Goal: Task Accomplishment & Management: Manage account settings

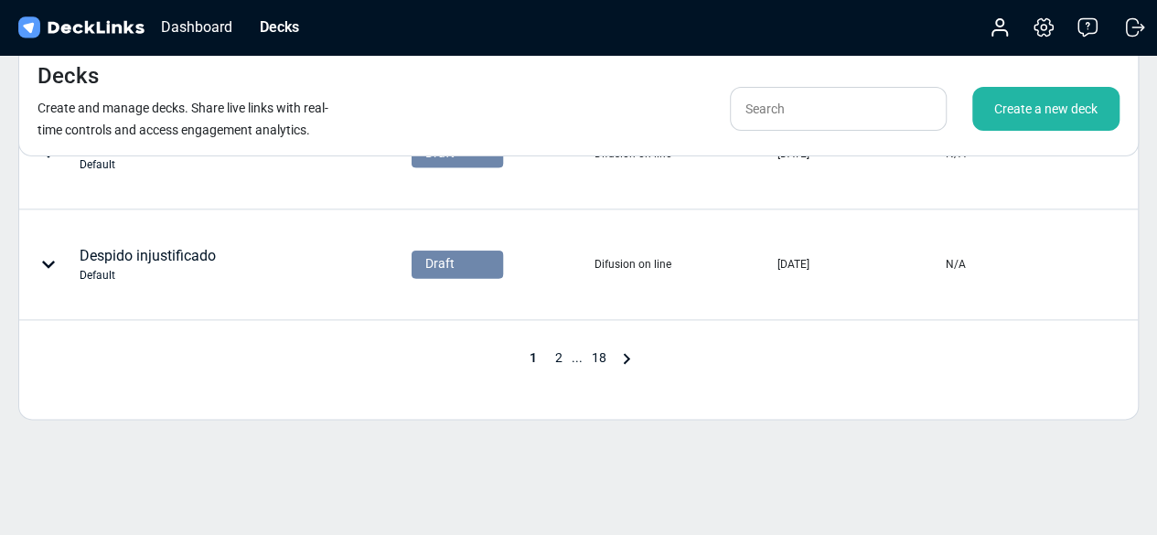
scroll to position [1047, 0]
click at [565, 358] on span "2" at bounding box center [559, 356] width 26 height 15
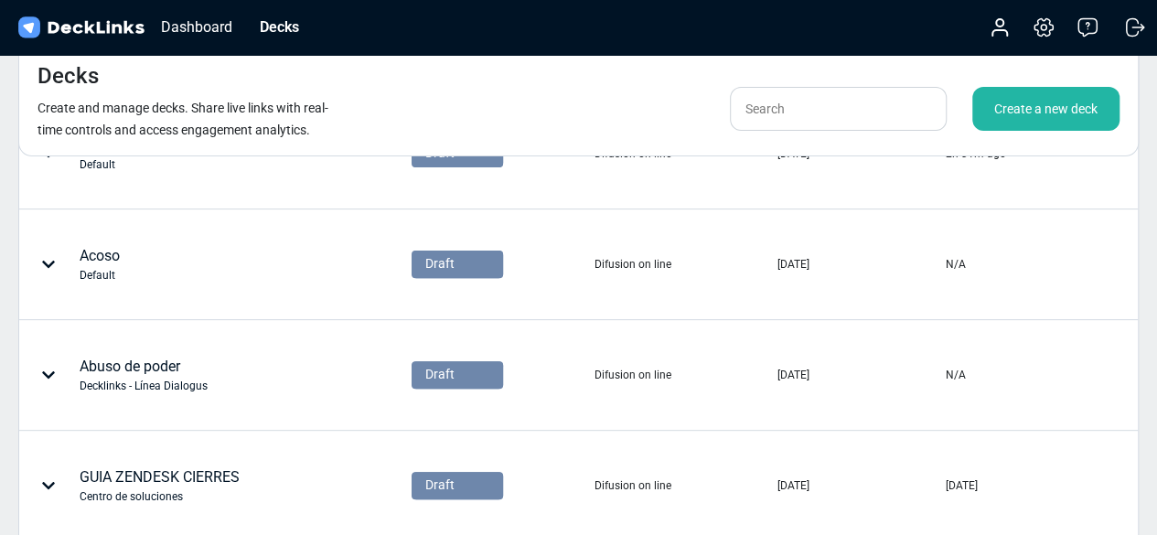
scroll to position [164, 0]
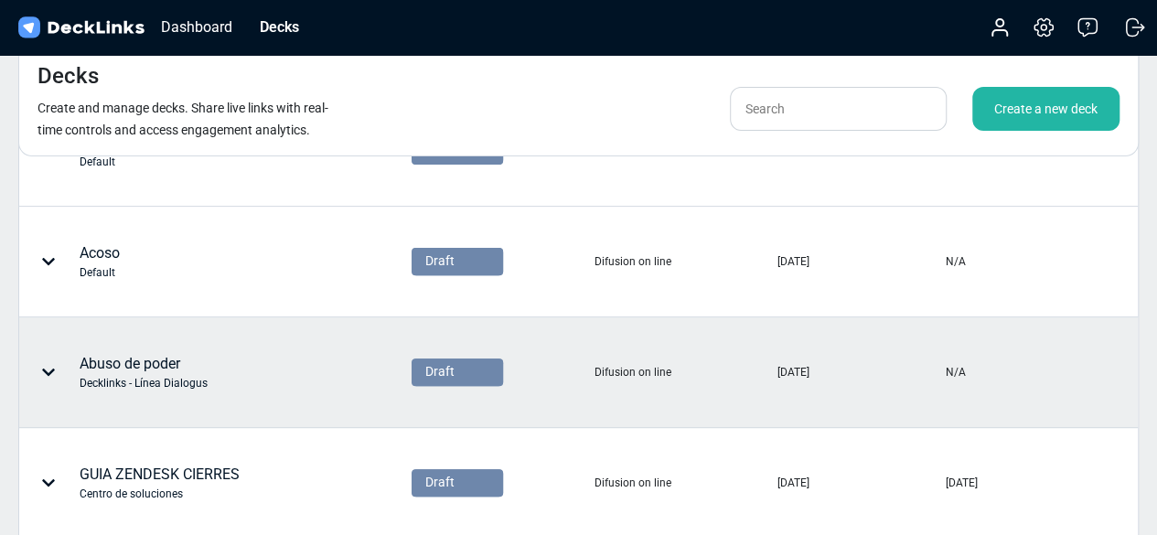
click at [148, 355] on div "Abuso de poder Decklinks - Línea Dialogus" at bounding box center [144, 372] width 128 height 38
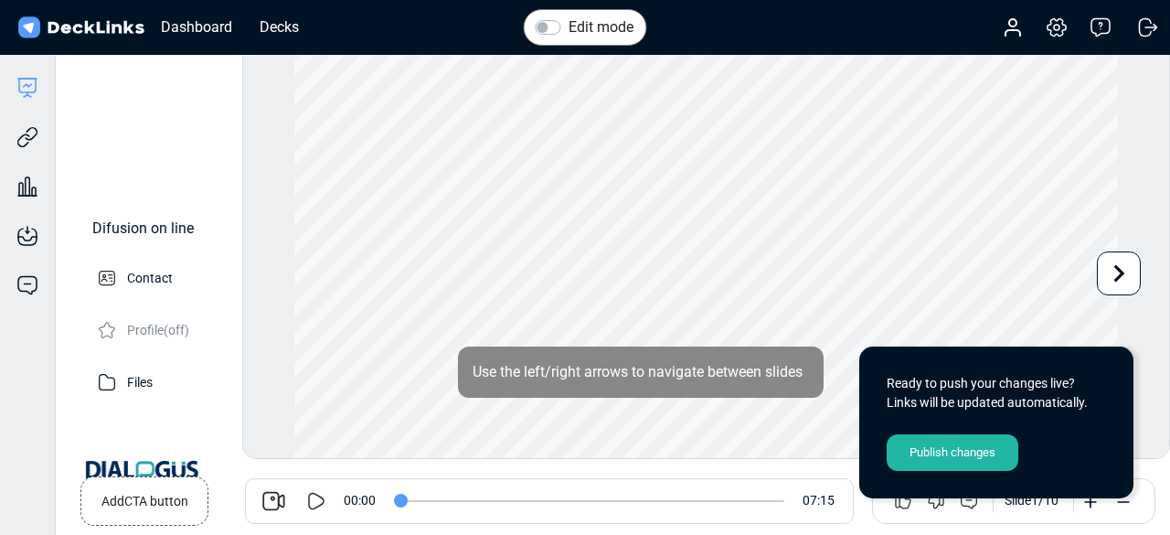
click at [318, 495] on icon at bounding box center [317, 500] width 16 height 17
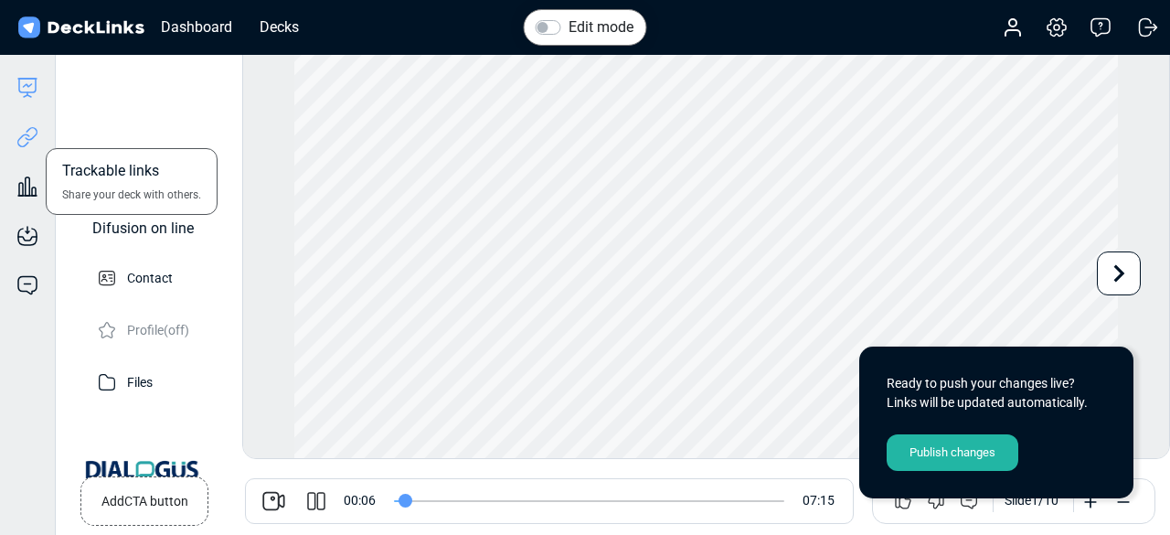
type input "6"
click at [27, 140] on icon at bounding box center [27, 137] width 22 height 22
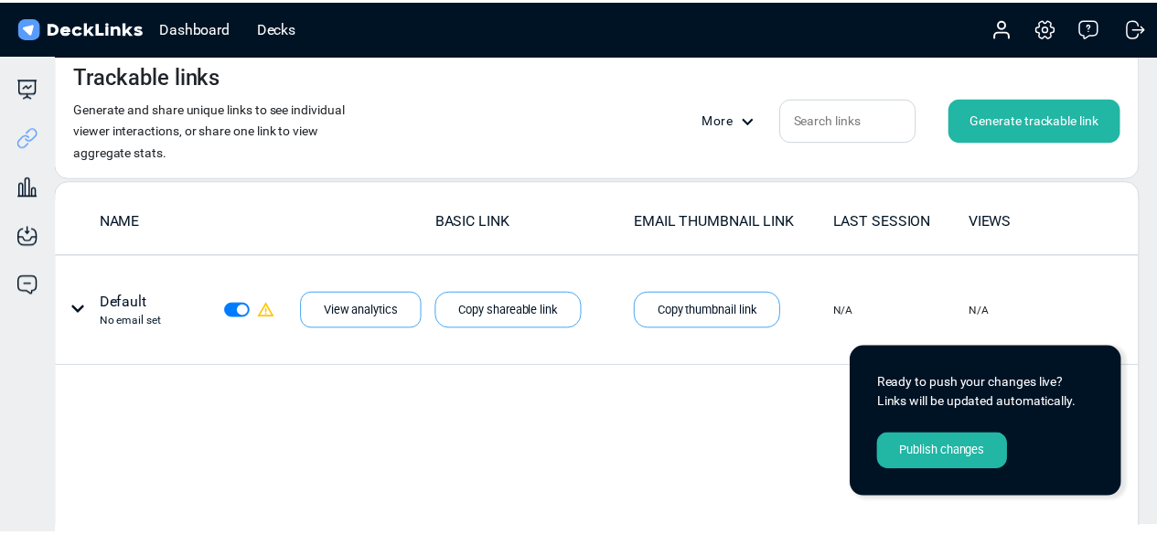
scroll to position [35, 0]
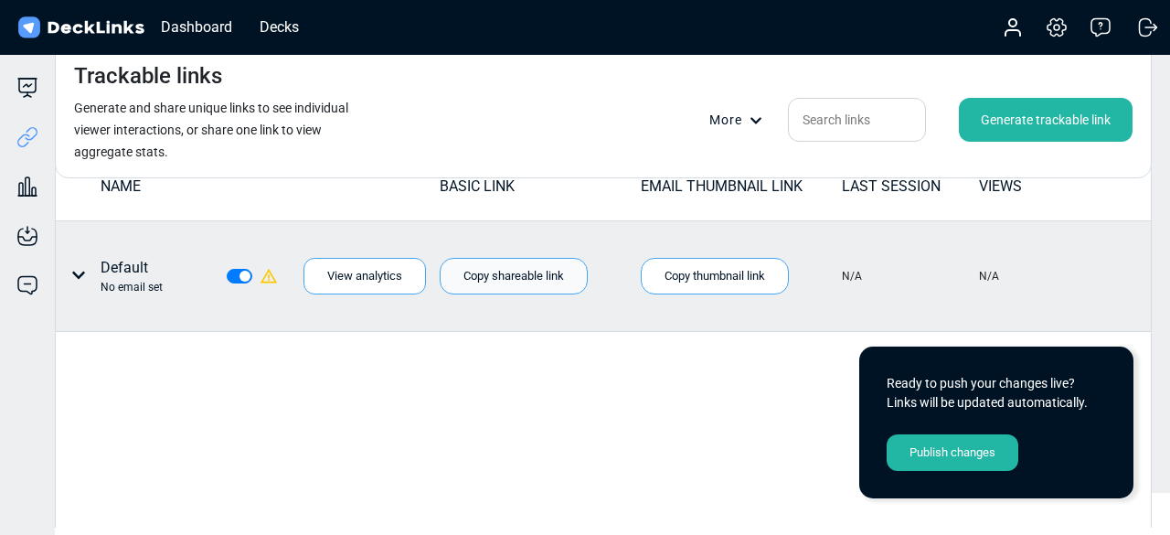
click at [490, 277] on div "Copy shareable link" at bounding box center [514, 276] width 148 height 37
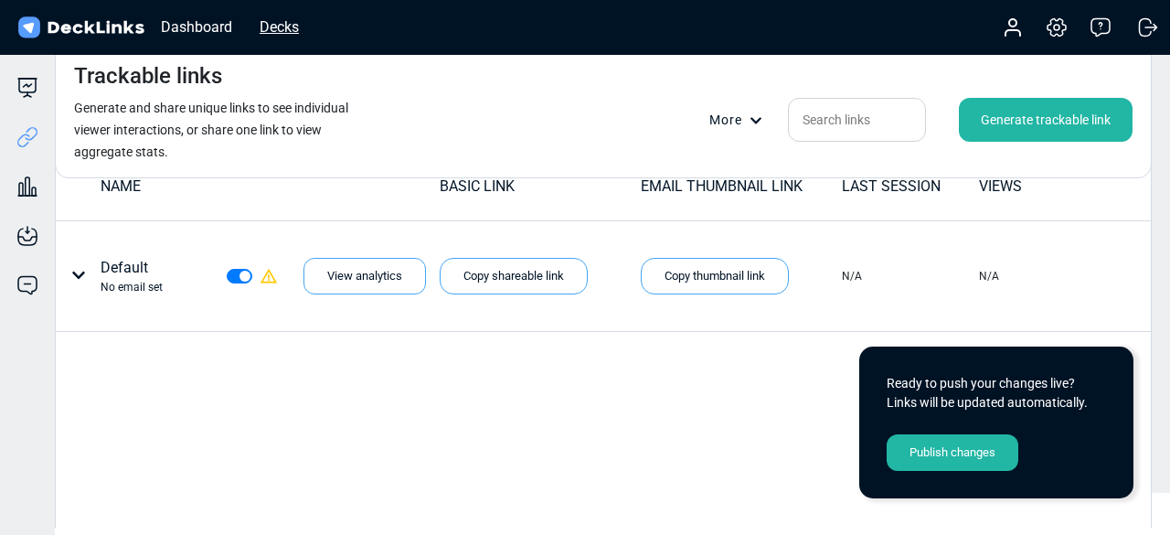
click at [289, 21] on div "Decks" at bounding box center [280, 27] width 58 height 23
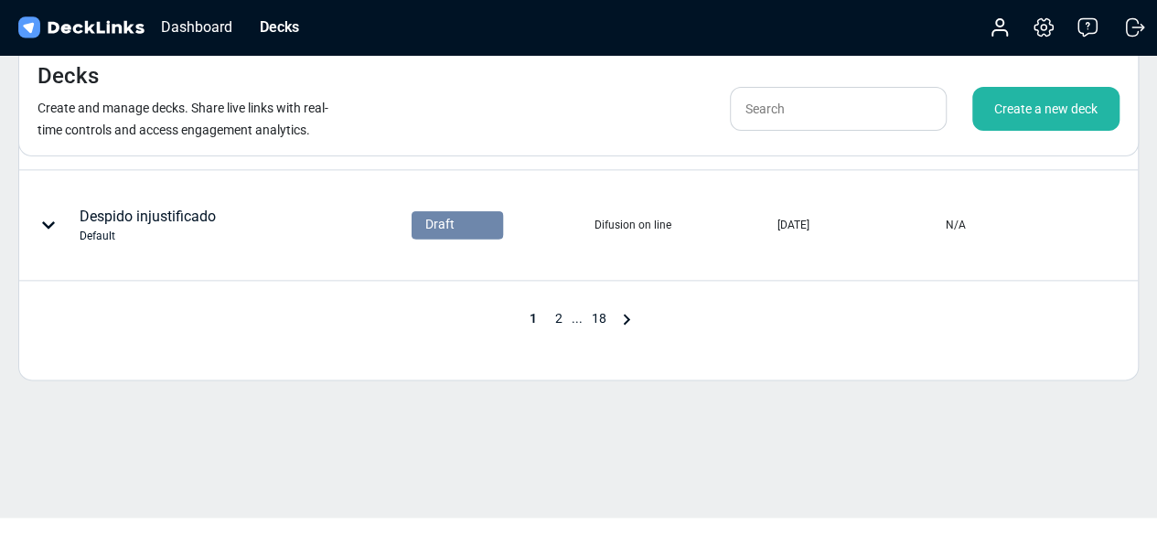
click at [561, 311] on span "2" at bounding box center [559, 318] width 26 height 15
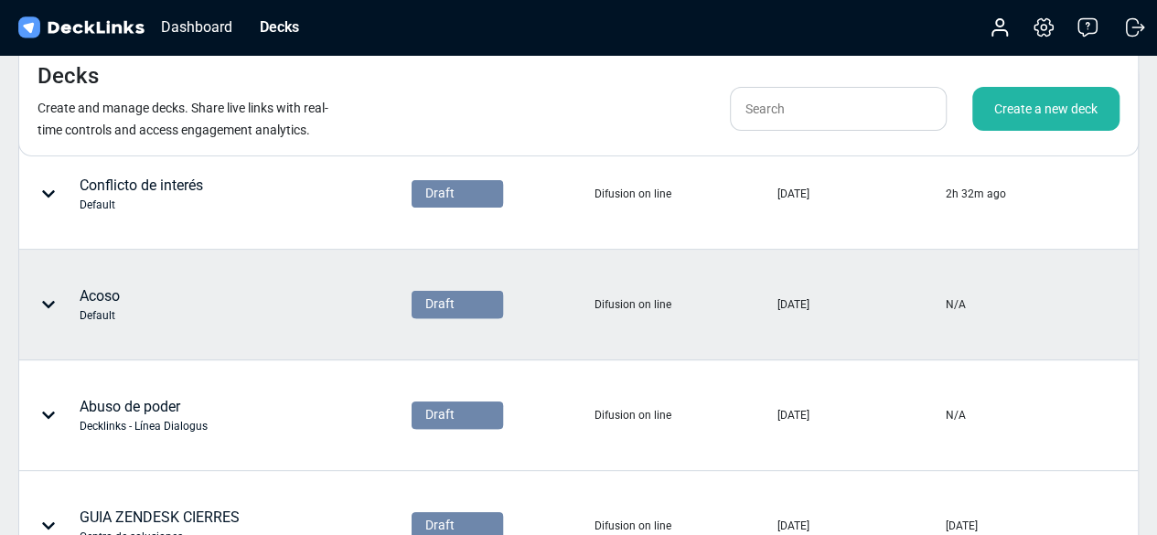
scroll to position [123, 0]
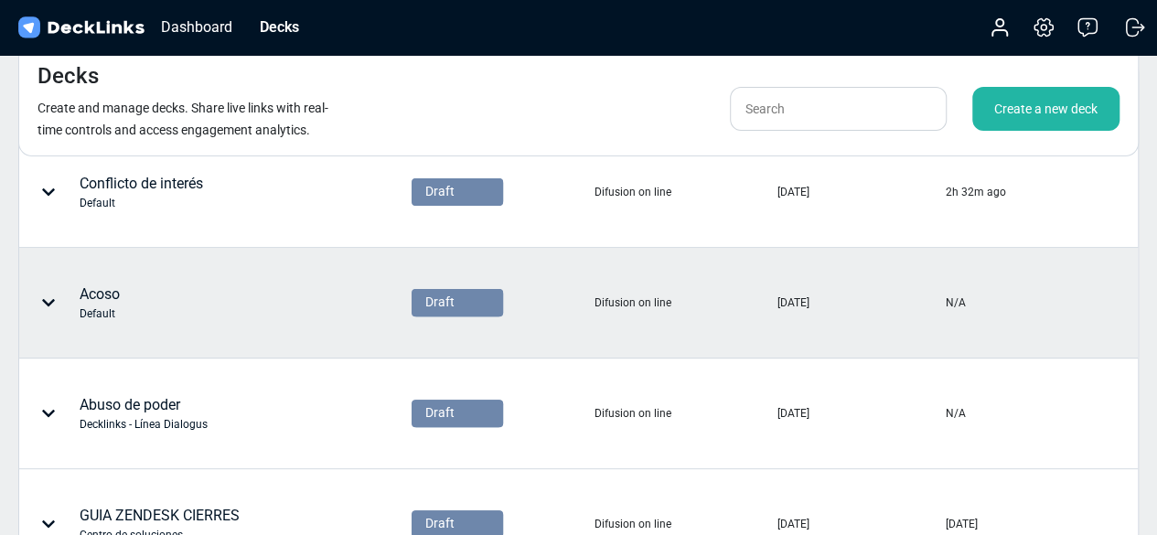
click at [115, 284] on div "Acoso Default" at bounding box center [100, 302] width 40 height 38
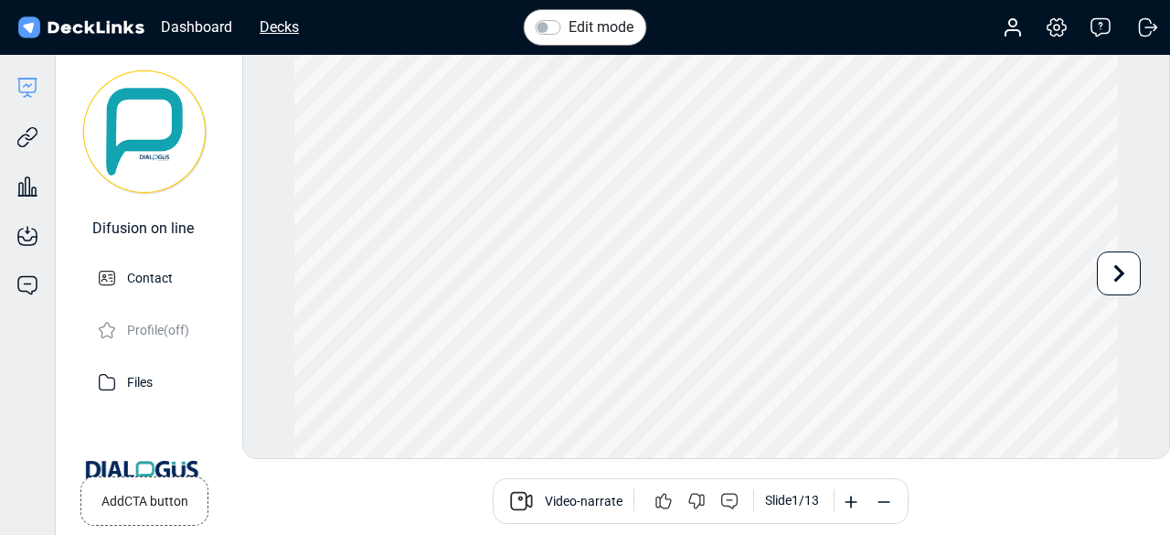
click at [279, 25] on div "Decks" at bounding box center [280, 27] width 58 height 23
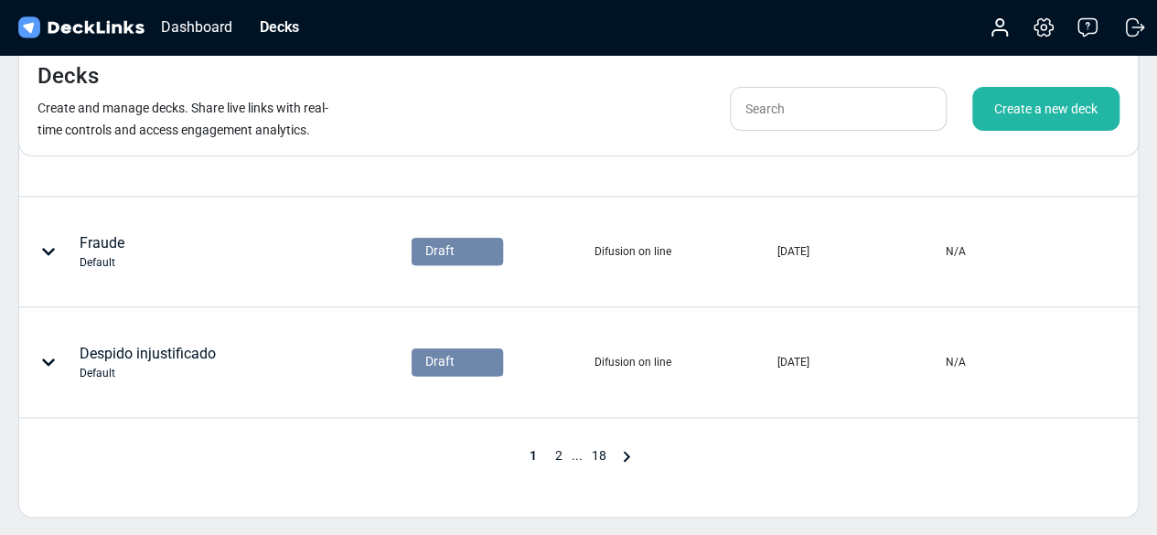
scroll to position [953, 0]
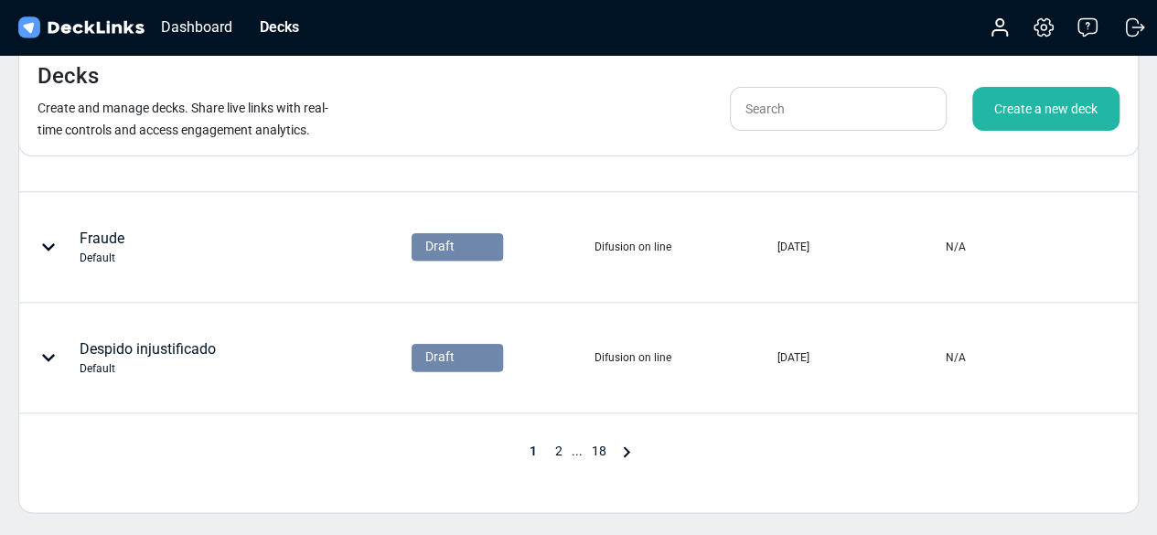
click at [552, 444] on span "2" at bounding box center [559, 451] width 26 height 15
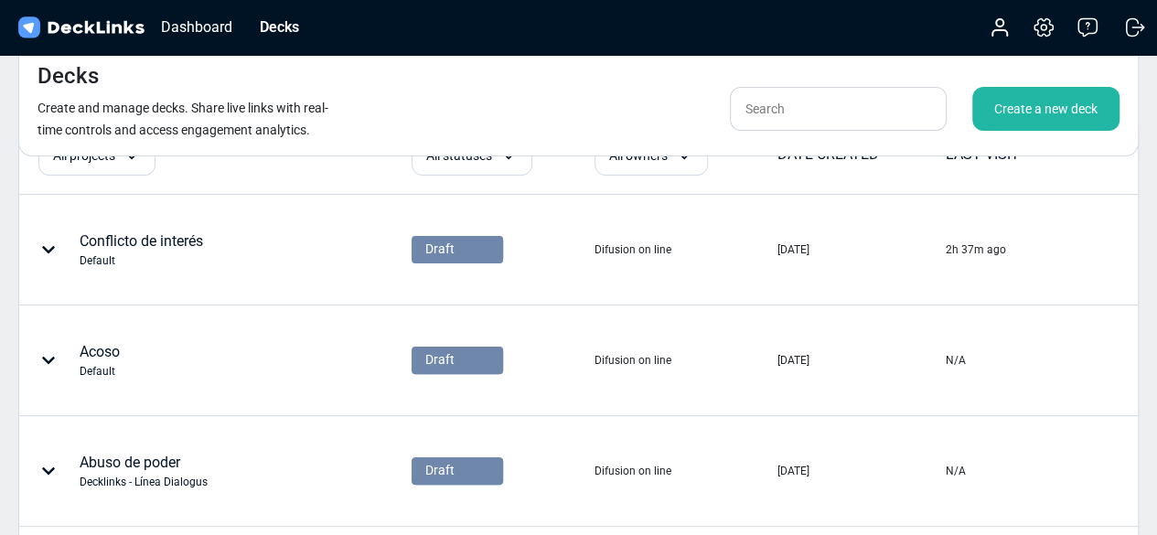
scroll to position [0, 0]
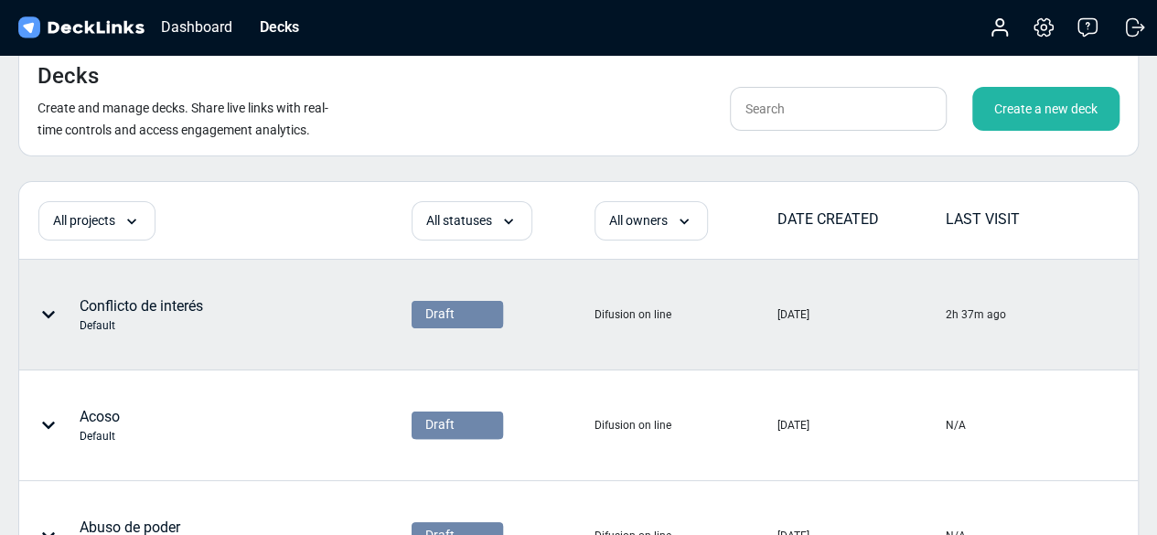
click at [172, 298] on div "Conflicto de interés Default" at bounding box center [141, 314] width 123 height 38
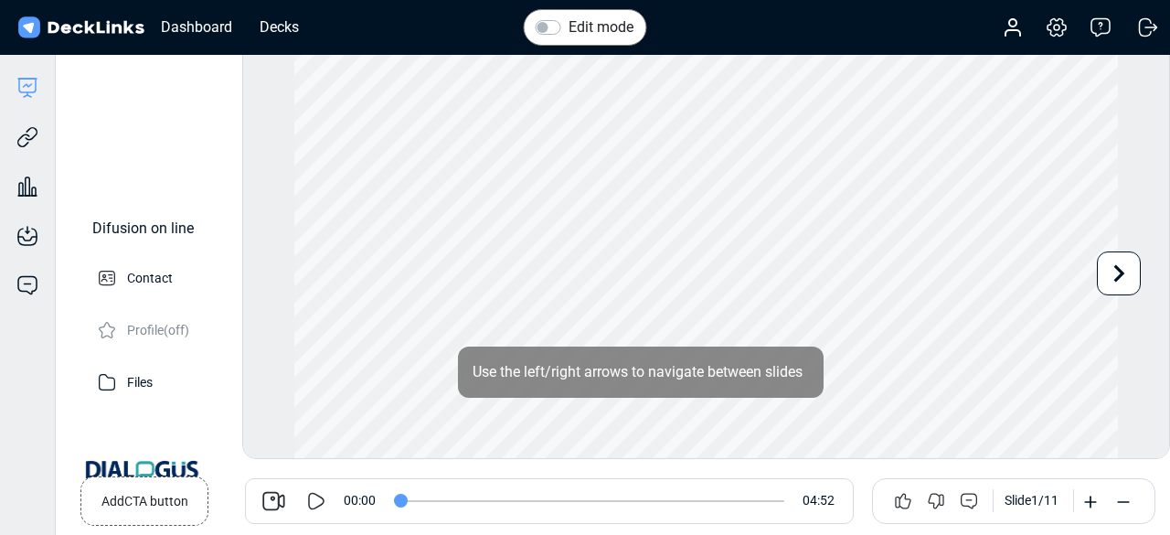
click at [323, 498] on icon at bounding box center [317, 500] width 16 height 17
drag, startPoint x: 411, startPoint y: 498, endPoint x: 772, endPoint y: 507, distance: 361.3
click at [772, 502] on input "range" at bounding box center [589, 501] width 390 height 2
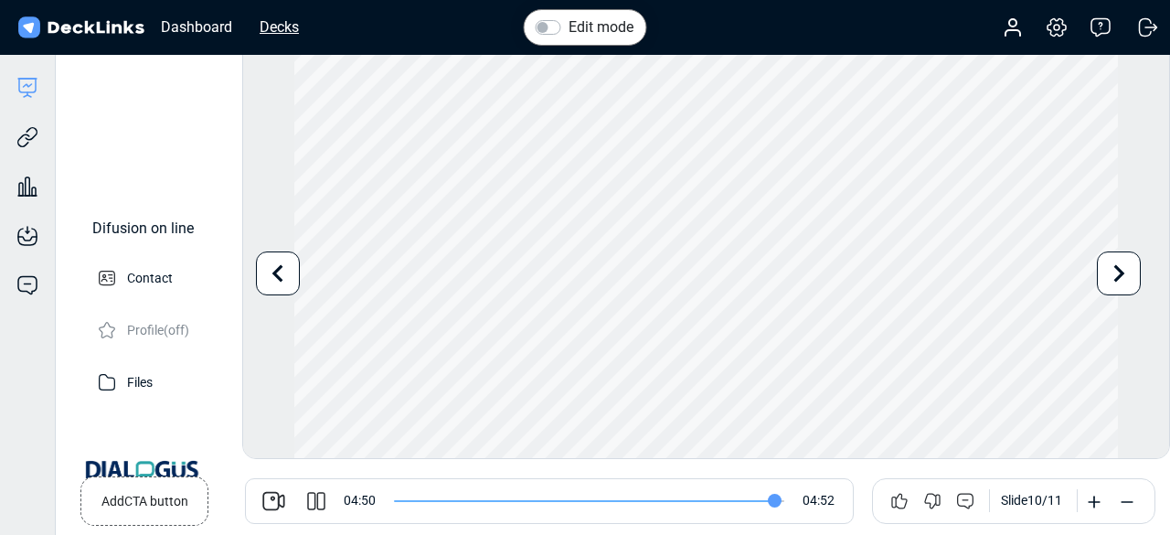
type input "291"
click at [300, 17] on div "Decks" at bounding box center [280, 27] width 58 height 23
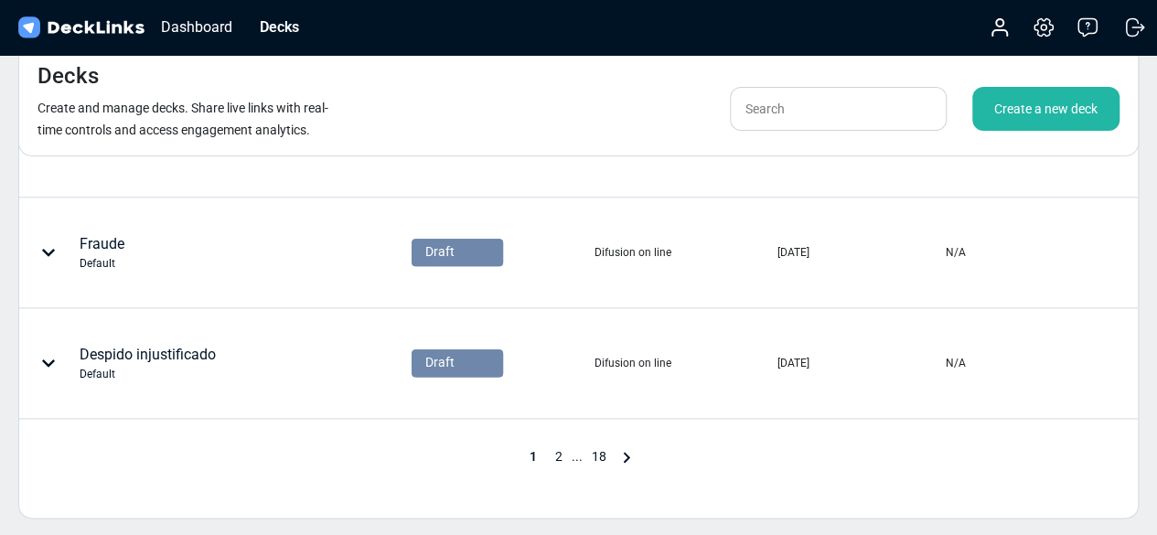
scroll to position [1031, 0]
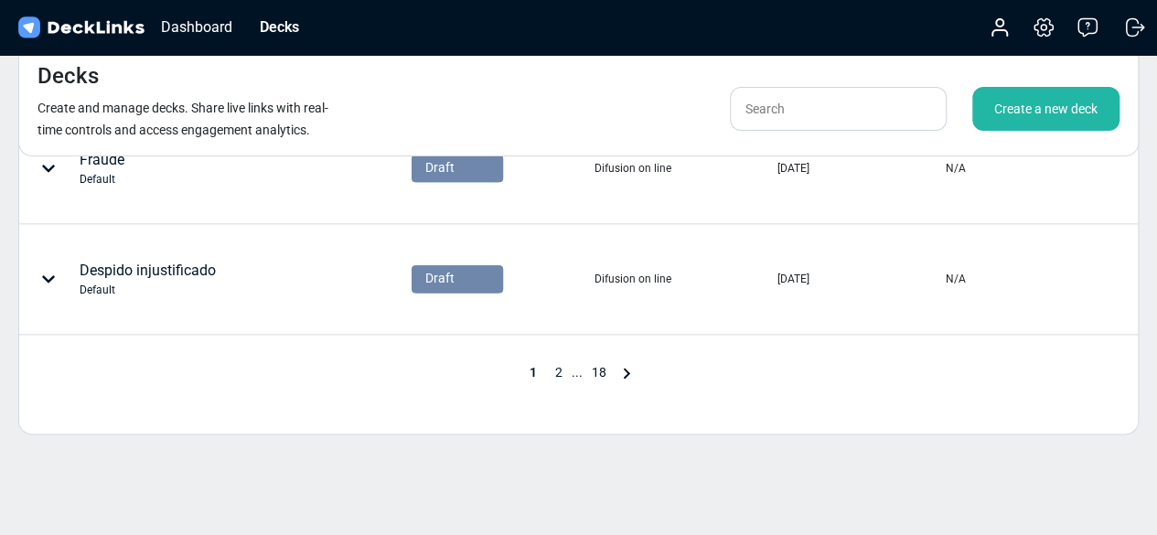
click at [560, 368] on span "2" at bounding box center [559, 372] width 26 height 15
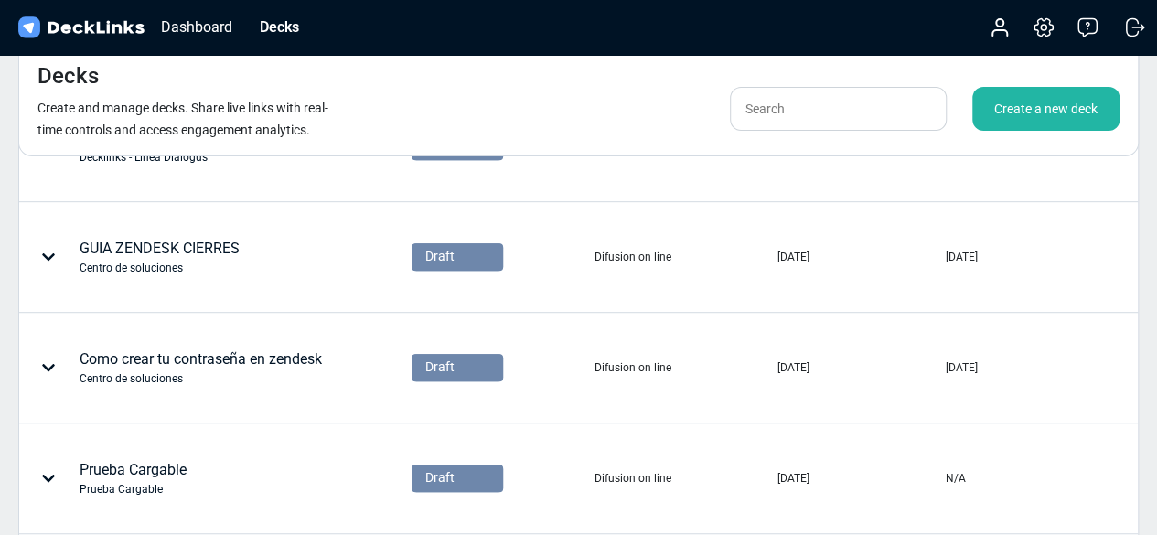
scroll to position [0, 0]
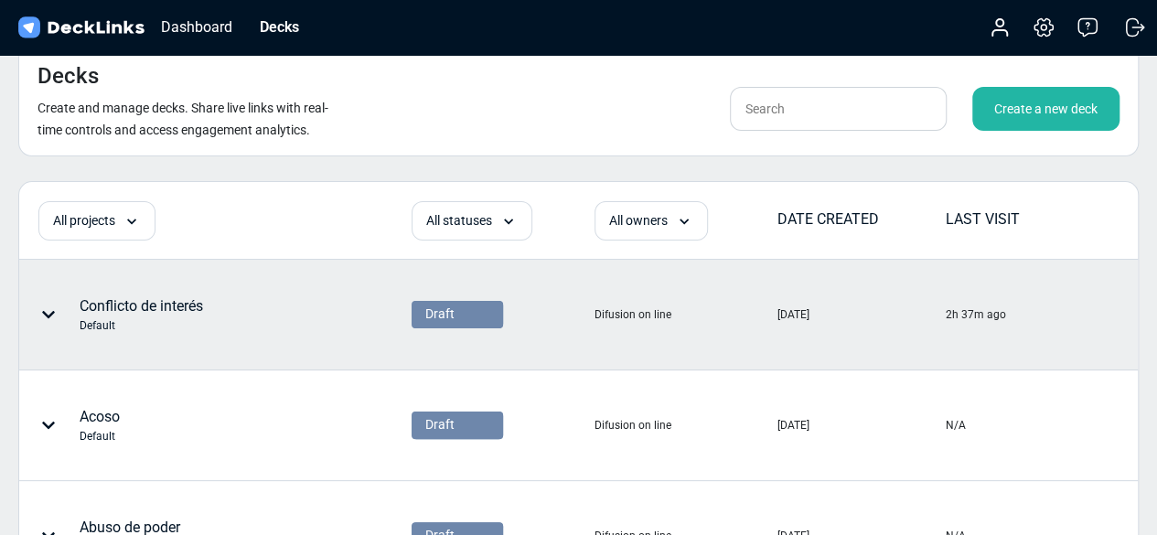
click at [166, 308] on div "Conflicto de interés Default" at bounding box center [141, 314] width 123 height 38
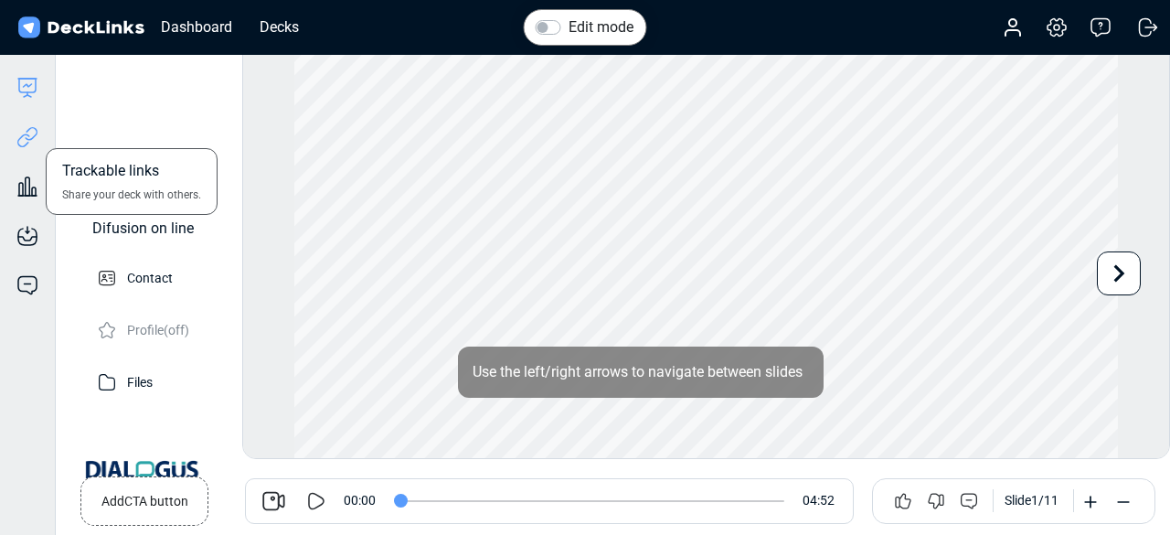
click at [28, 140] on icon at bounding box center [27, 137] width 22 height 22
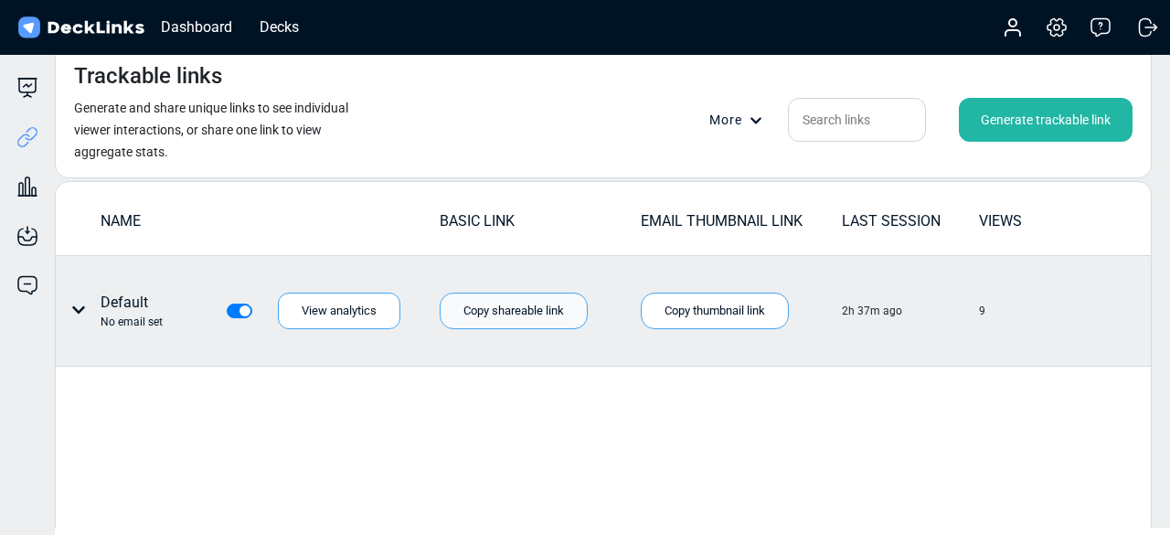
click at [508, 297] on div "Copy shareable link" at bounding box center [514, 311] width 148 height 37
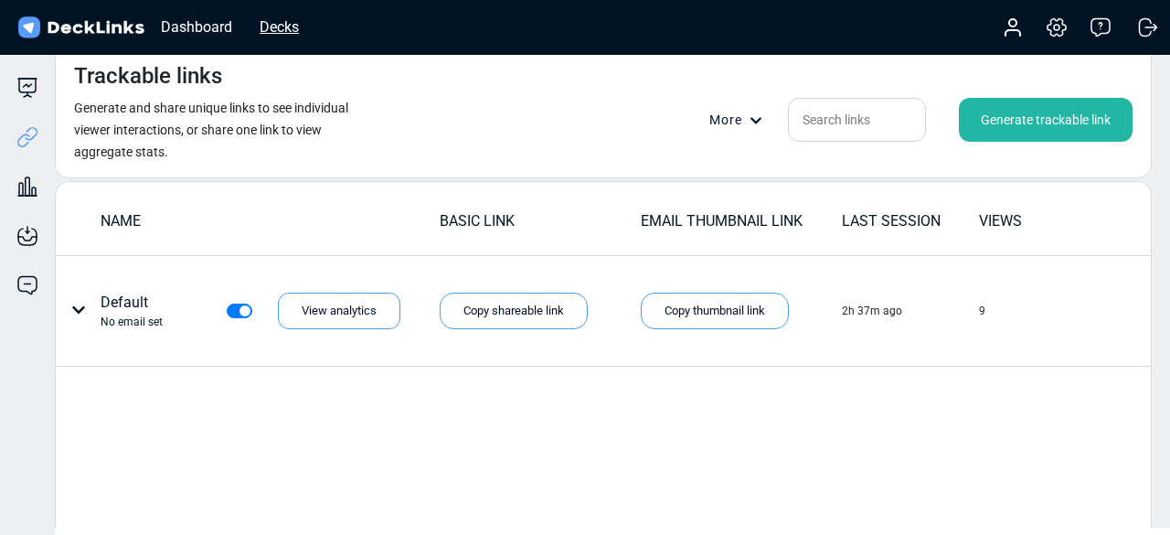
click at [263, 21] on div "Decks" at bounding box center [280, 27] width 58 height 23
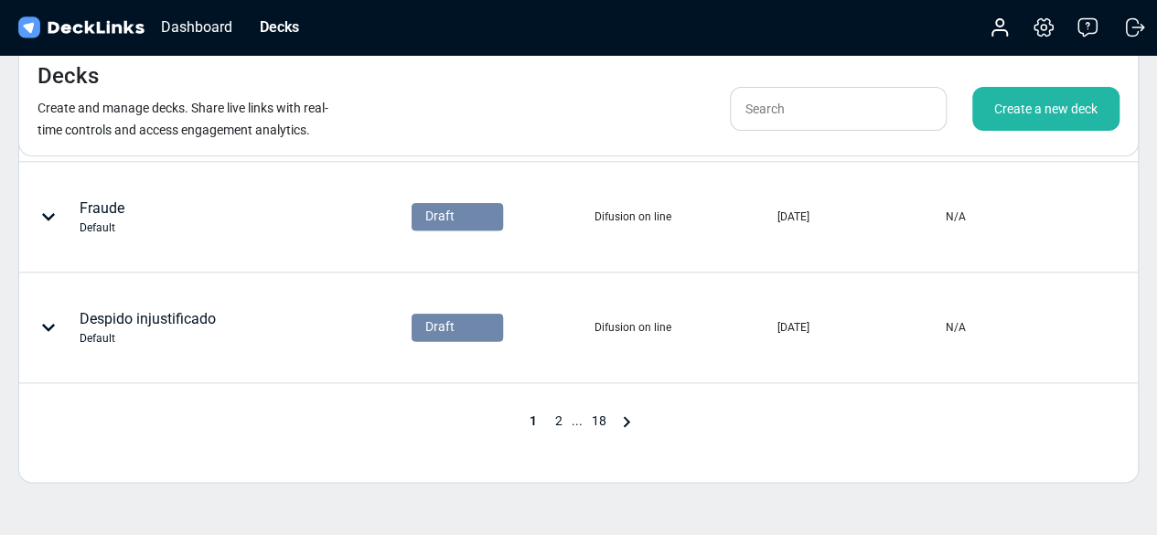
scroll to position [1017, 0]
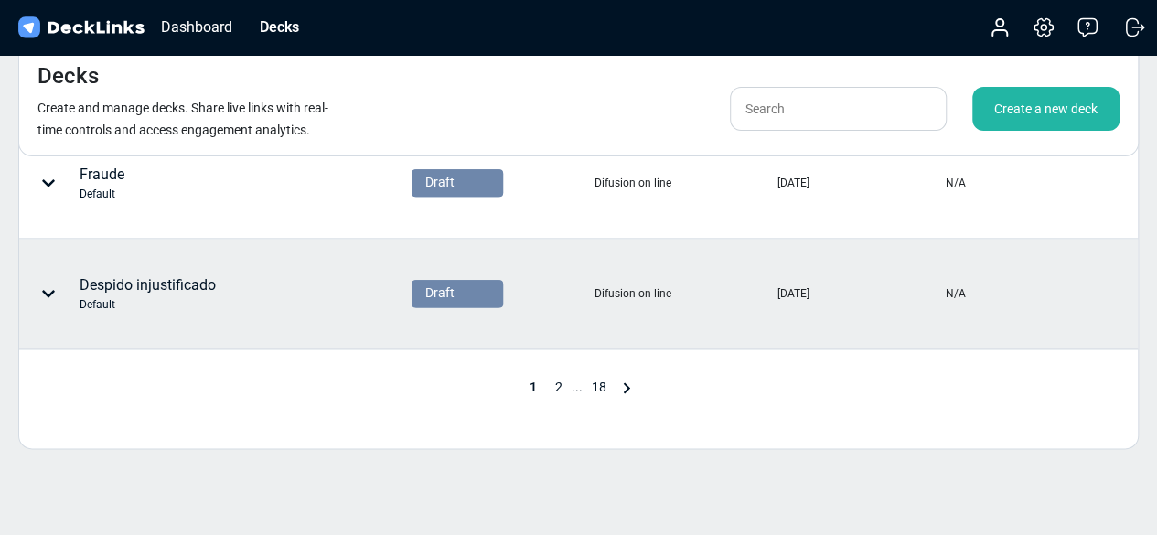
click at [205, 274] on div "Despido injustificado Default" at bounding box center [148, 293] width 136 height 38
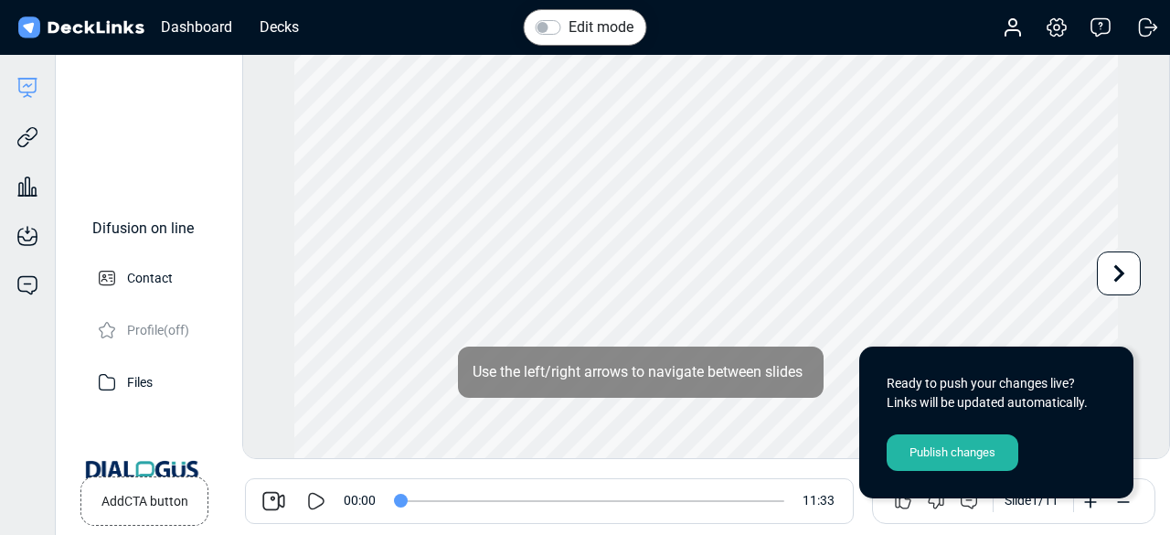
click at [320, 500] on icon at bounding box center [316, 501] width 22 height 22
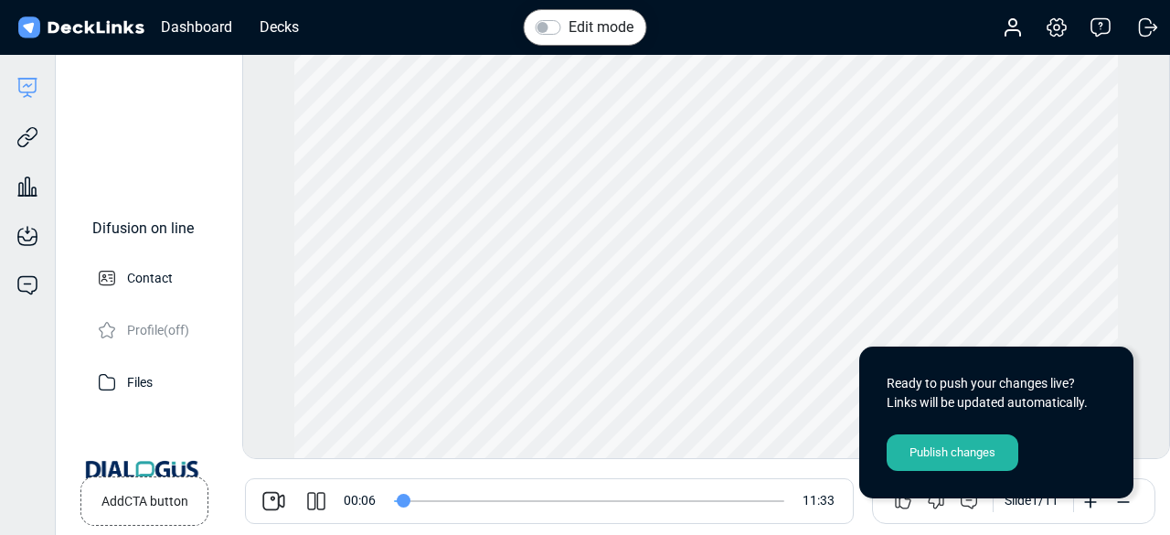
scroll to position [63, 0]
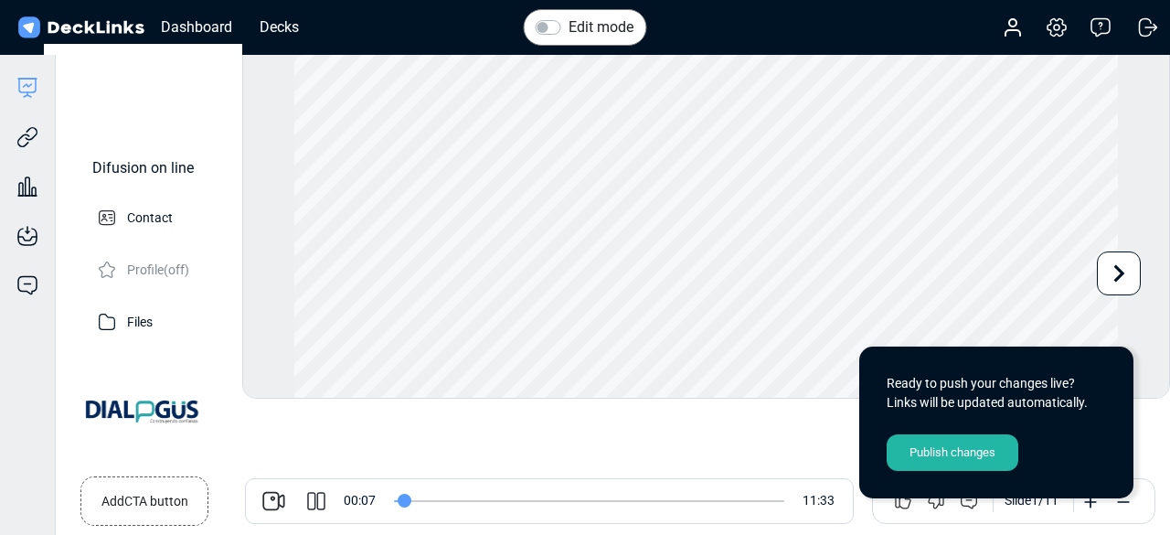
click at [327, 501] on icon at bounding box center [316, 501] width 22 height 22
type input "7"
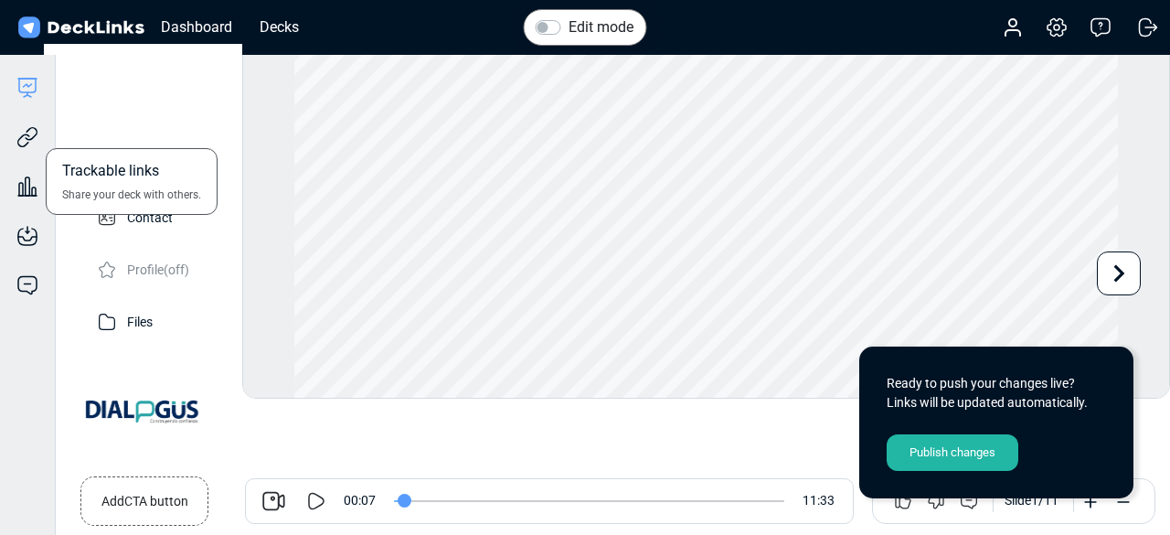
click at [13, 134] on div "Trackable links Share your deck with others." at bounding box center [27, 123] width 55 height 49
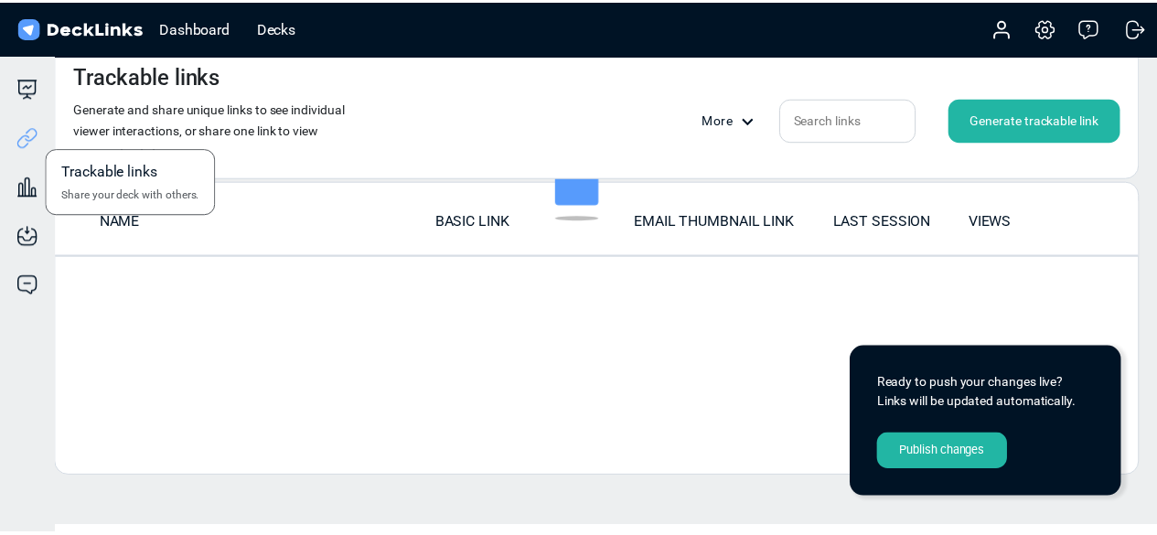
scroll to position [0, 0]
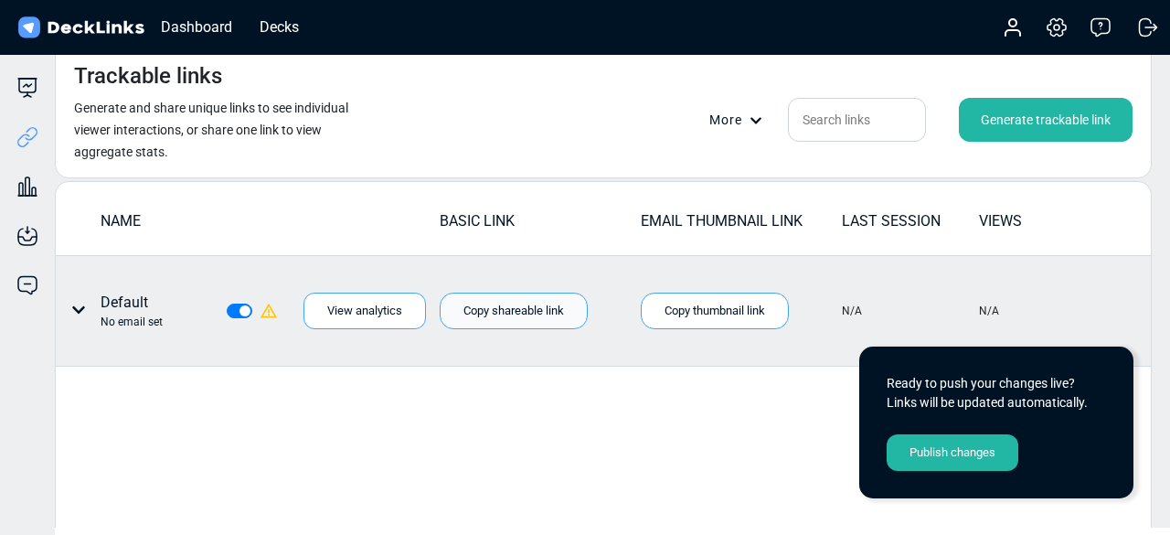
click at [502, 302] on div "Copy shareable link" at bounding box center [514, 311] width 148 height 37
click at [529, 317] on div "Copy shareable link" at bounding box center [514, 311] width 148 height 37
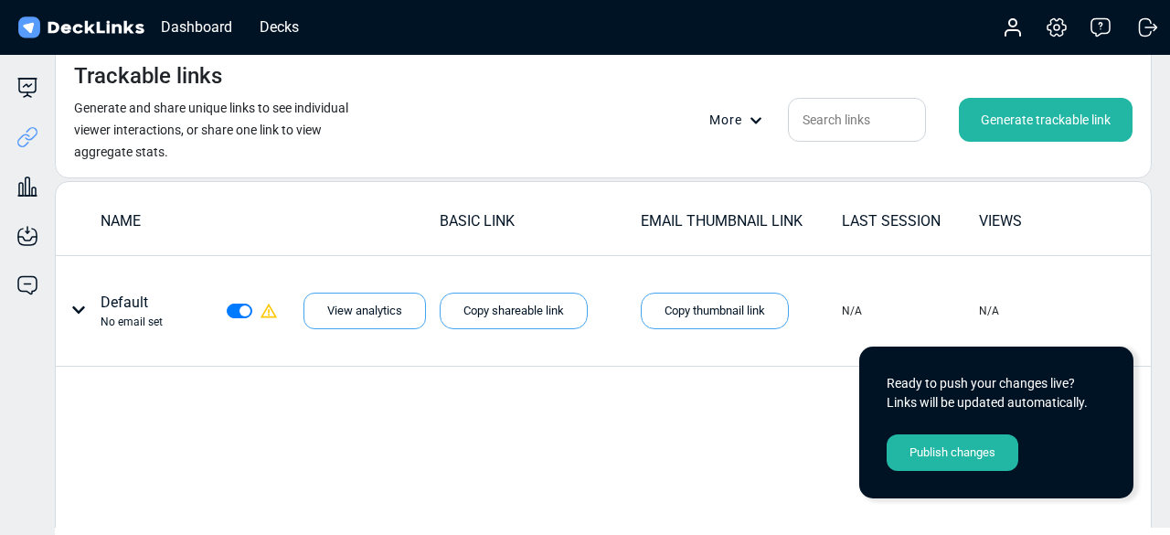
click at [294, 39] on div "Dashboard Decks" at bounding box center [164, 27] width 298 height 40
click at [288, 30] on div "Decks" at bounding box center [280, 27] width 58 height 23
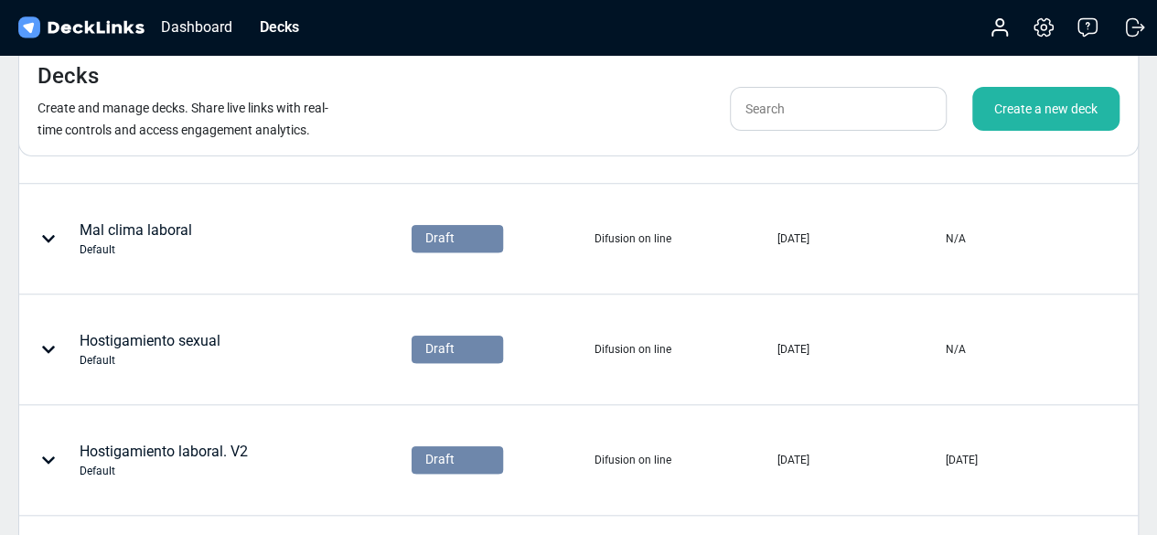
scroll to position [630, 0]
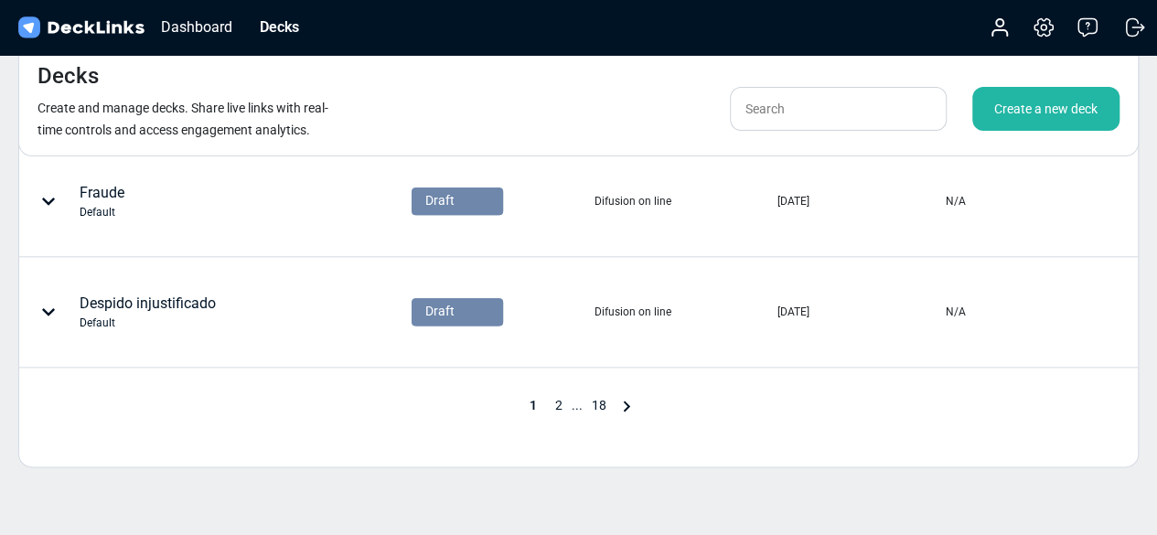
click at [561, 401] on span "2" at bounding box center [559, 405] width 26 height 15
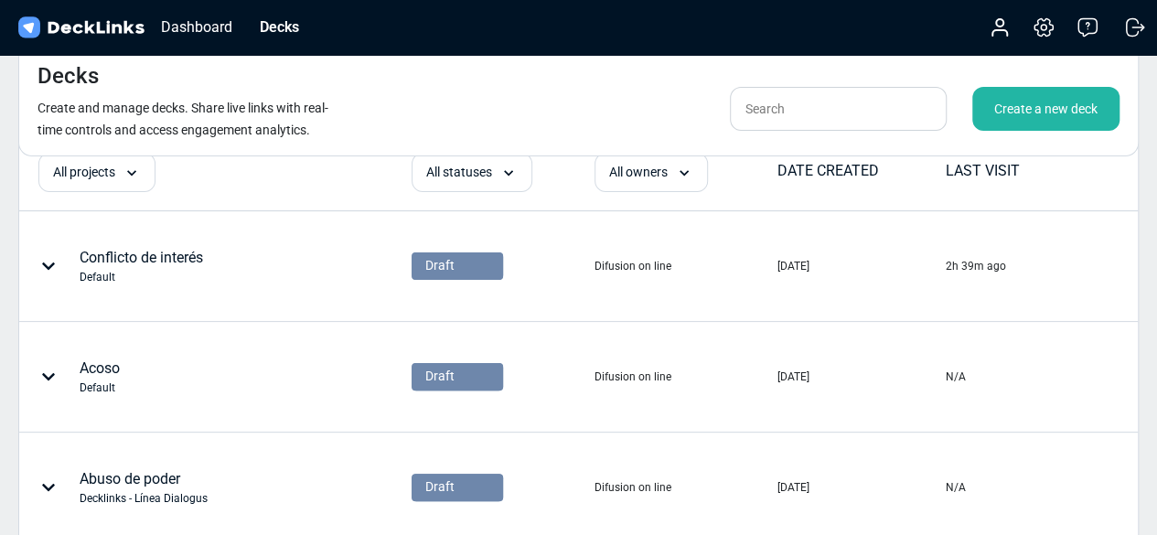
scroll to position [0, 0]
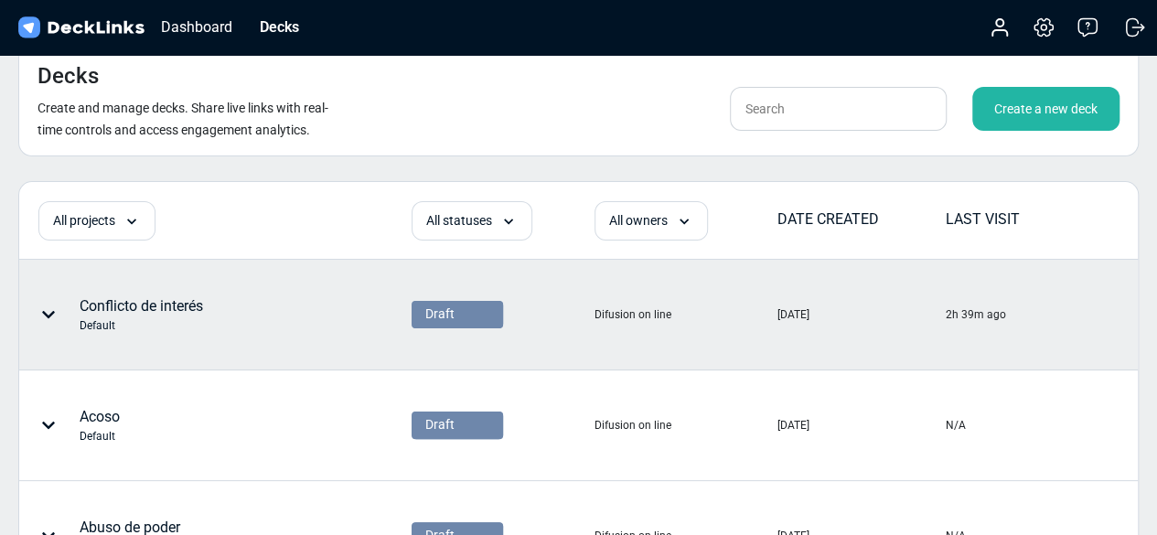
click at [163, 301] on div "Conflicto de interés Default" at bounding box center [141, 314] width 123 height 38
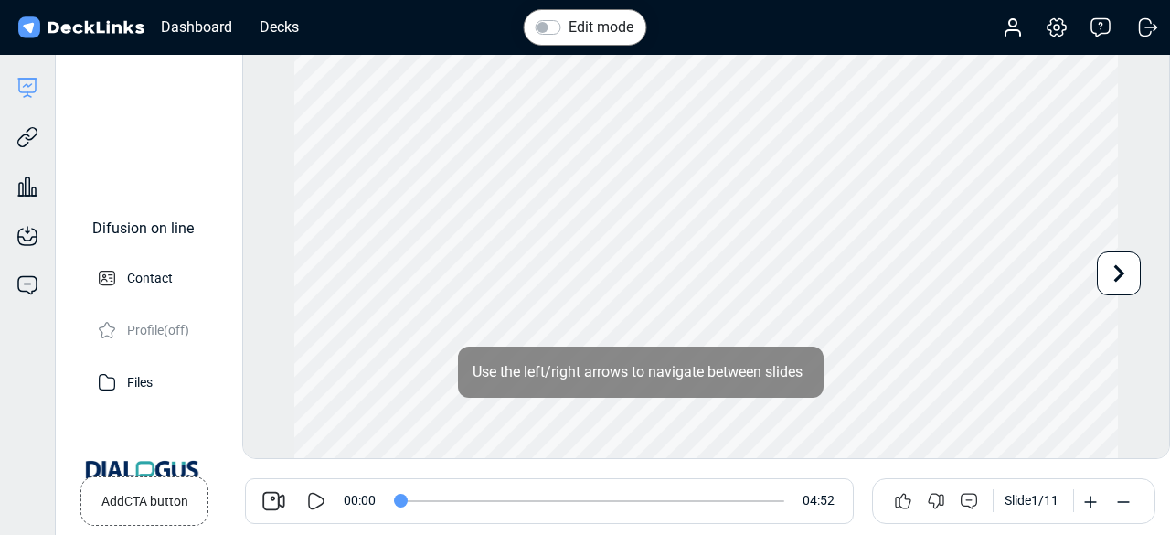
click at [294, 494] on div at bounding box center [317, 501] width 54 height 22
click at [311, 496] on icon at bounding box center [316, 501] width 22 height 22
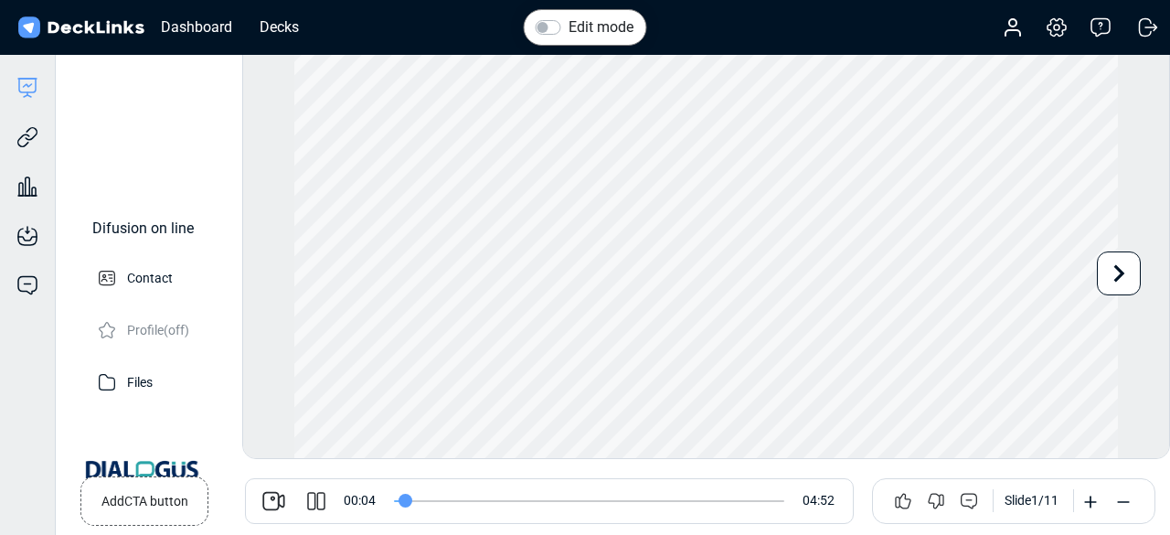
click at [313, 493] on icon at bounding box center [312, 501] width 8 height 18
type input "4"
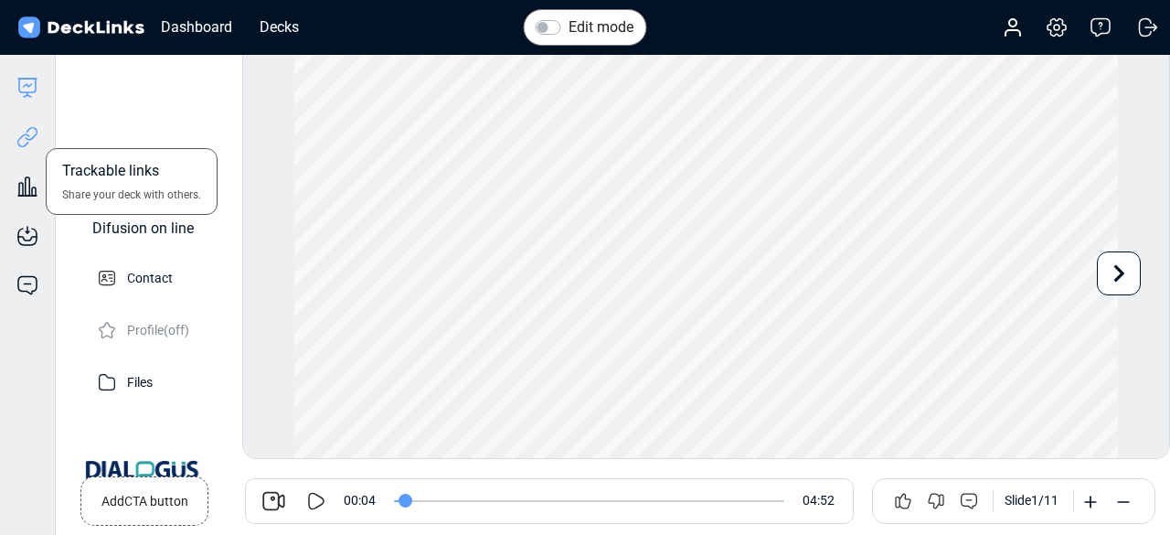
click at [25, 137] on icon at bounding box center [27, 137] width 22 height 22
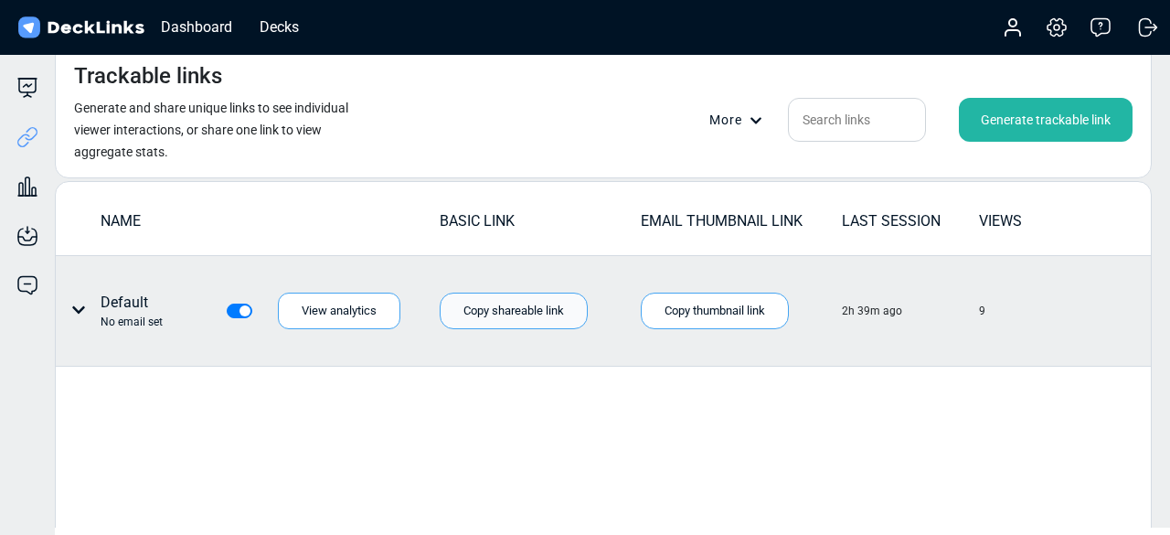
click at [486, 313] on div "Copy shareable link" at bounding box center [514, 311] width 148 height 37
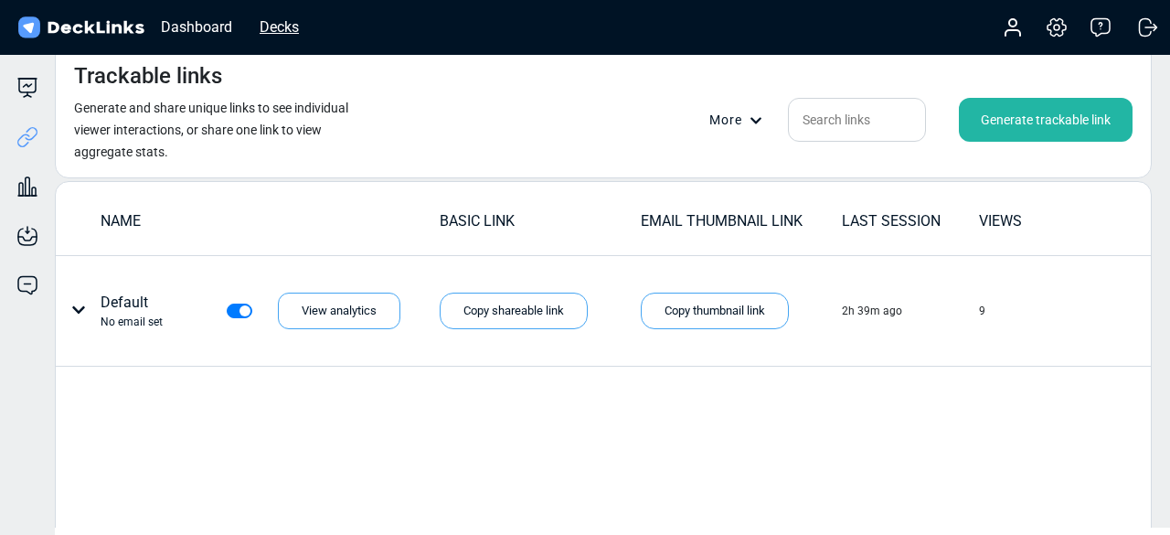
click at [291, 29] on div "Decks" at bounding box center [280, 27] width 58 height 23
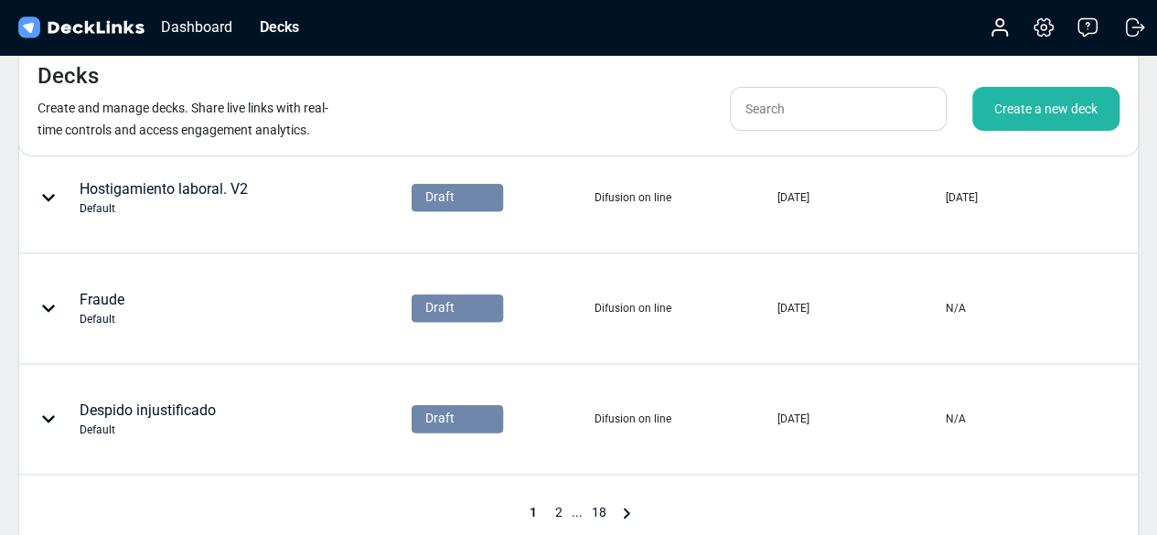
scroll to position [893, 0]
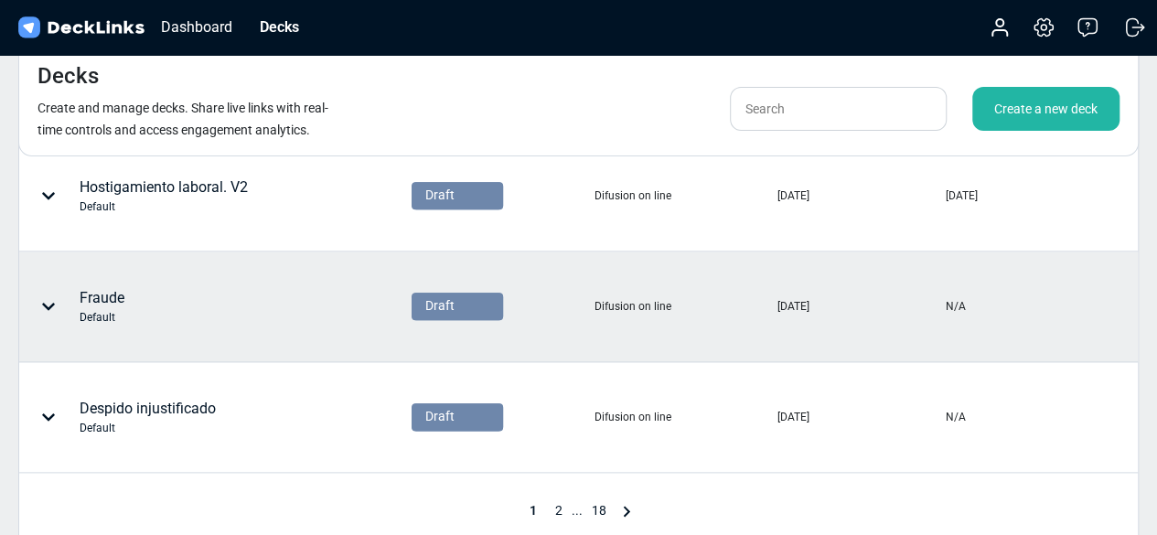
click at [203, 283] on div "Fraude Default" at bounding box center [166, 306] width 293 height 55
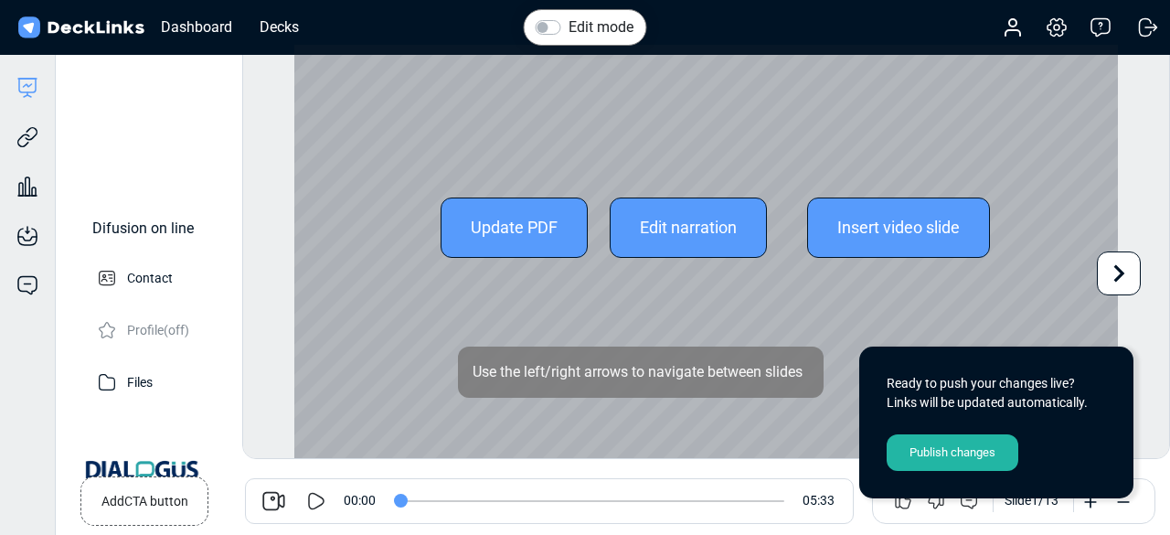
scroll to position [73, 0]
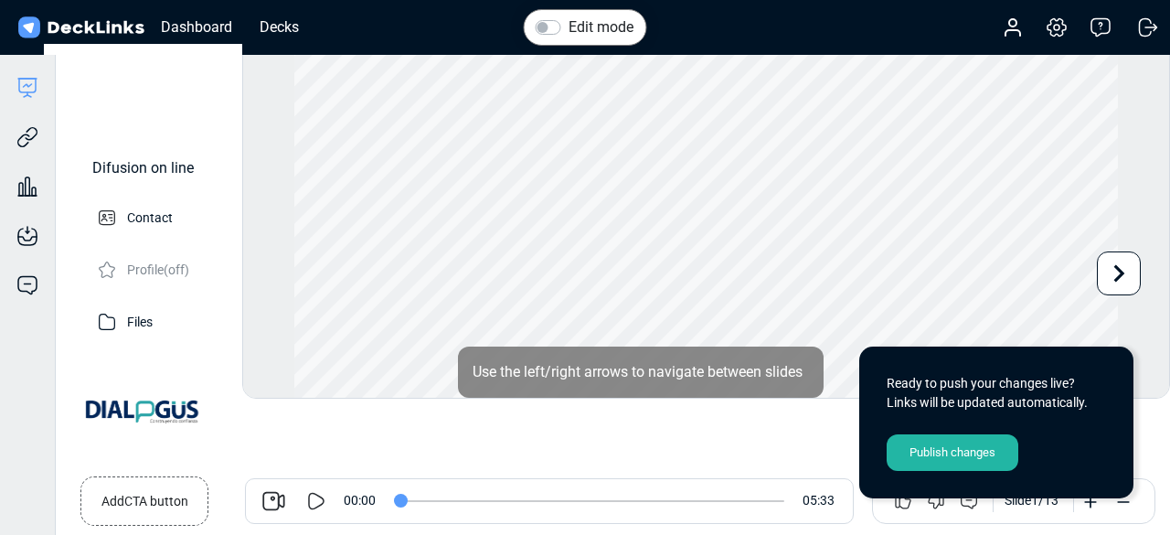
click at [322, 488] on div "00:00 05:33" at bounding box center [549, 501] width 609 height 46
click at [320, 498] on icon at bounding box center [316, 501] width 22 height 22
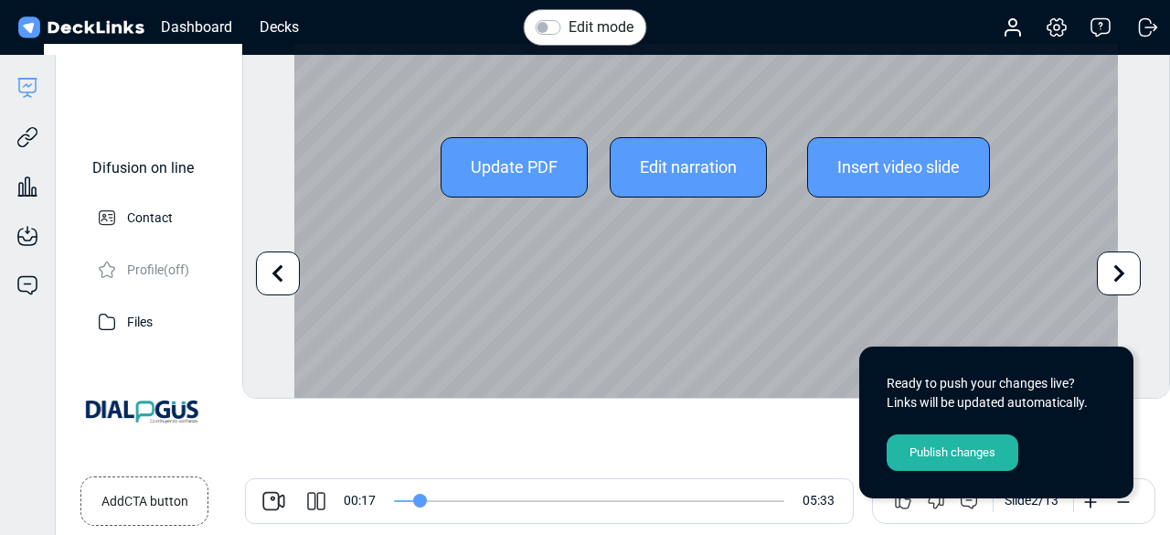
scroll to position [0, 0]
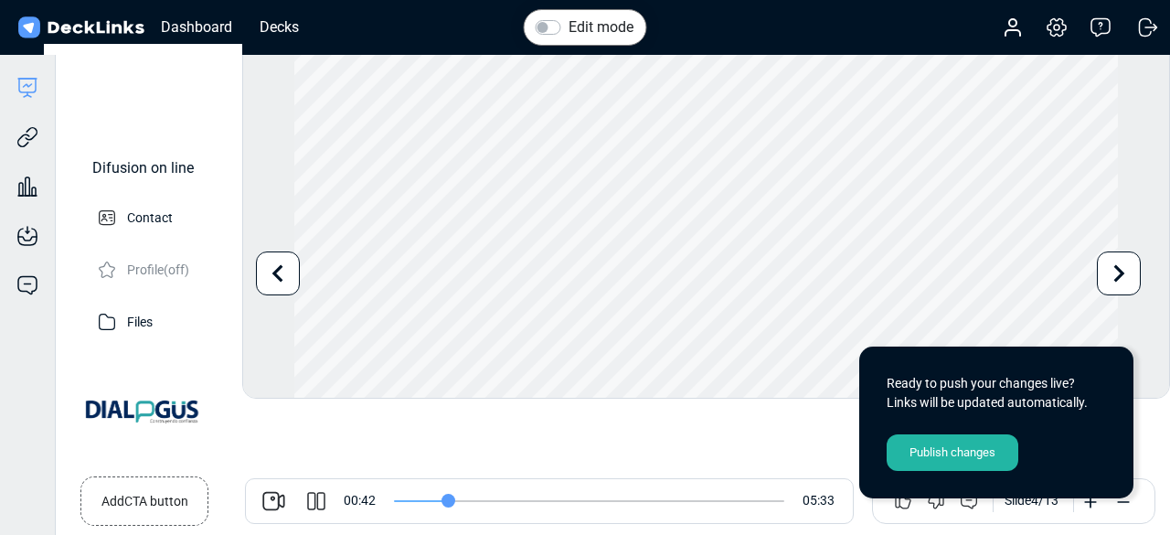
drag, startPoint x: 422, startPoint y: 500, endPoint x: 448, endPoint y: 502, distance: 25.7
click at [448, 502] on input "range" at bounding box center [589, 501] width 390 height 2
drag, startPoint x: 444, startPoint y: 500, endPoint x: 433, endPoint y: 500, distance: 11.9
click at [433, 500] on input "range" at bounding box center [589, 501] width 390 height 2
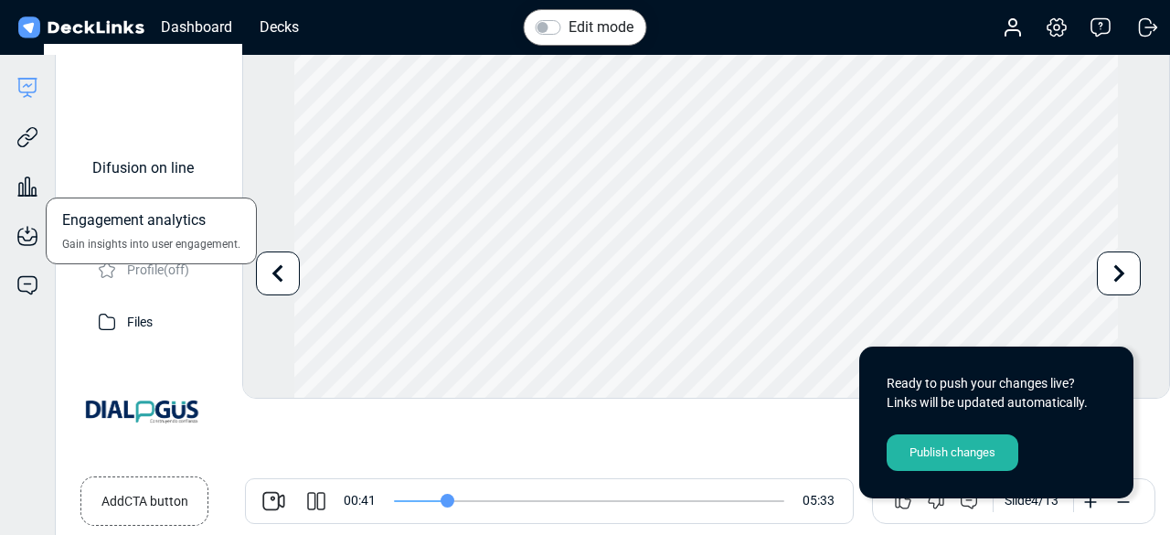
type input "42"
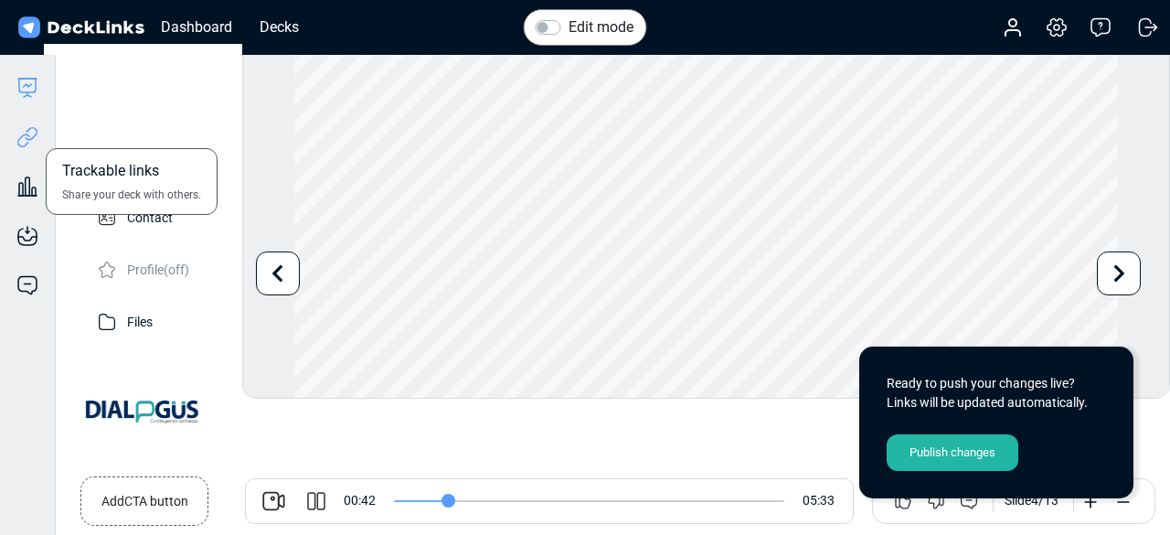
click at [29, 136] on icon at bounding box center [23, 141] width 13 height 14
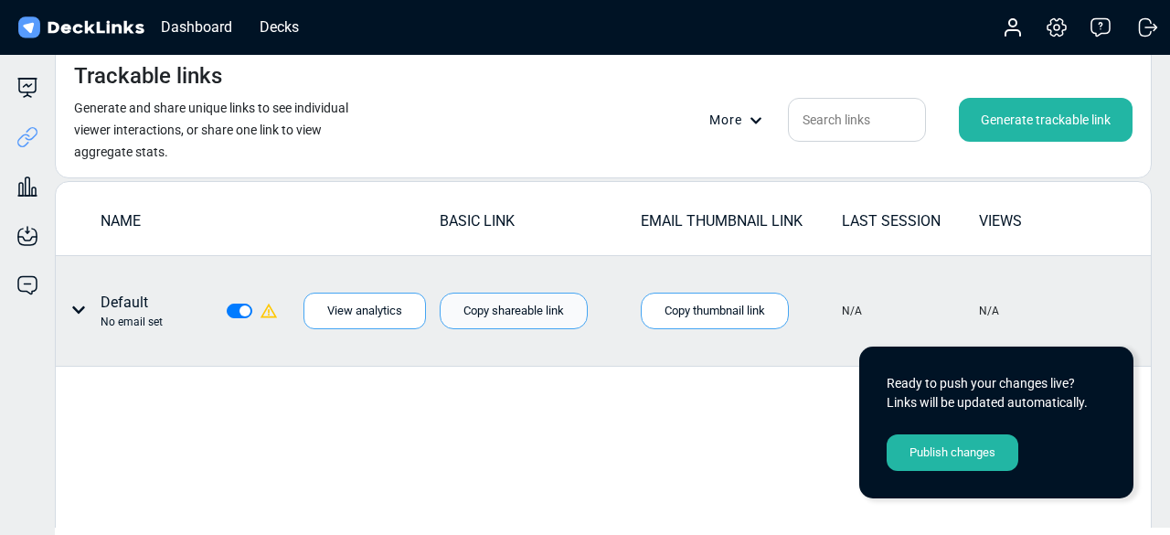
click at [507, 312] on div "Copy shareable link" at bounding box center [514, 311] width 148 height 37
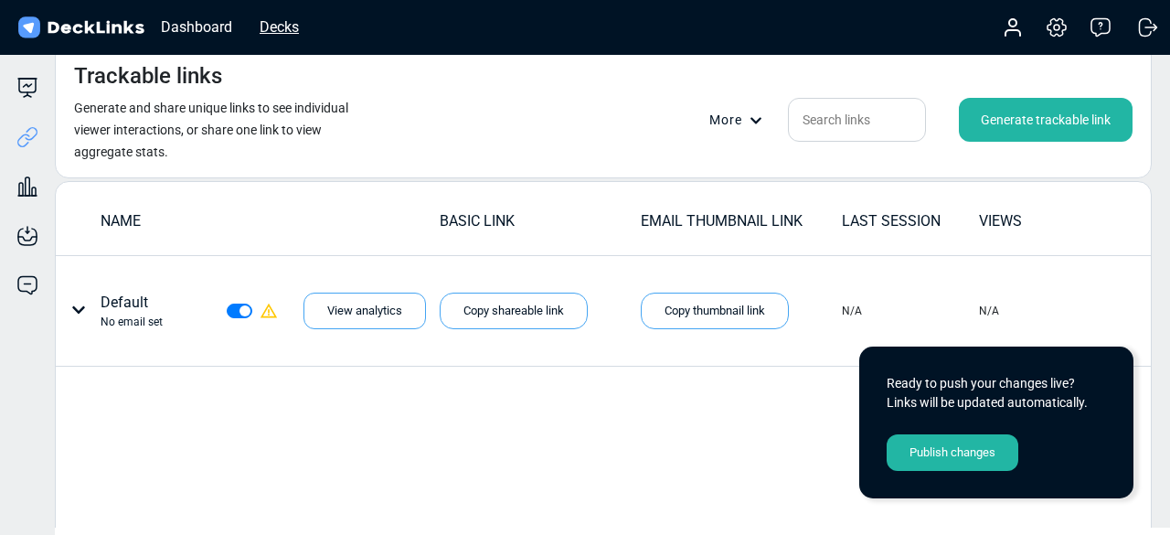
click at [294, 30] on div "Decks" at bounding box center [280, 27] width 58 height 23
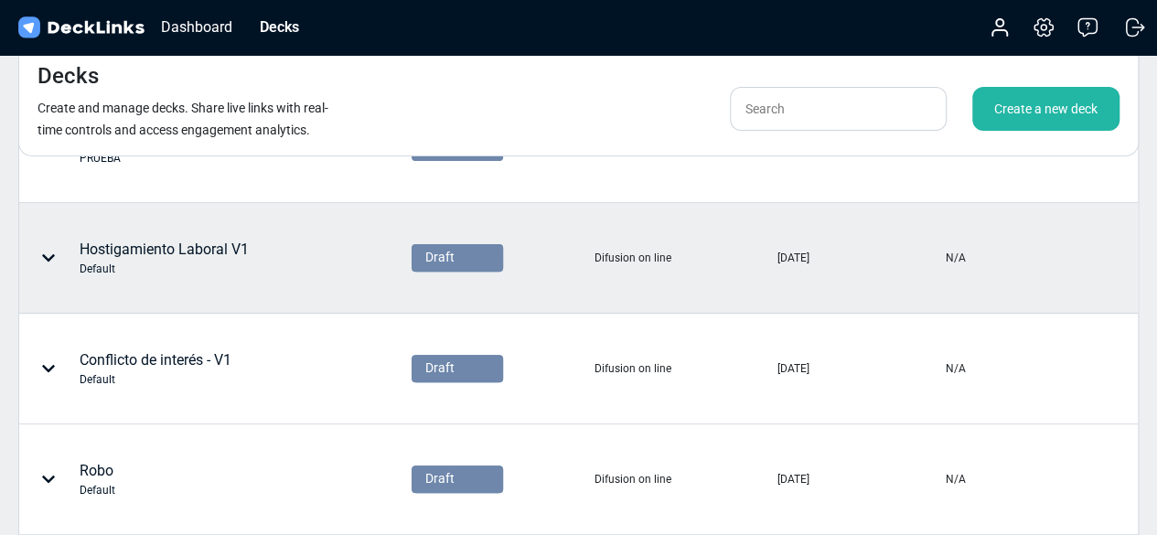
scroll to position [155, 0]
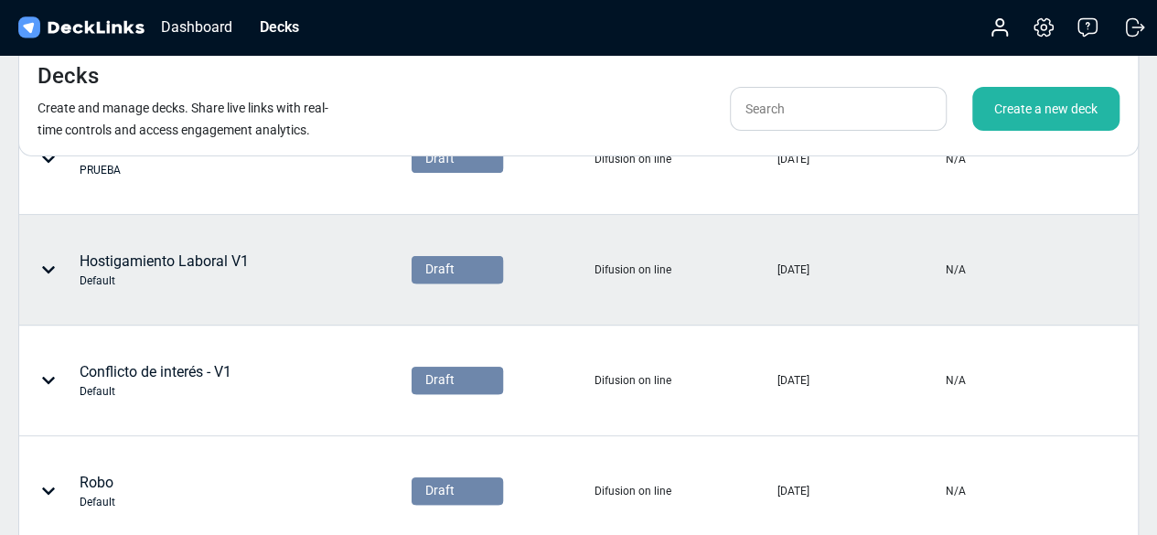
click at [217, 265] on div "Hostigamiento Laboral V1 Default" at bounding box center [164, 270] width 169 height 38
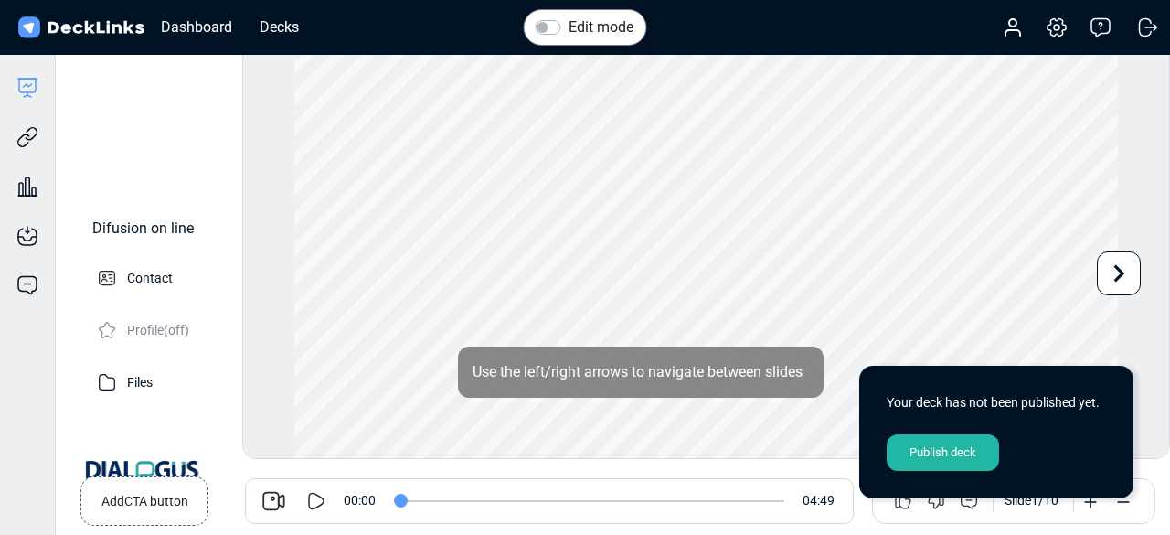
click at [309, 504] on icon at bounding box center [317, 500] width 16 height 17
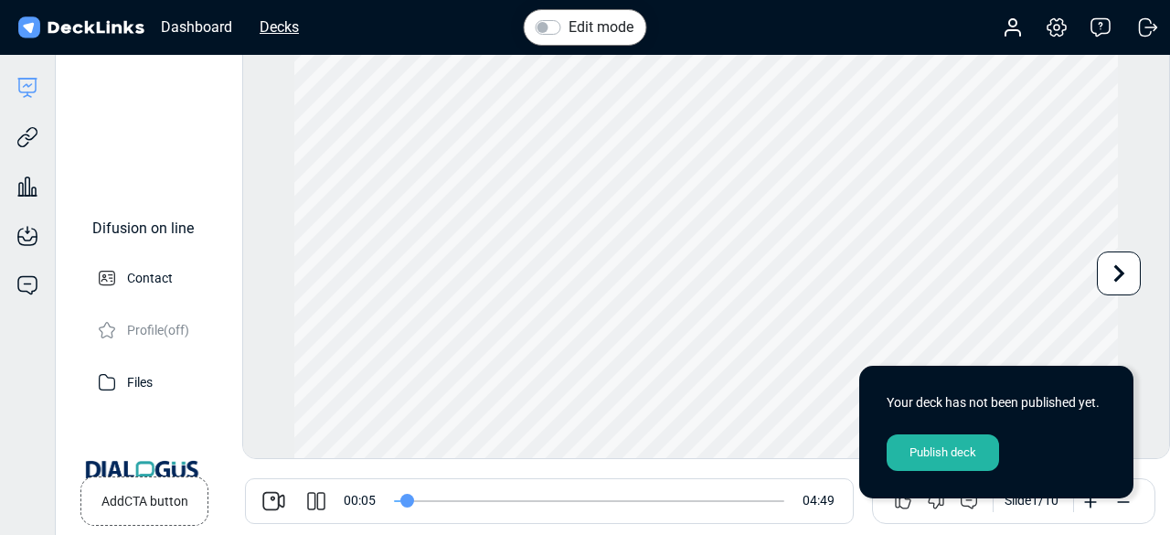
type input "6"
click at [273, 17] on div "Decks" at bounding box center [280, 27] width 58 height 23
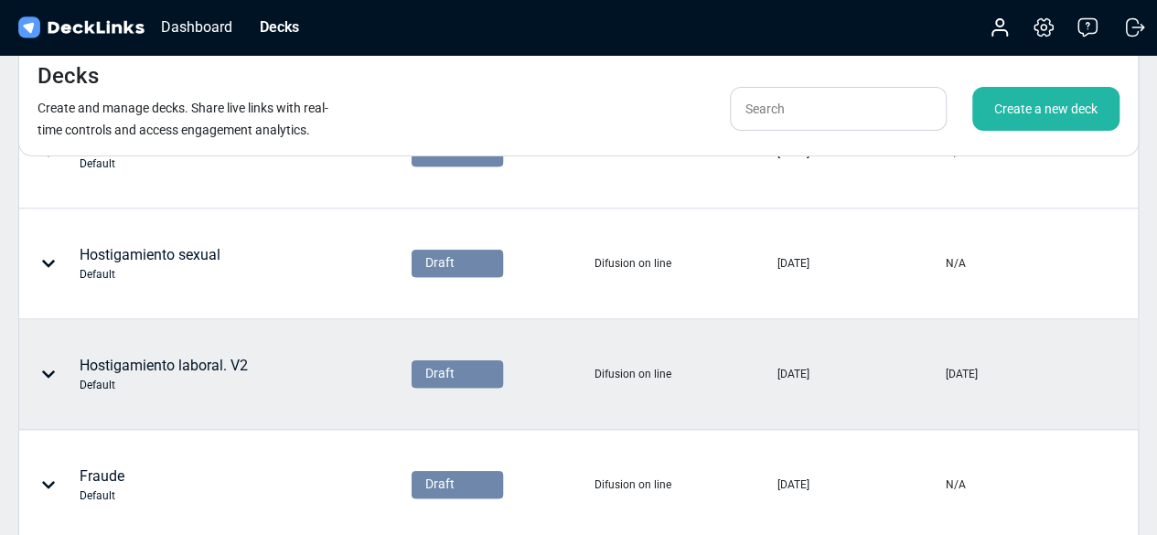
scroll to position [716, 0]
click at [229, 383] on div "Default" at bounding box center [164, 384] width 168 height 16
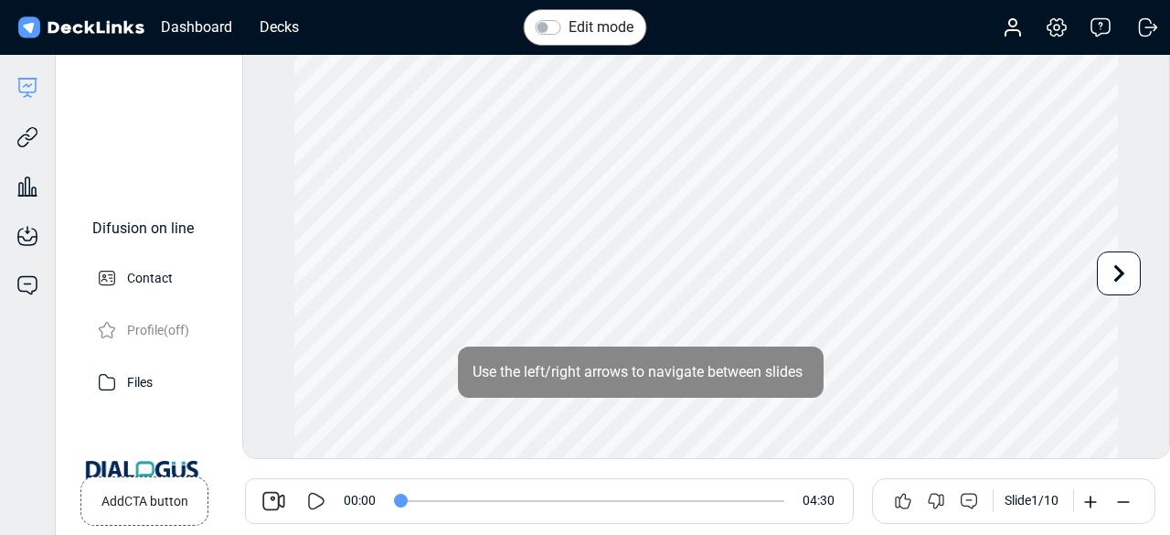
click at [311, 495] on icon at bounding box center [316, 501] width 22 height 22
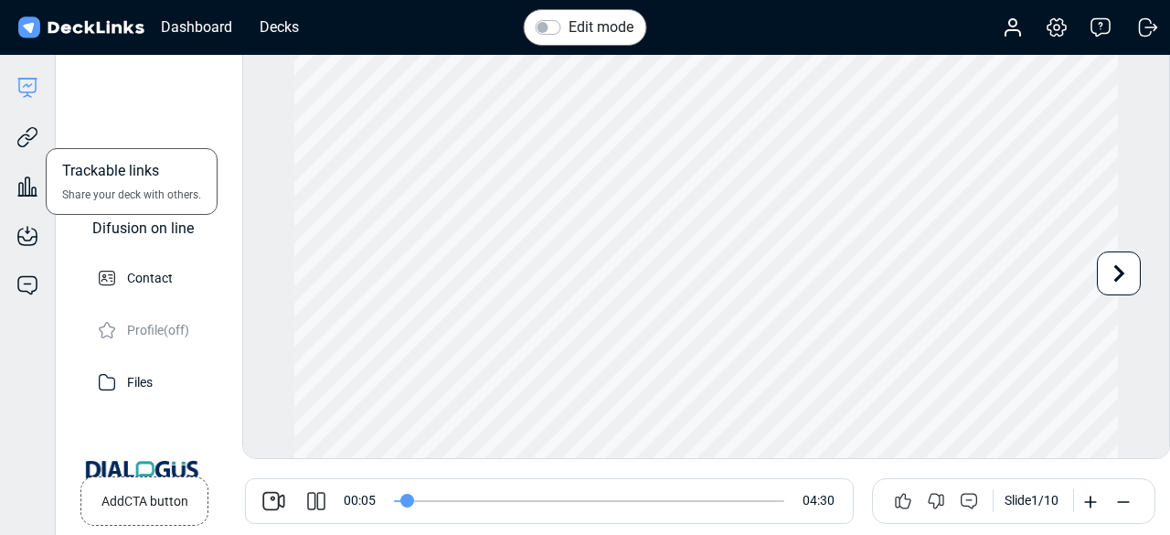
type input "6"
click at [27, 140] on icon at bounding box center [27, 137] width 22 height 22
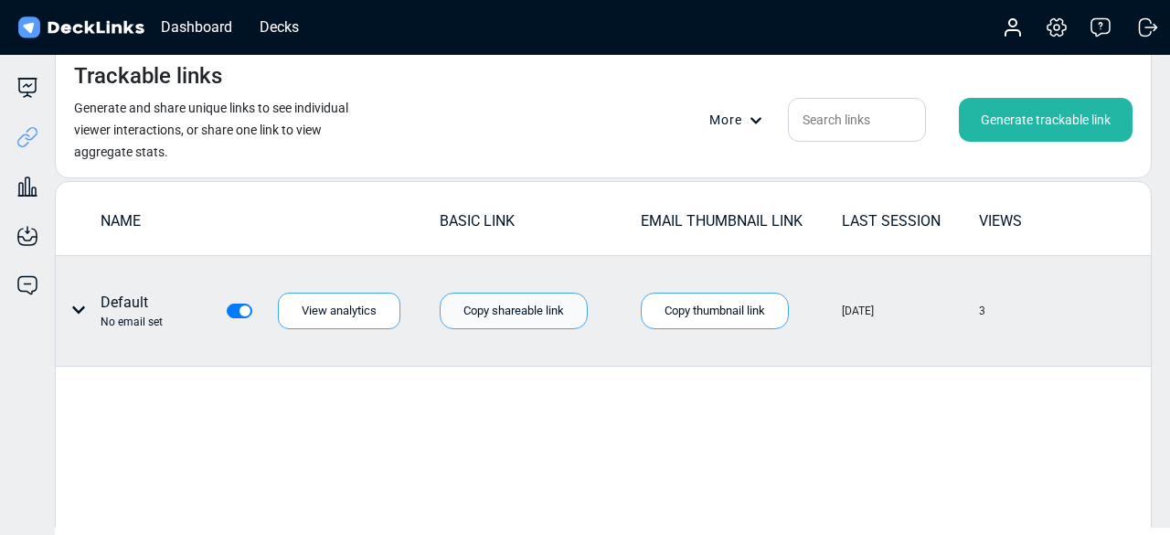
click at [496, 303] on div "Copy shareable link" at bounding box center [514, 311] width 148 height 37
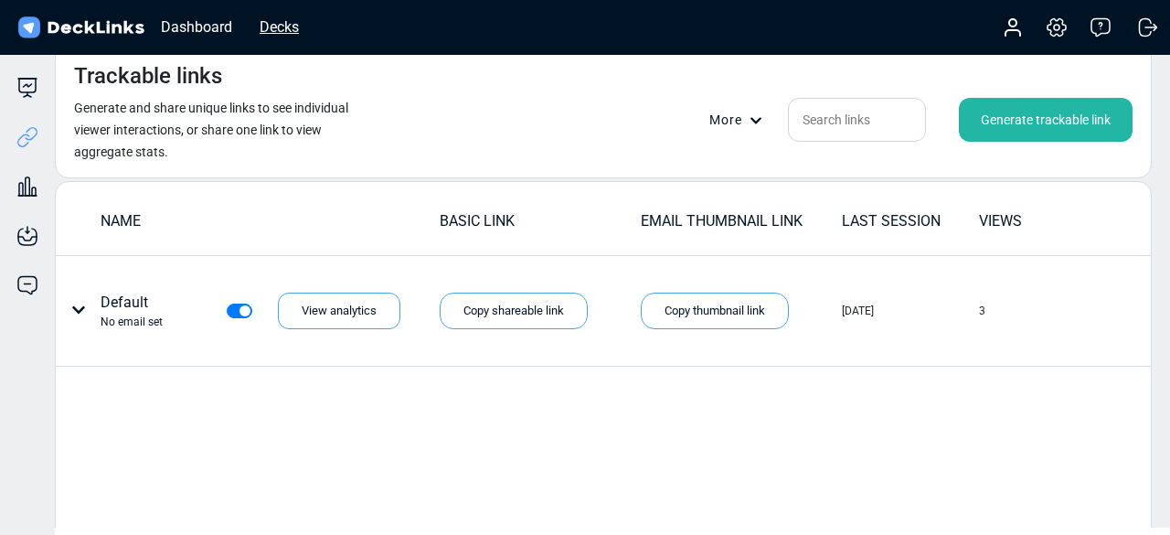
click at [296, 26] on div "Decks" at bounding box center [280, 27] width 58 height 23
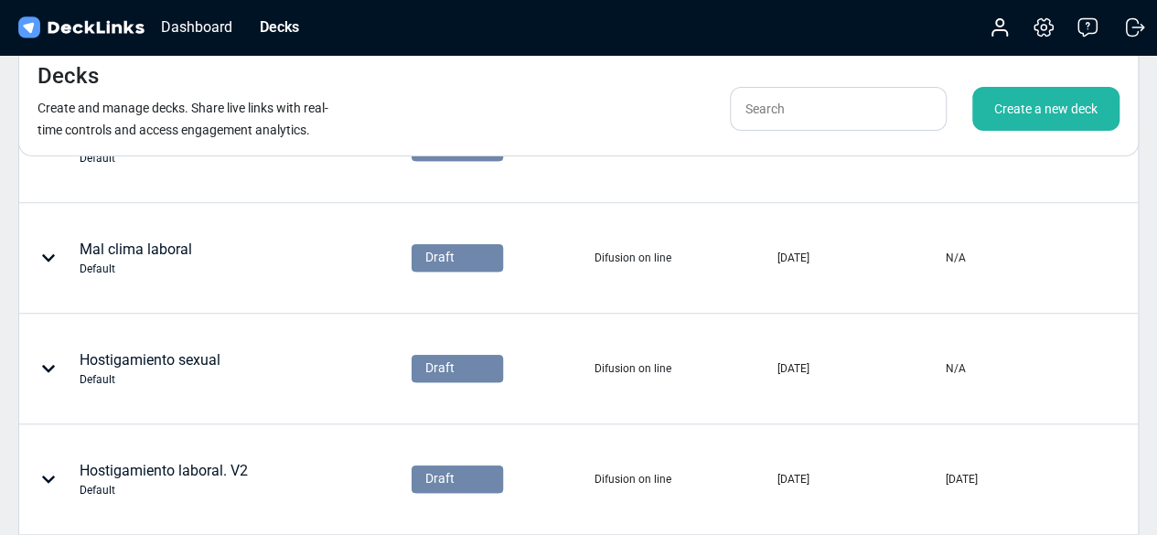
scroll to position [612, 0]
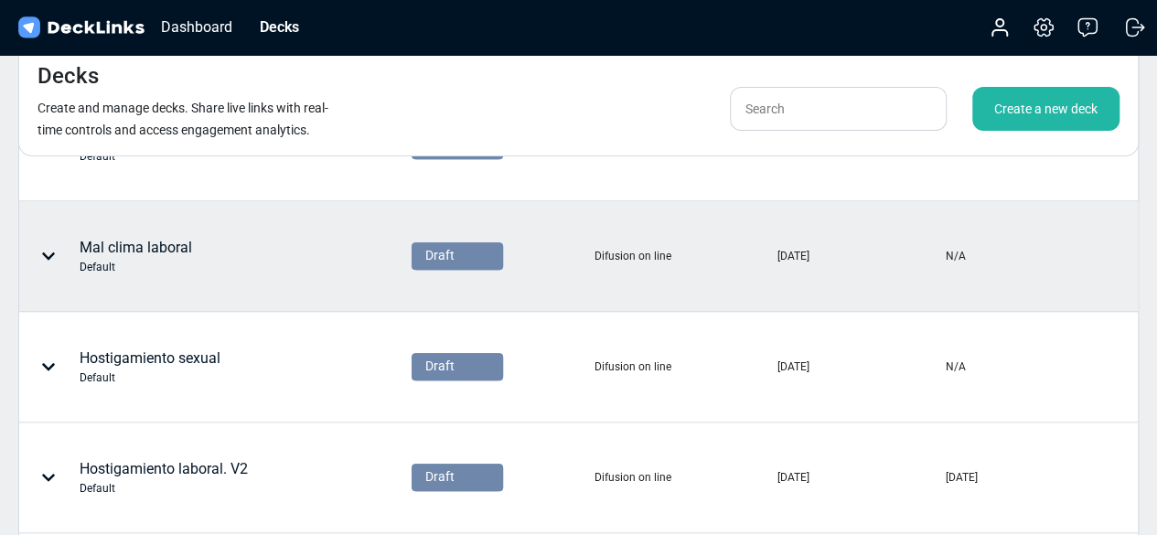
click at [219, 251] on div "Mal clima laboral Default" at bounding box center [166, 256] width 293 height 55
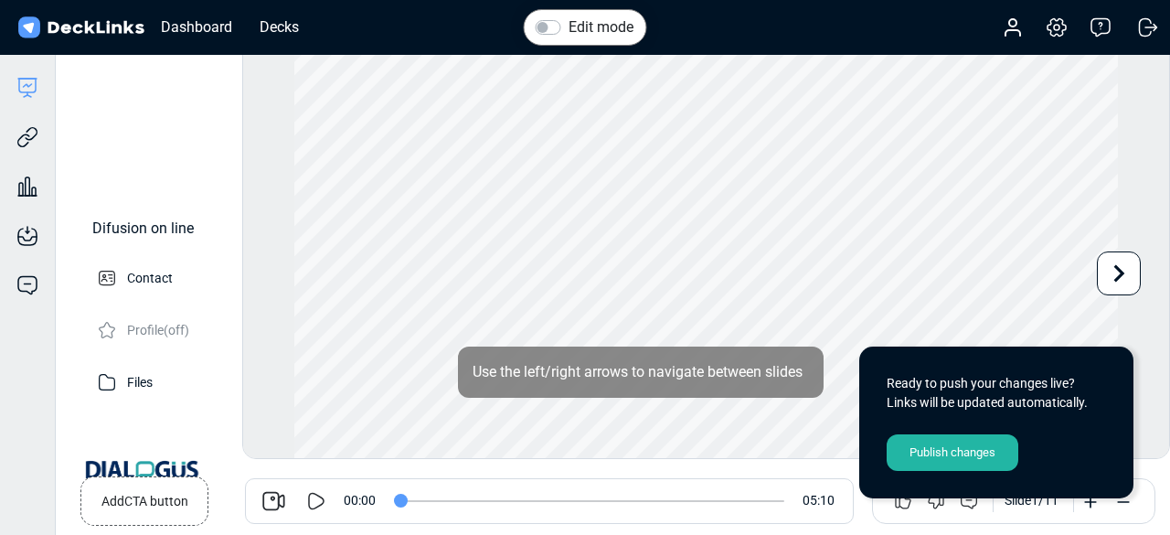
click at [320, 500] on icon at bounding box center [316, 501] width 22 height 22
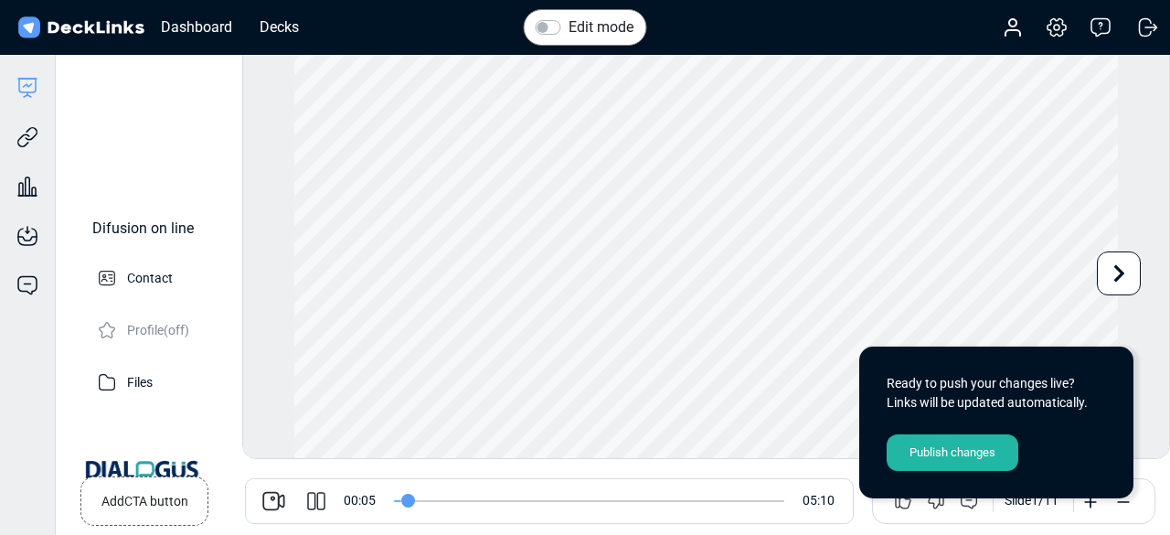
click at [310, 496] on icon at bounding box center [316, 501] width 22 height 22
type input "6"
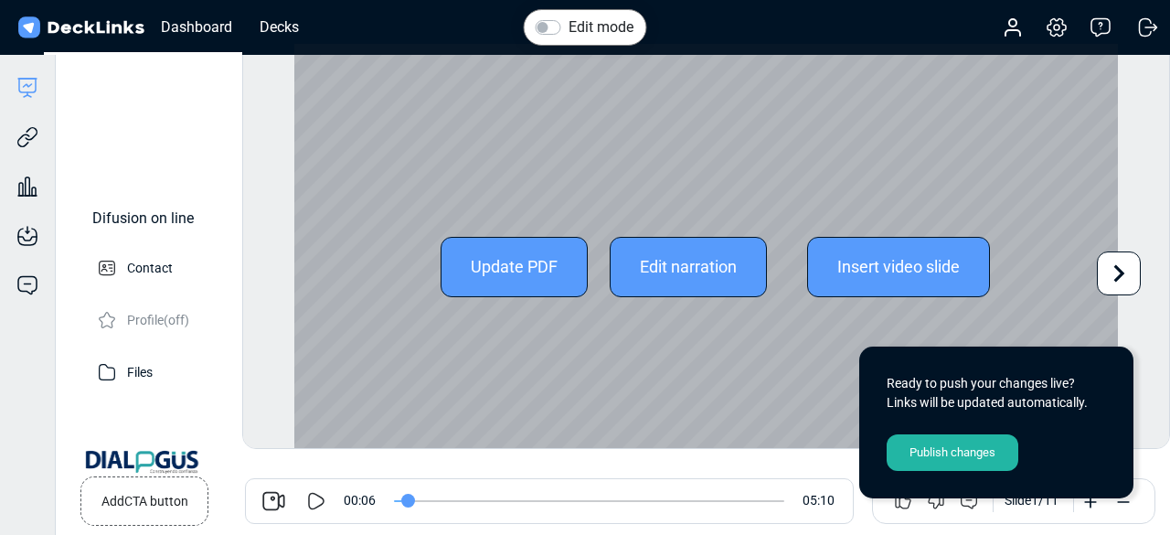
scroll to position [49, 0]
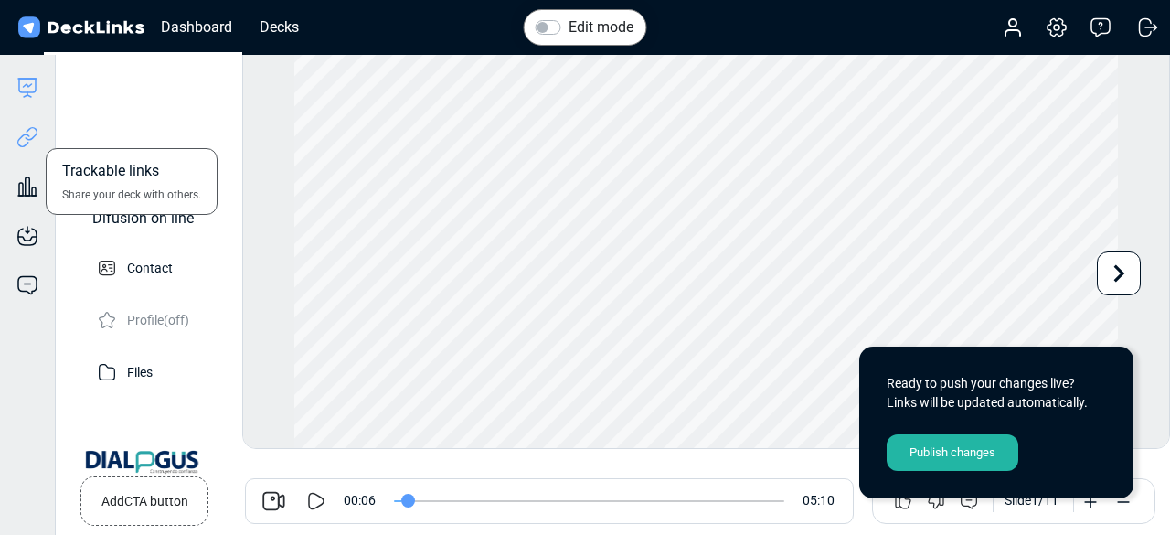
click at [27, 134] on icon at bounding box center [23, 141] width 13 height 14
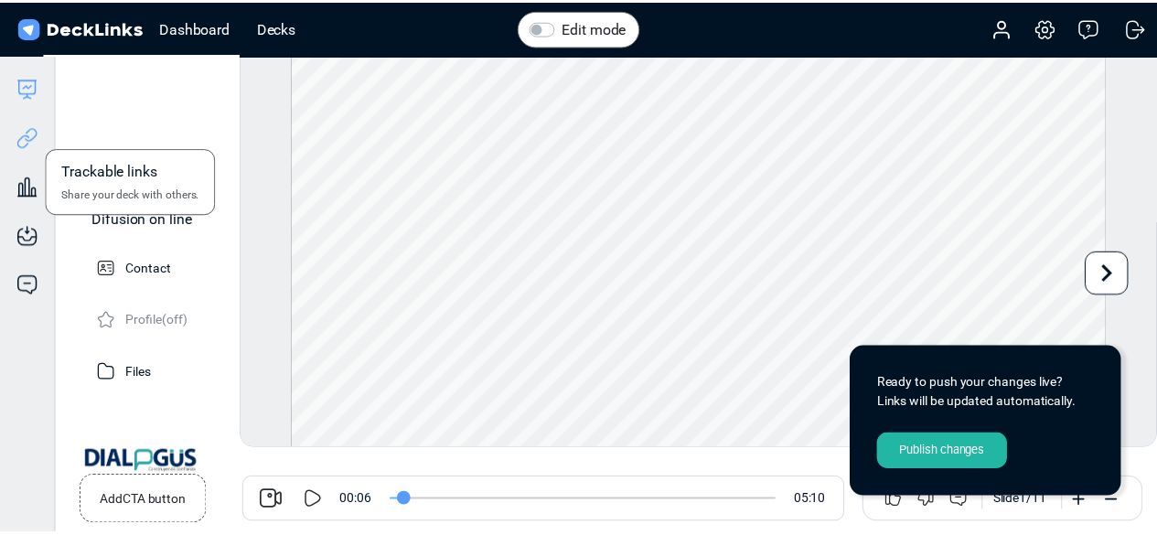
scroll to position [0, 0]
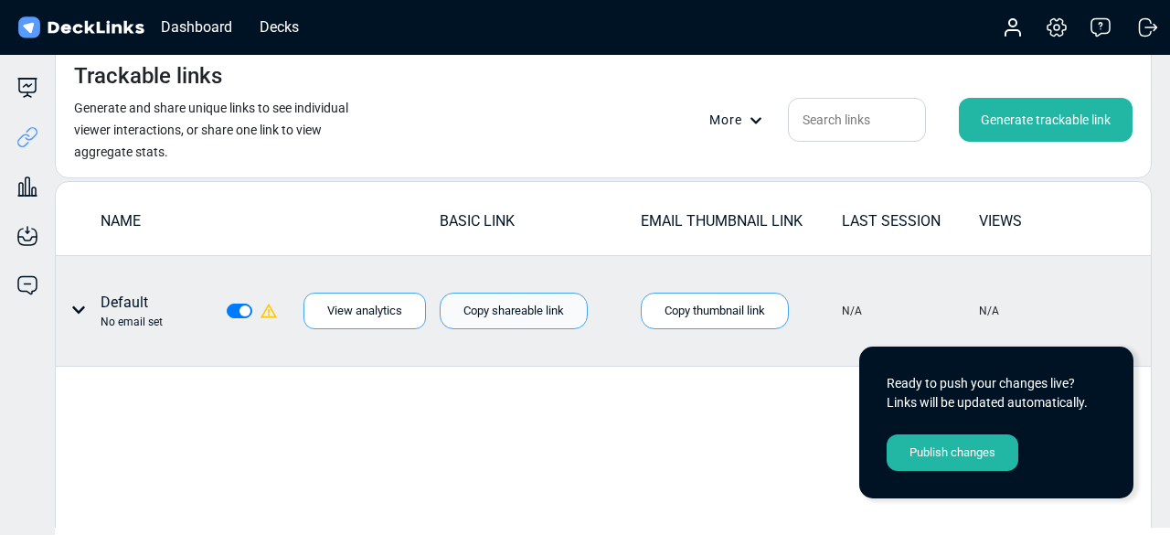
click at [532, 301] on div "Copy shareable link" at bounding box center [514, 311] width 148 height 37
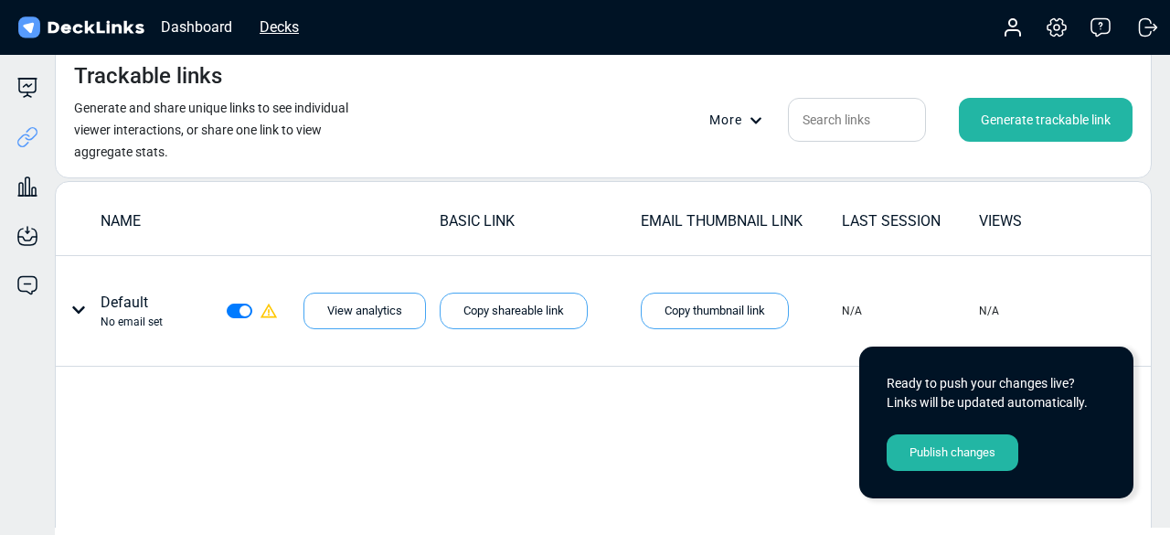
click at [285, 22] on div "Decks" at bounding box center [280, 27] width 58 height 23
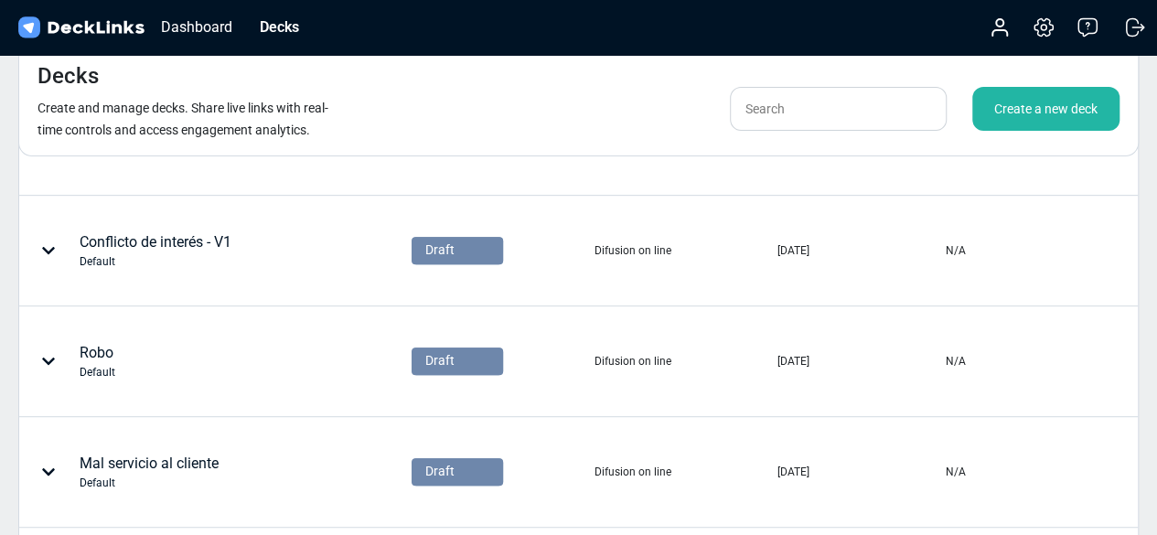
scroll to position [534, 0]
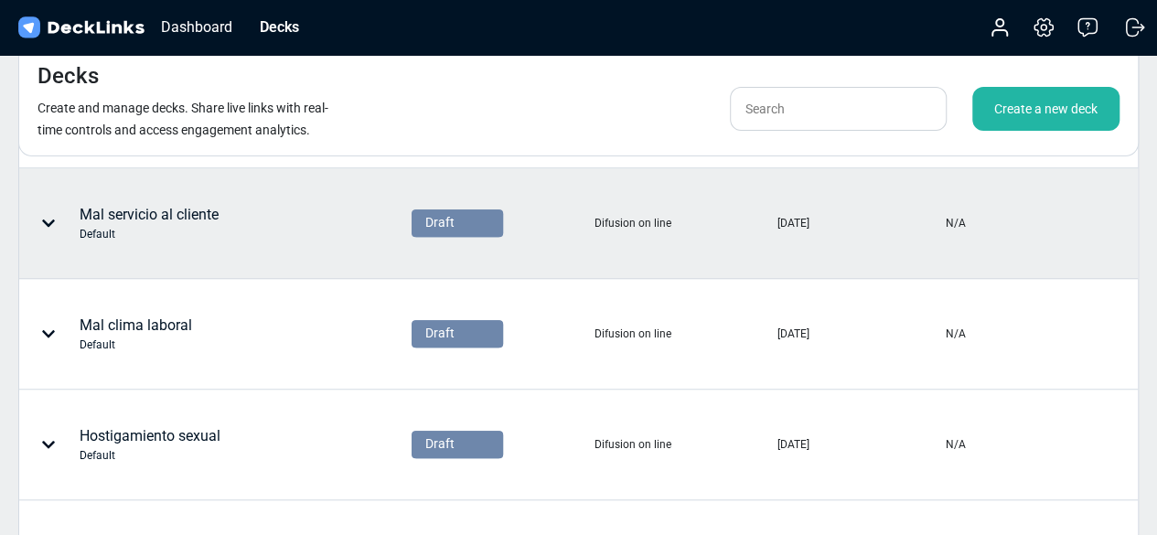
click at [225, 213] on div "Mal servicio al cliente Default" at bounding box center [166, 223] width 293 height 55
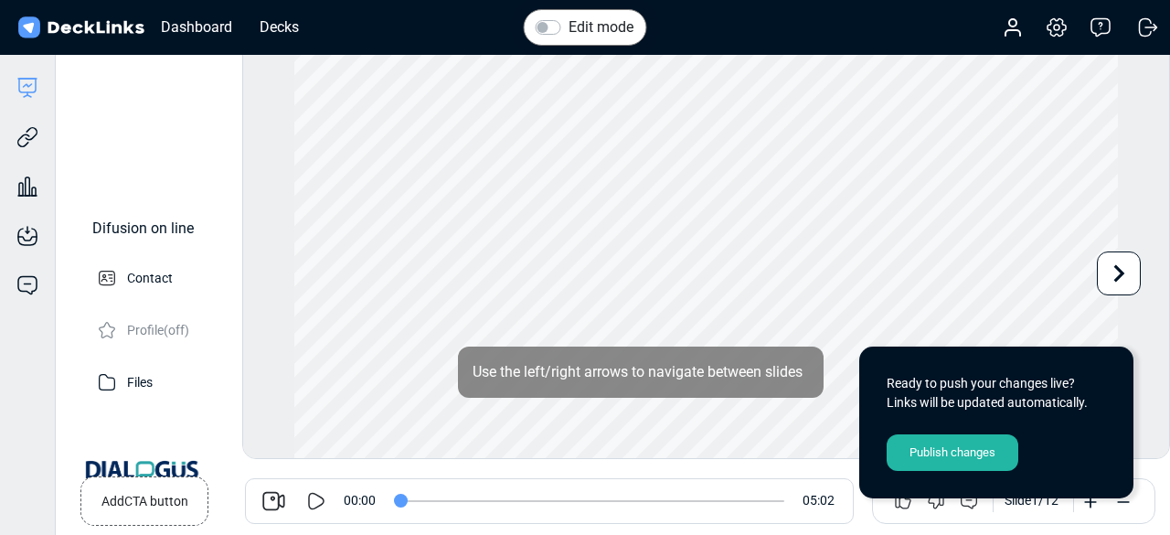
click at [307, 491] on icon at bounding box center [316, 501] width 22 height 22
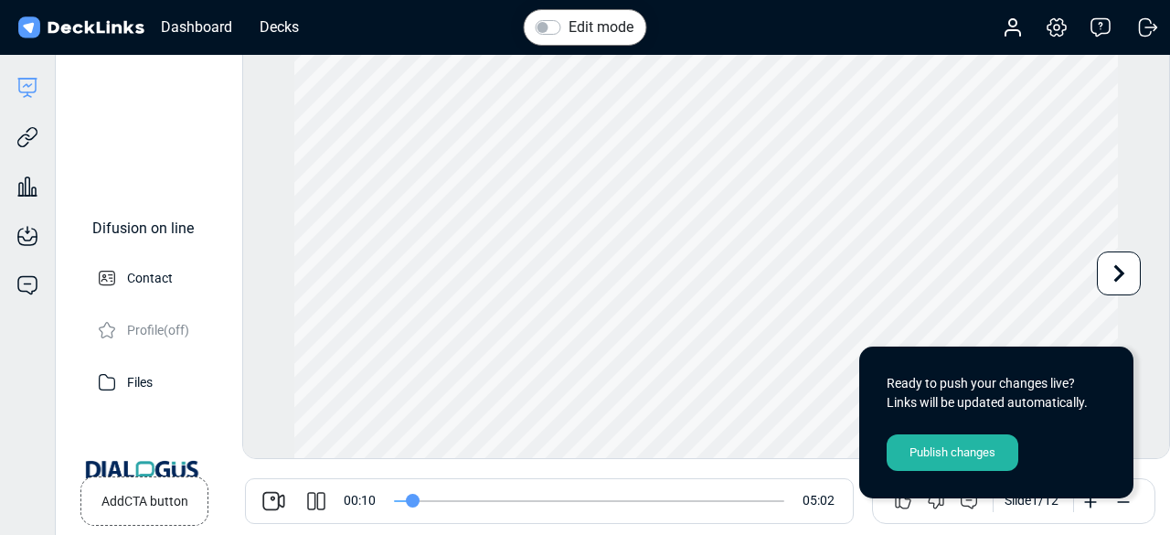
type input "10"
click at [324, 499] on icon at bounding box center [321, 501] width 8 height 18
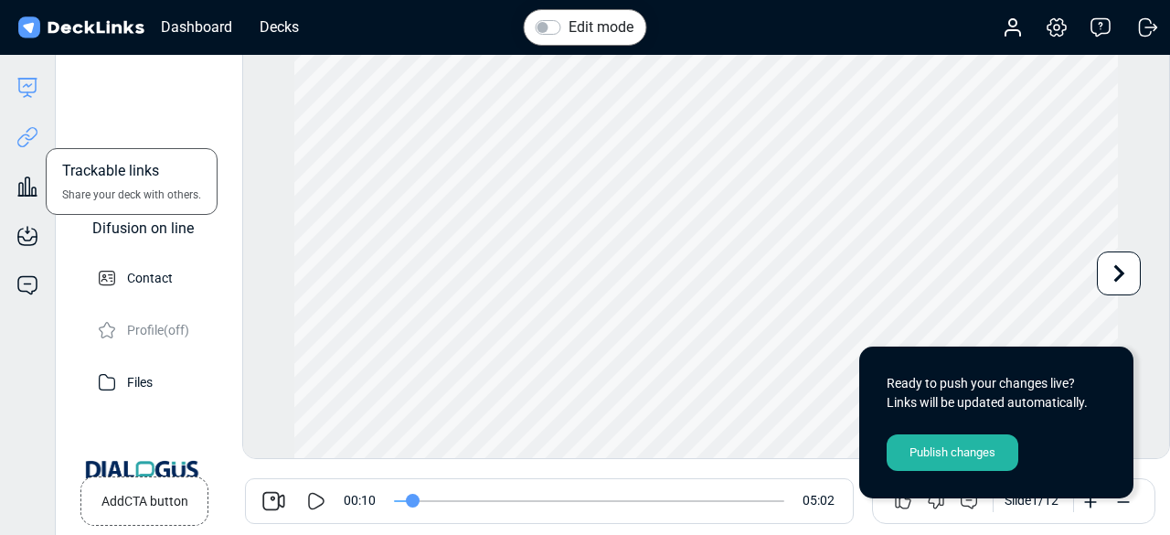
click at [31, 144] on icon at bounding box center [27, 137] width 22 height 22
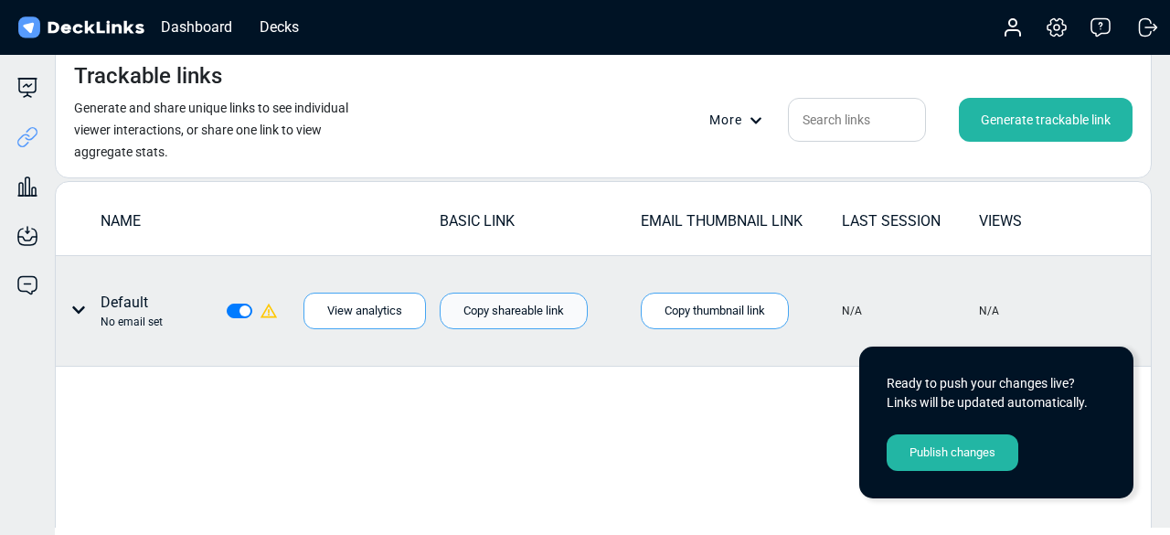
click at [503, 309] on div "Copy shareable link" at bounding box center [514, 311] width 148 height 37
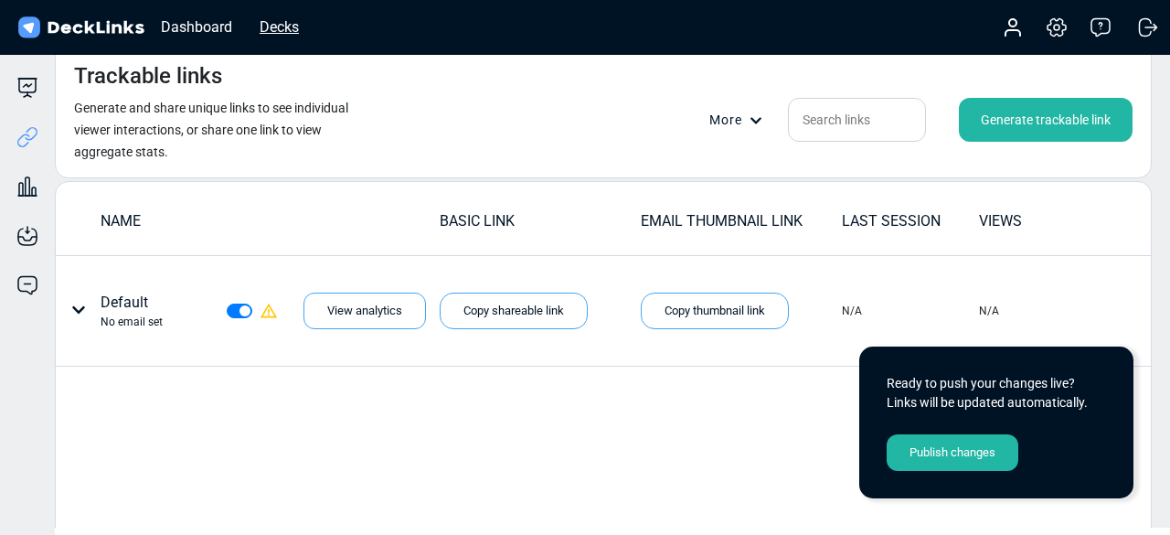
click at [280, 29] on div "Decks" at bounding box center [280, 27] width 58 height 23
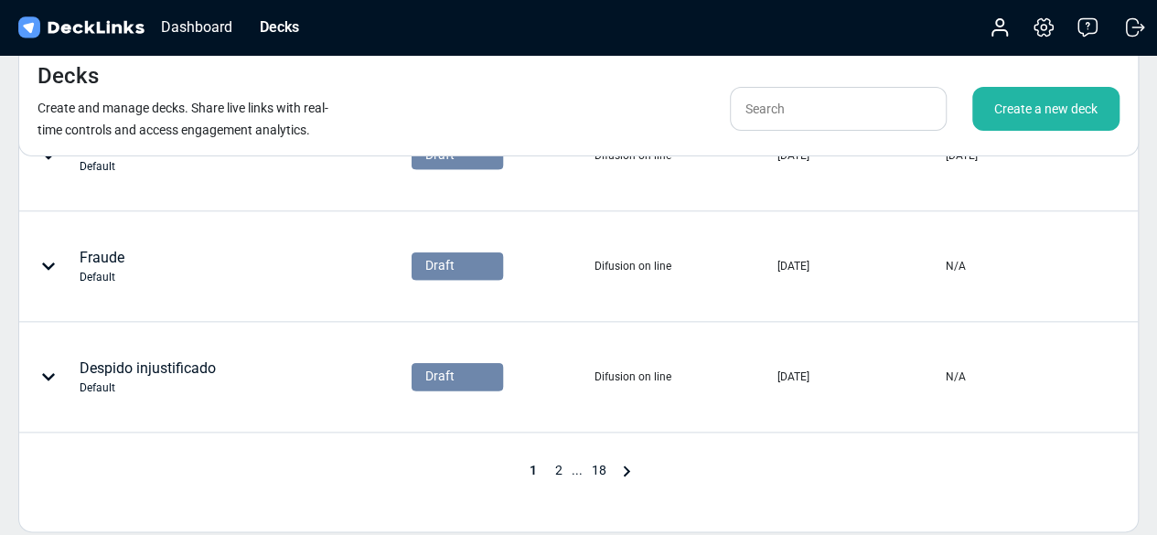
scroll to position [1048, 0]
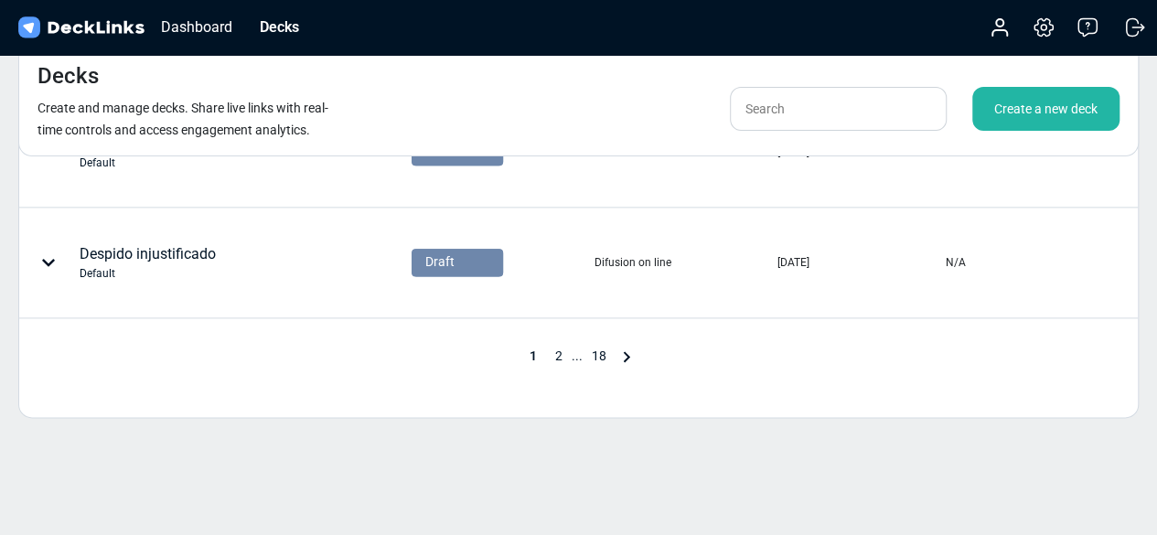
click at [561, 350] on span "2" at bounding box center [559, 355] width 26 height 15
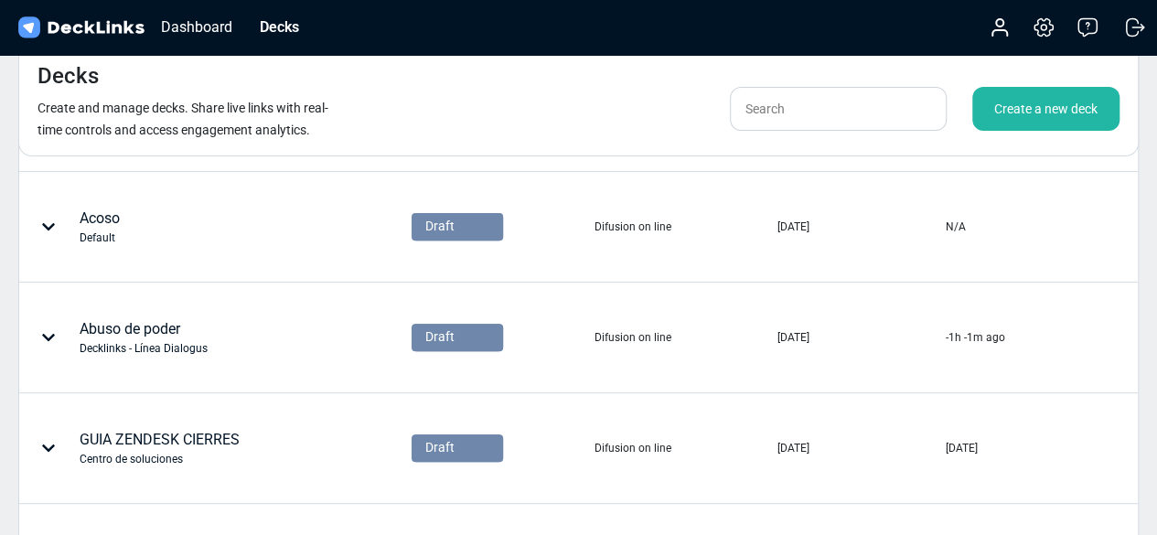
scroll to position [128, 0]
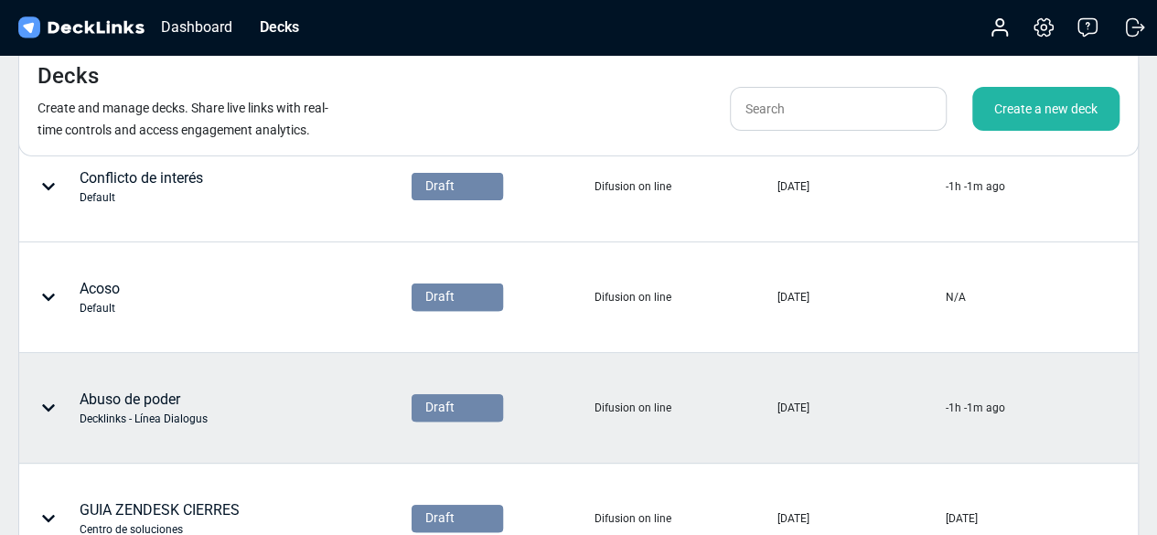
click at [151, 394] on div "Abuso de poder Decklinks - Línea Dialogus" at bounding box center [144, 408] width 128 height 38
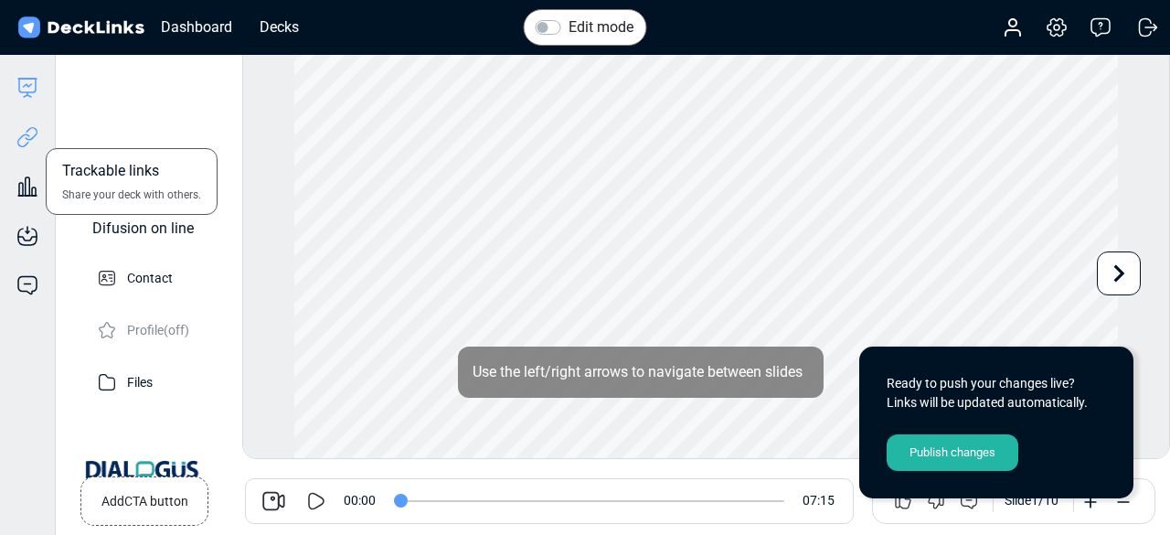
click at [27, 131] on icon at bounding box center [31, 134] width 13 height 14
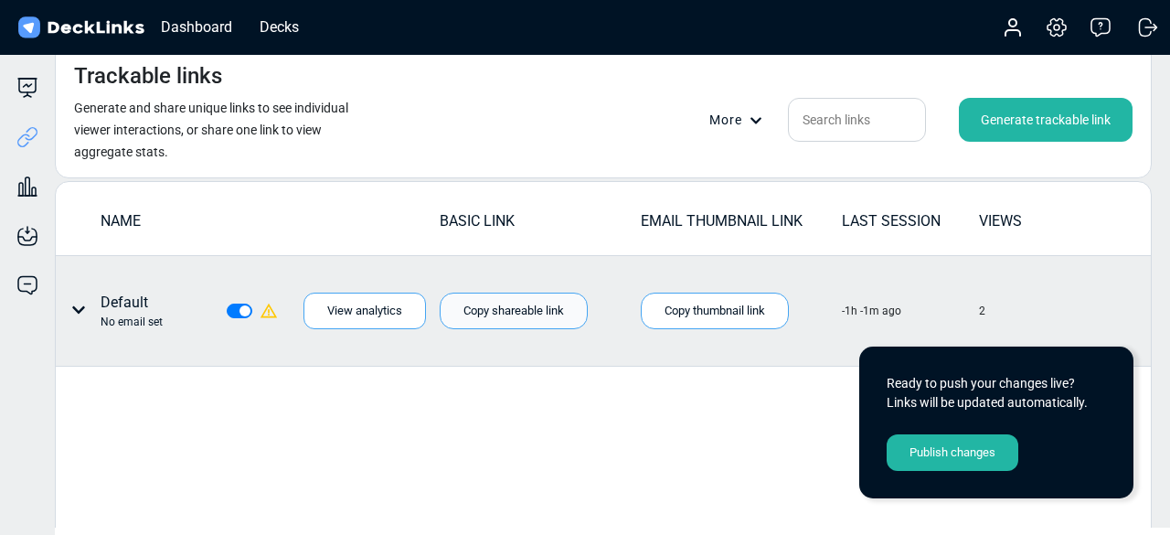
click at [507, 301] on div "Copy shareable link" at bounding box center [514, 311] width 148 height 37
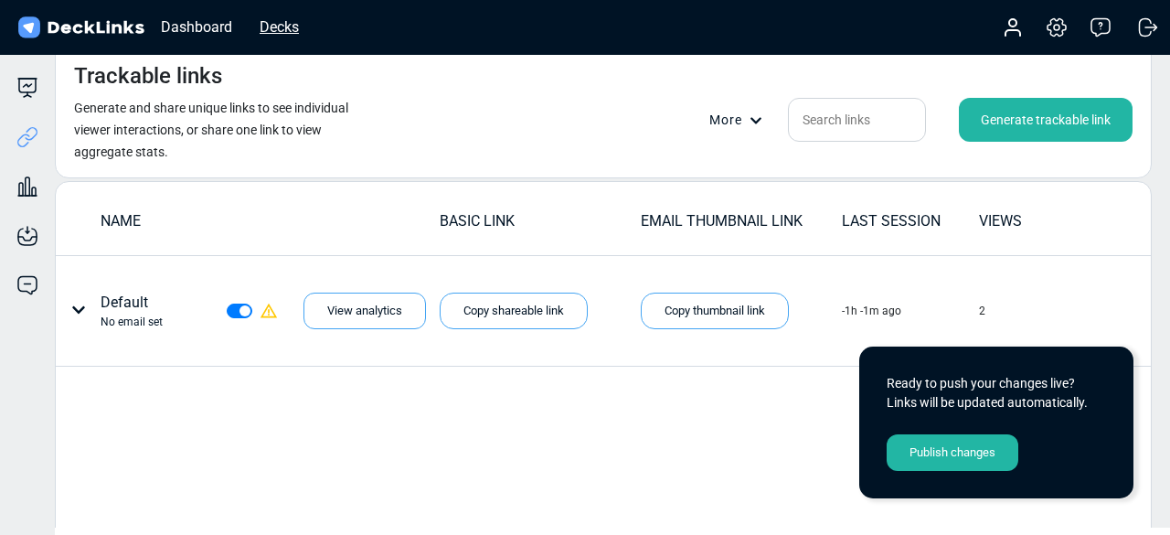
click at [284, 28] on div "Decks" at bounding box center [280, 27] width 58 height 23
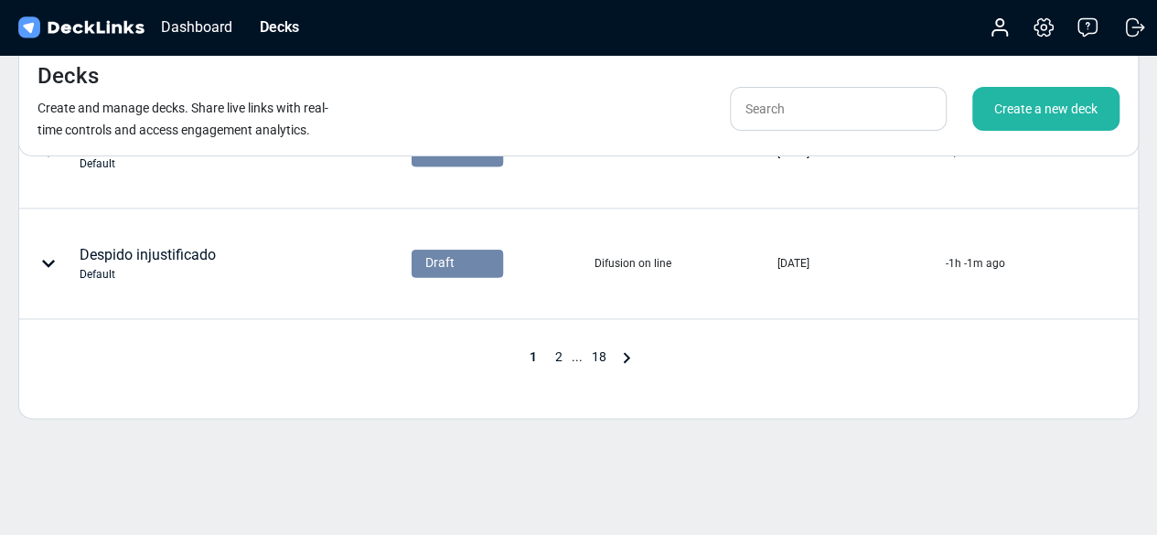
scroll to position [1051, 0]
click at [554, 350] on span "2" at bounding box center [559, 353] width 26 height 15
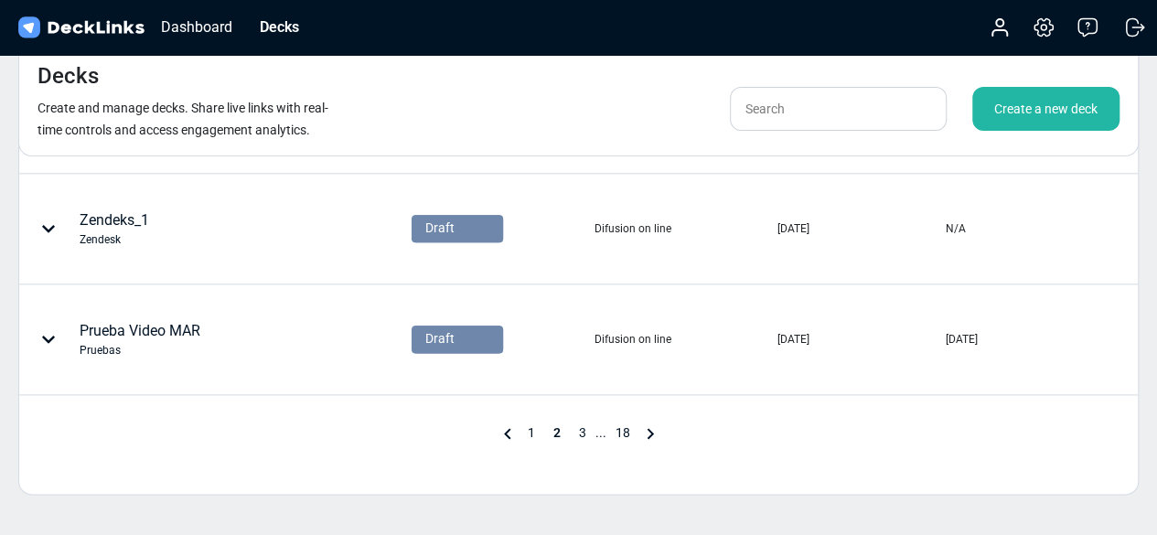
click at [535, 433] on span "1" at bounding box center [531, 432] width 26 height 15
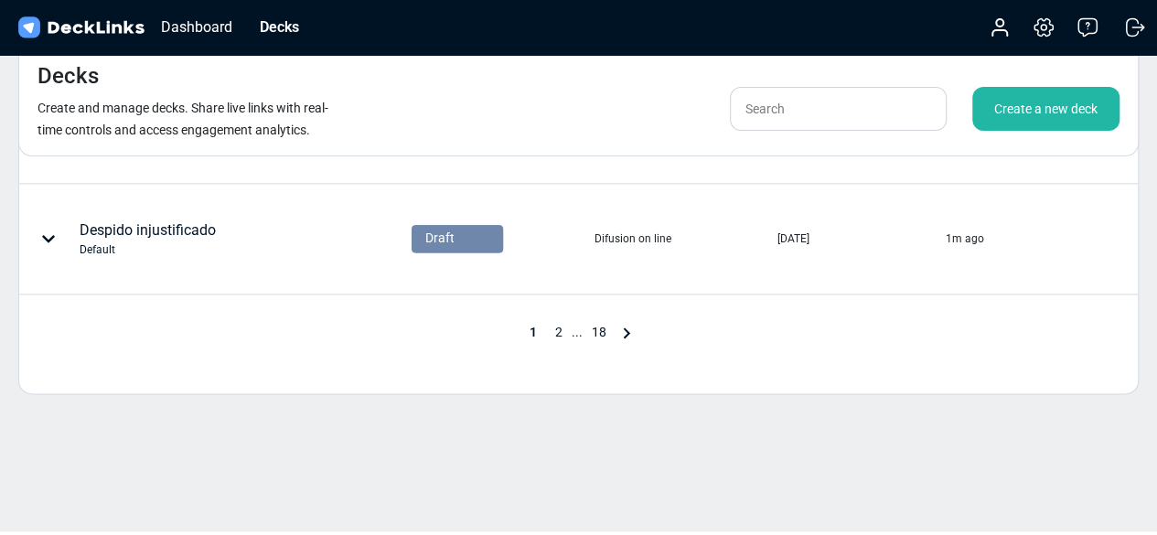
scroll to position [1035, 0]
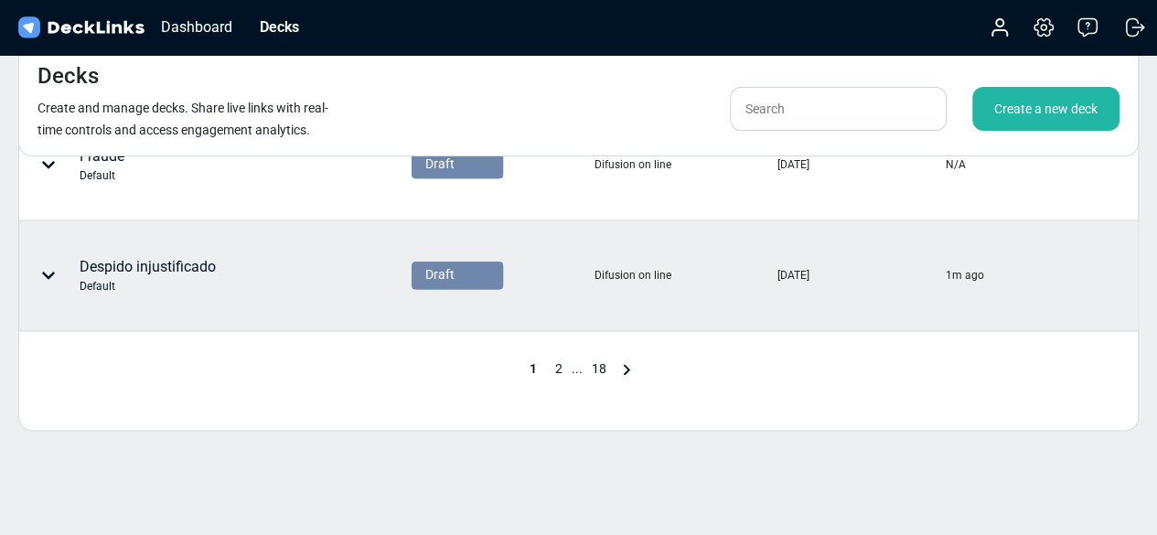
click at [180, 260] on div "Despido injustificado Default" at bounding box center [148, 275] width 136 height 38
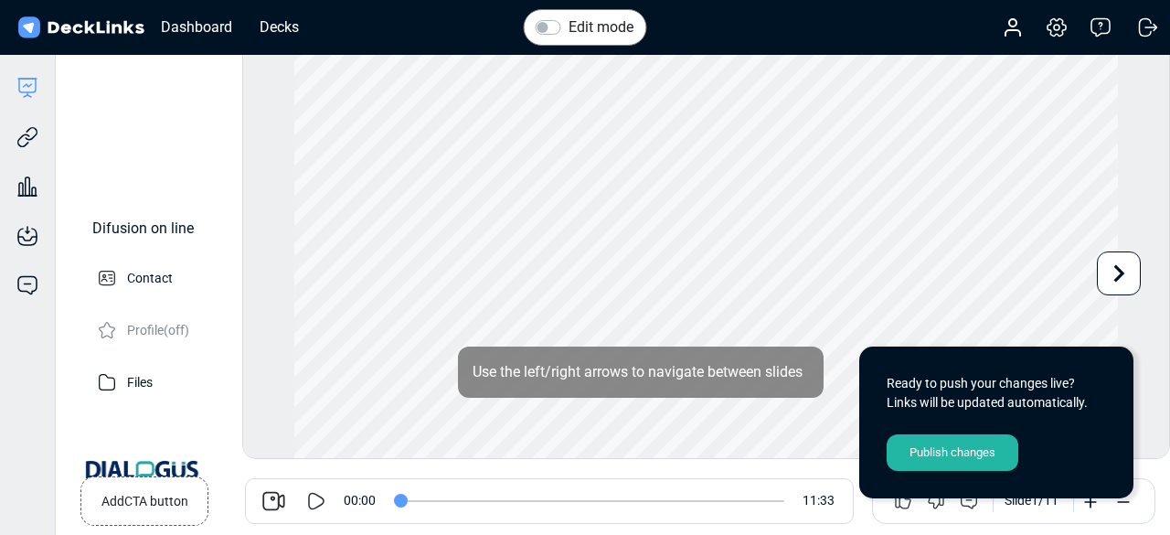
click at [924, 450] on div "Publish changes" at bounding box center [953, 452] width 132 height 37
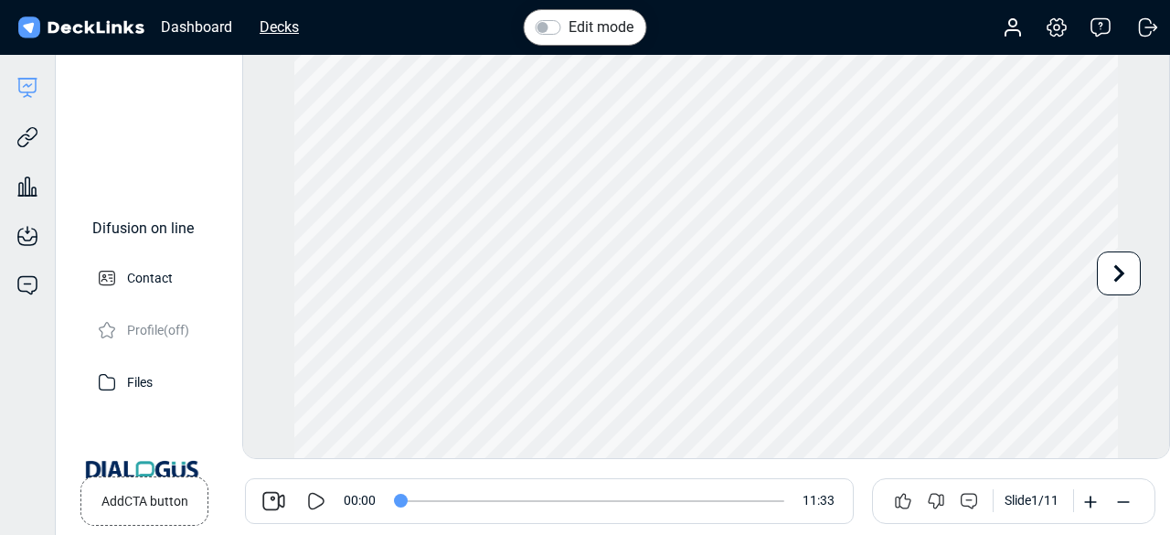
click at [283, 16] on div "Decks" at bounding box center [280, 27] width 58 height 23
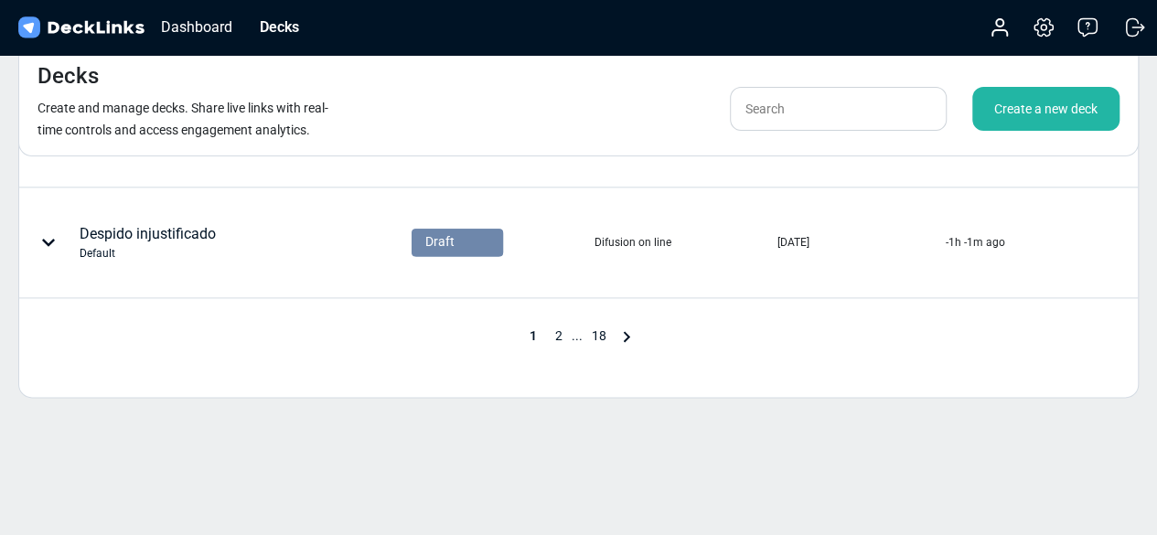
scroll to position [913, 0]
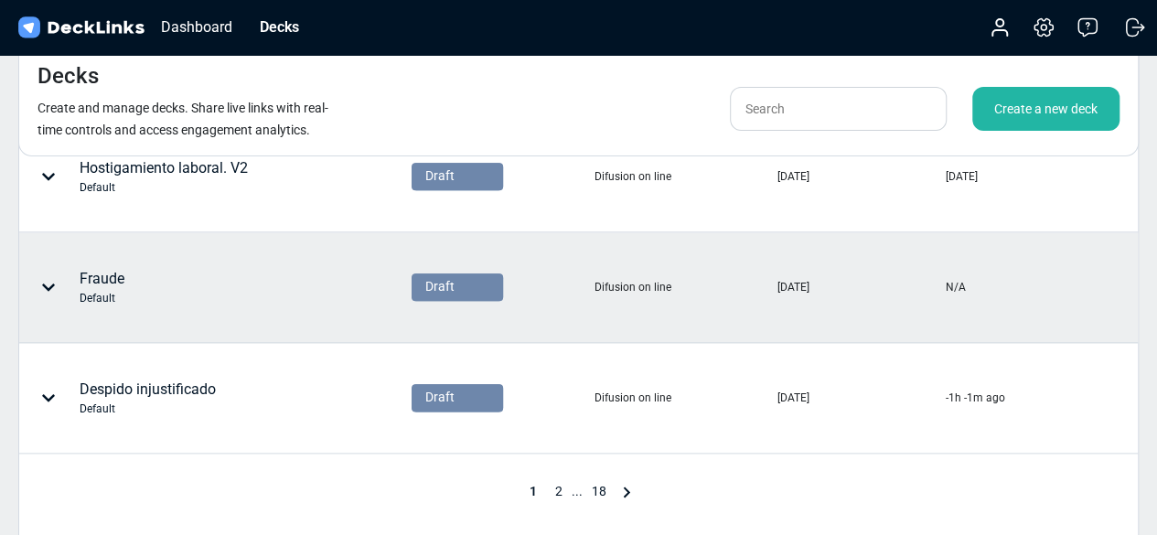
click at [194, 291] on div "Fraude Default" at bounding box center [166, 287] width 293 height 55
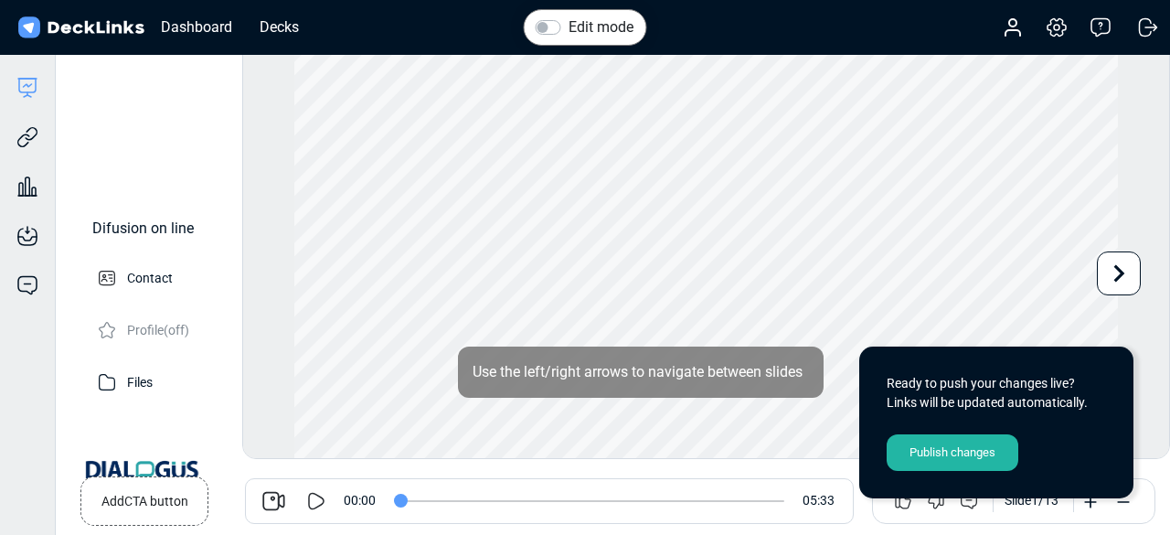
click at [929, 448] on div "Publish changes" at bounding box center [953, 452] width 132 height 37
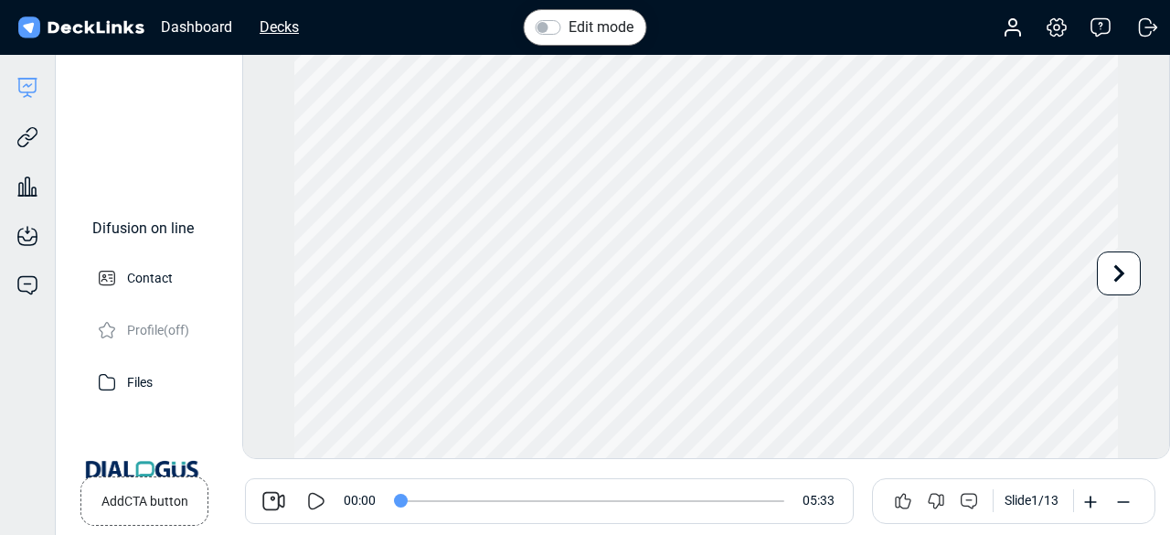
click at [282, 30] on div "Decks" at bounding box center [280, 27] width 58 height 23
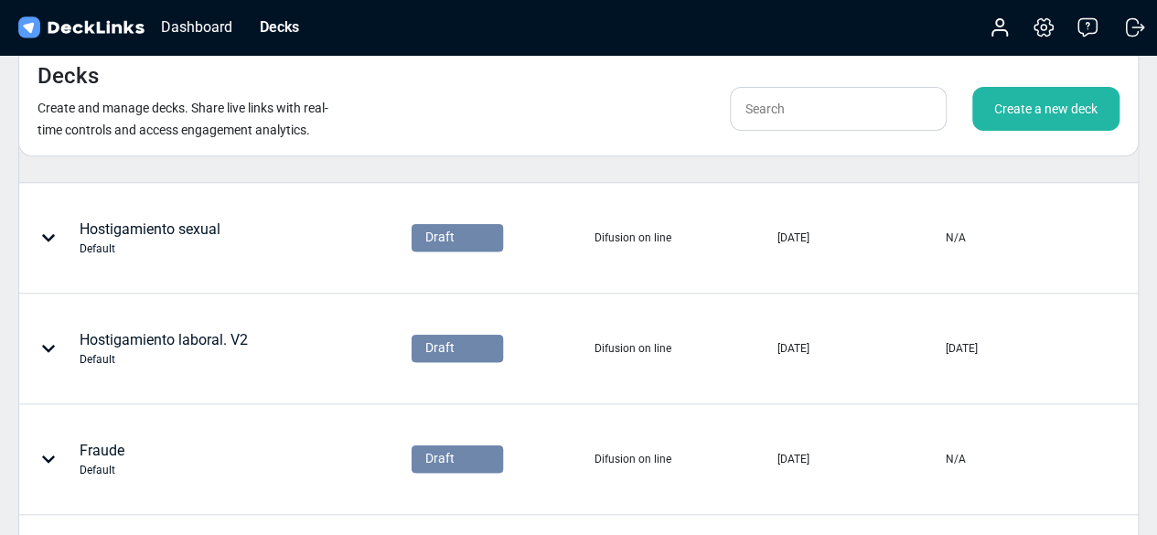
scroll to position [750, 0]
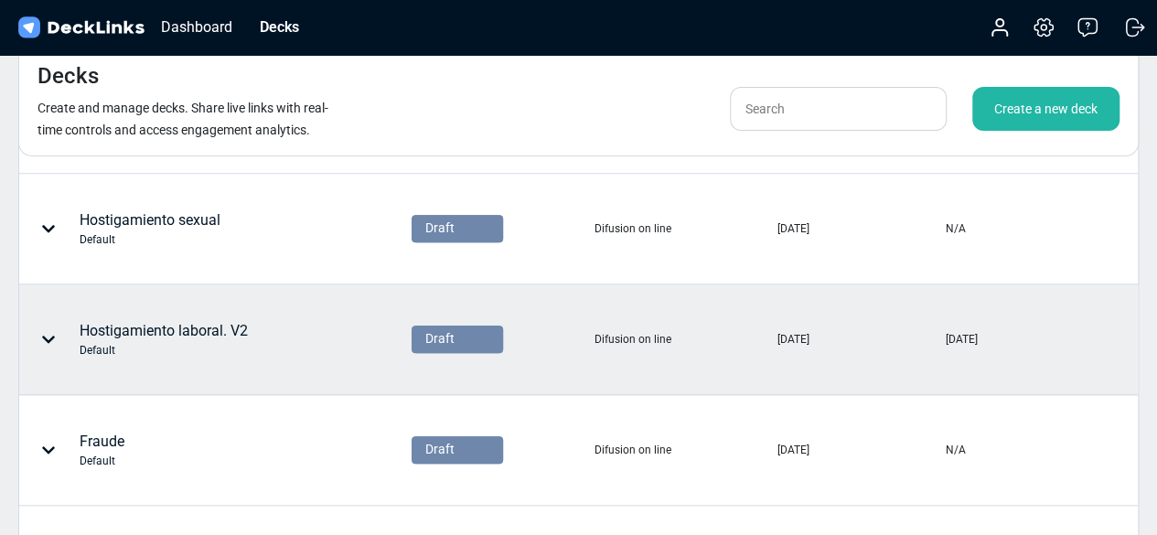
click at [216, 320] on div "Hostigamiento laboral. V2 Default" at bounding box center [164, 339] width 168 height 38
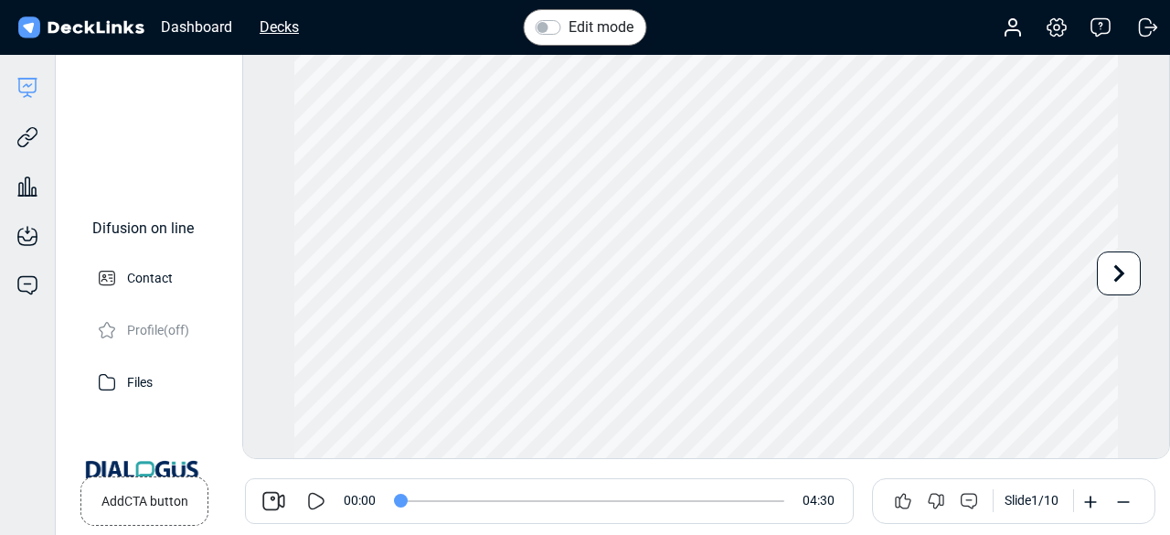
click at [271, 26] on div "Decks" at bounding box center [280, 27] width 58 height 23
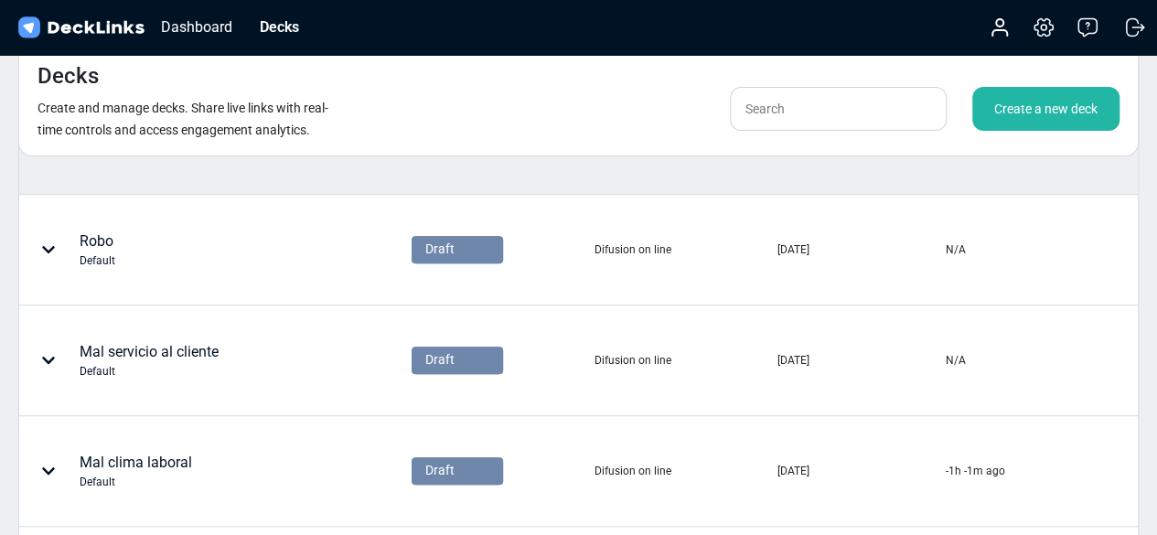
scroll to position [419, 0]
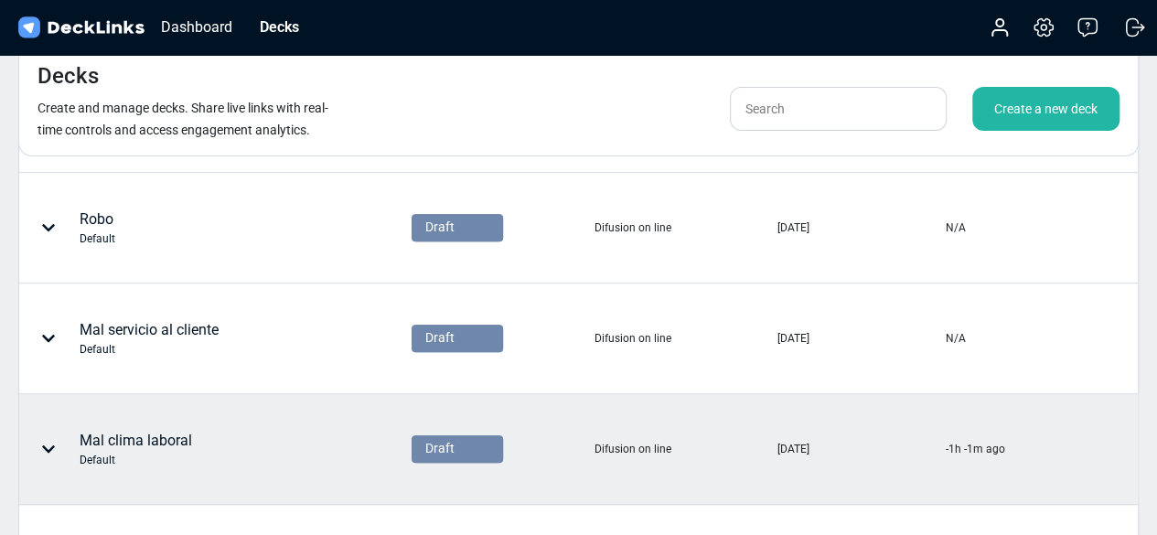
click at [174, 440] on div "Mal clima laboral Default" at bounding box center [136, 449] width 112 height 38
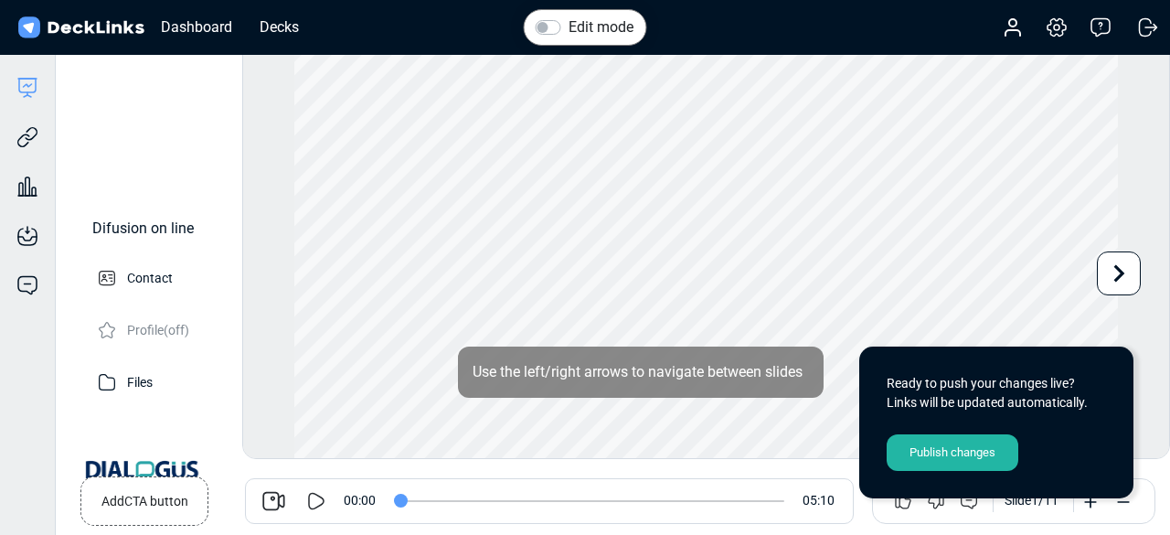
click at [927, 447] on div "Publish changes" at bounding box center [953, 452] width 132 height 37
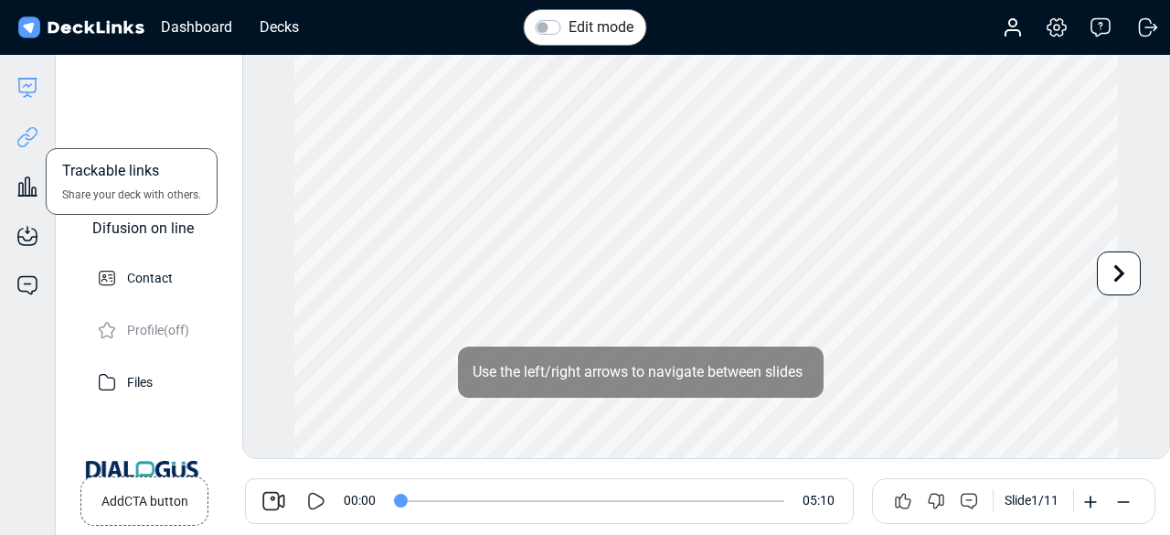
click at [30, 133] on icon at bounding box center [27, 137] width 22 height 22
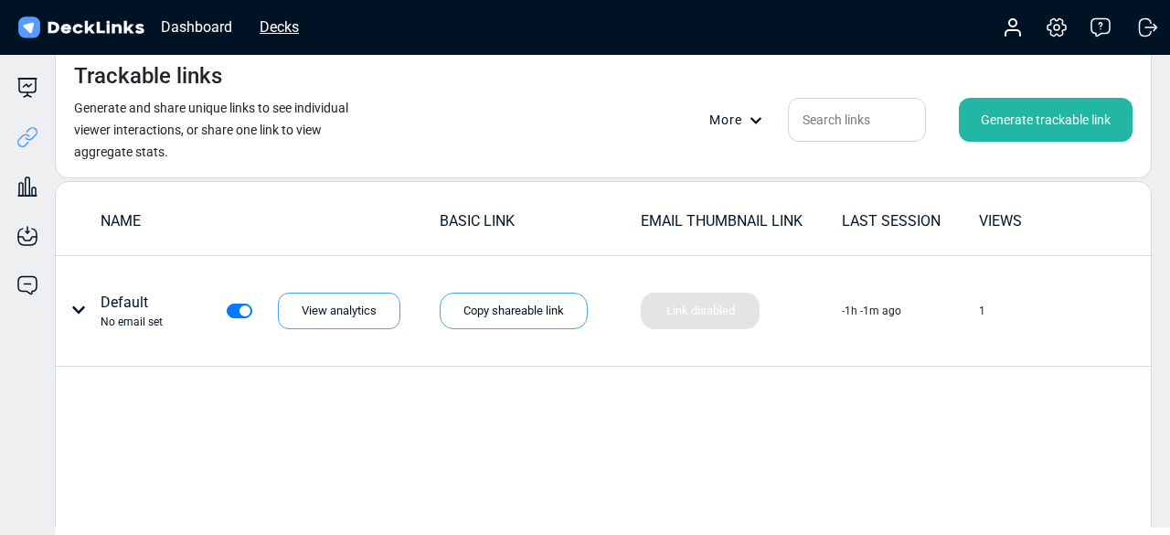
click at [274, 30] on div "Decks" at bounding box center [280, 27] width 58 height 23
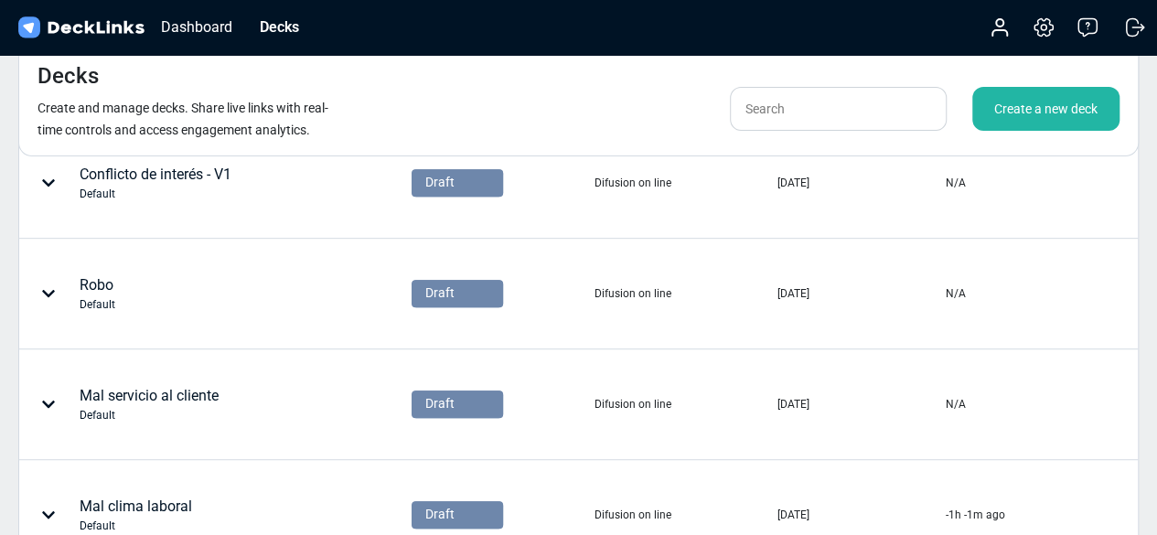
scroll to position [352, 0]
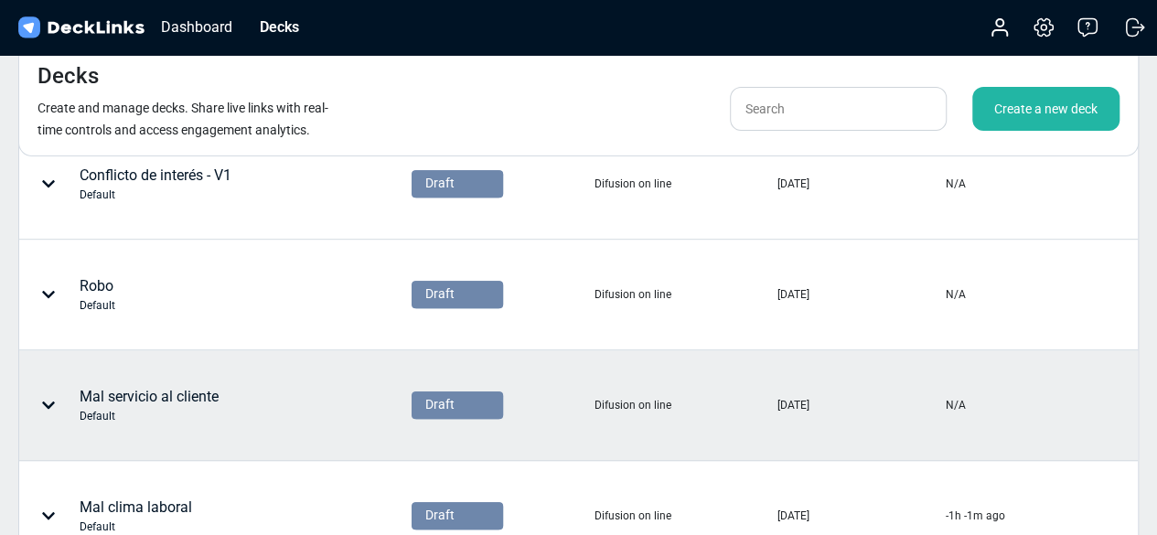
click at [229, 390] on div "Mal servicio al cliente Default" at bounding box center [166, 405] width 293 height 55
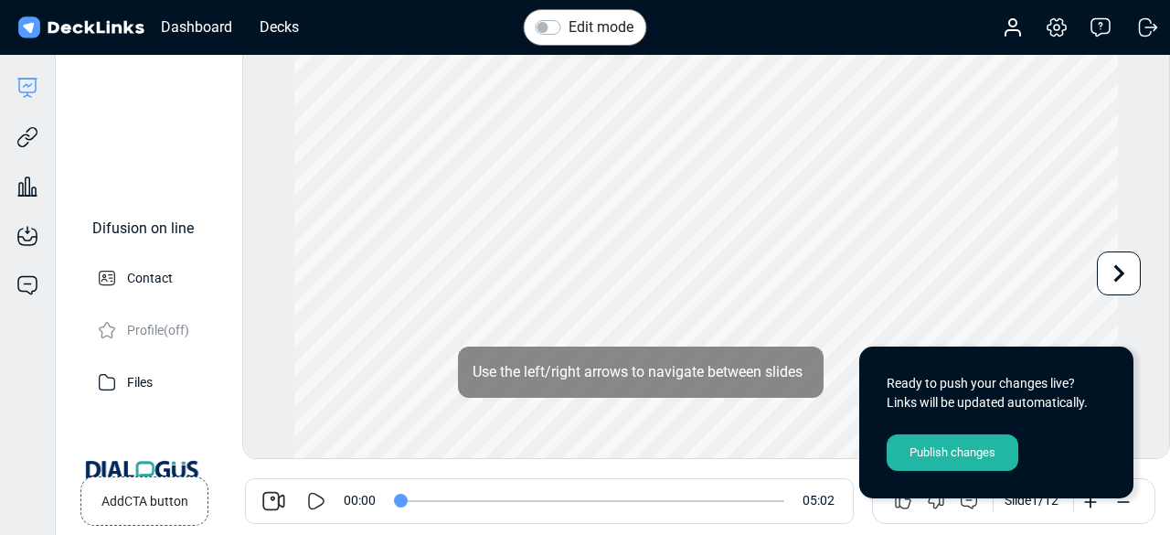
click at [893, 451] on div "Publish changes" at bounding box center [953, 452] width 132 height 37
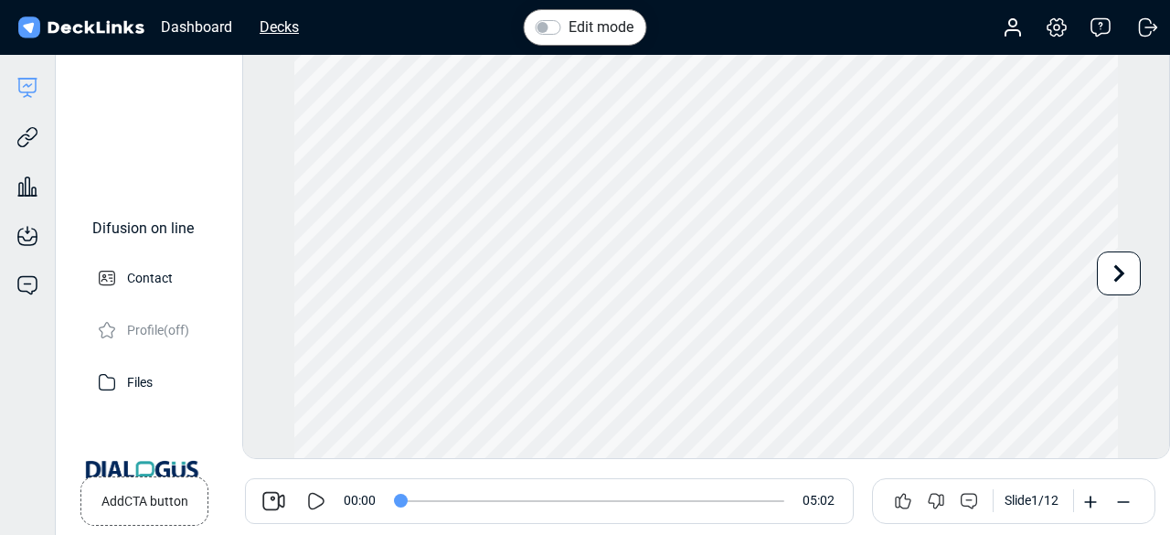
click at [294, 33] on div "Decks" at bounding box center [280, 27] width 58 height 23
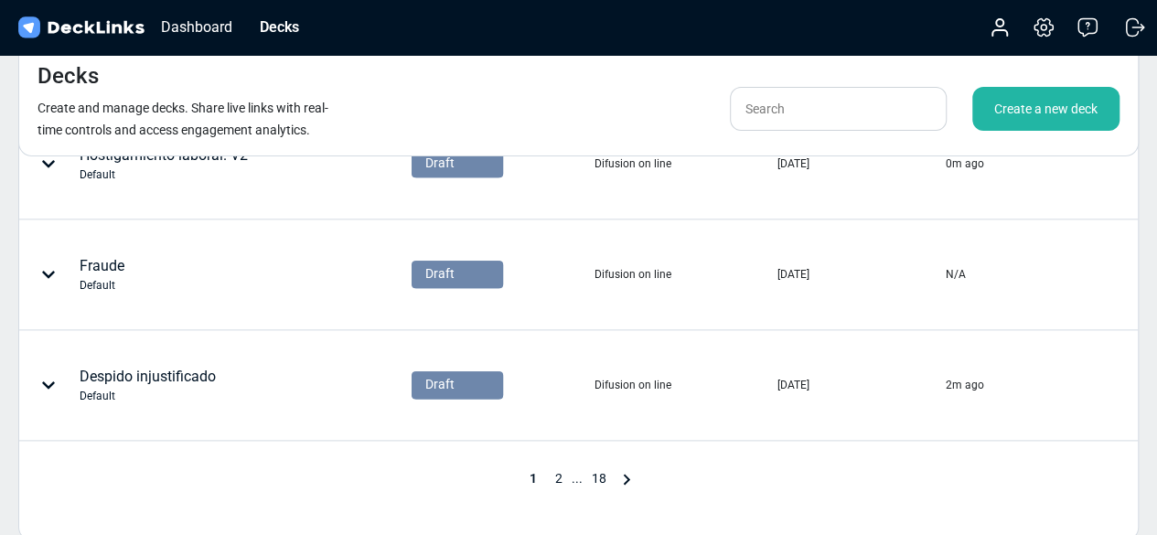
scroll to position [946, 0]
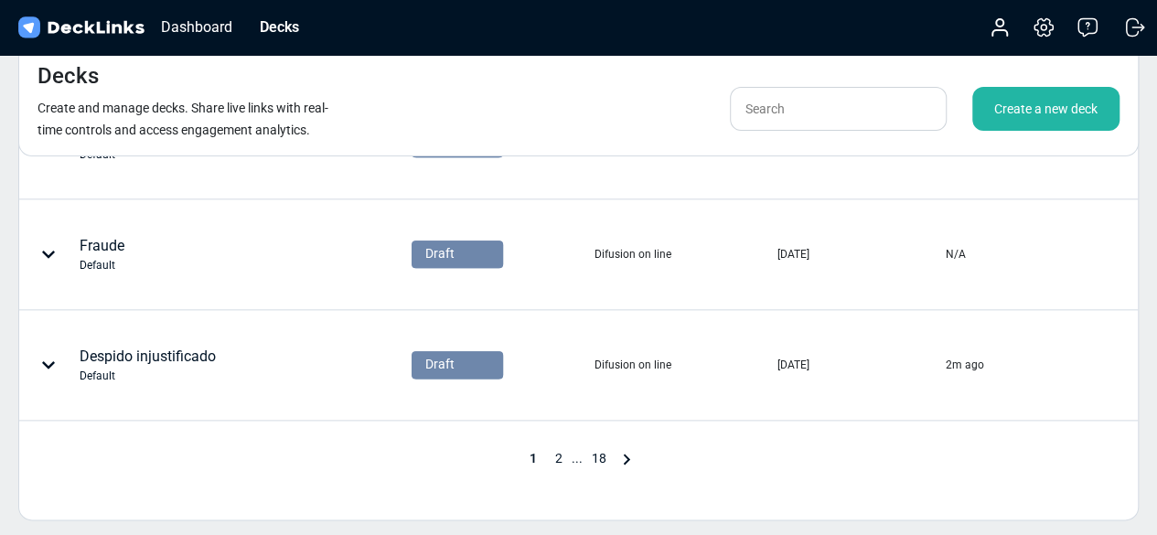
click at [556, 453] on span "2" at bounding box center [559, 458] width 26 height 15
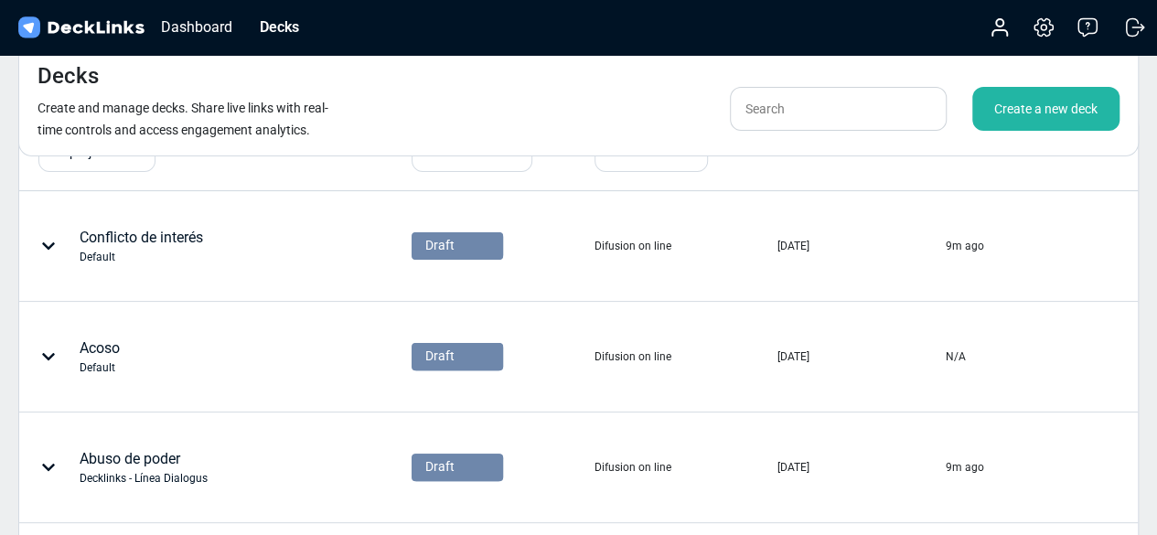
scroll to position [68, 0]
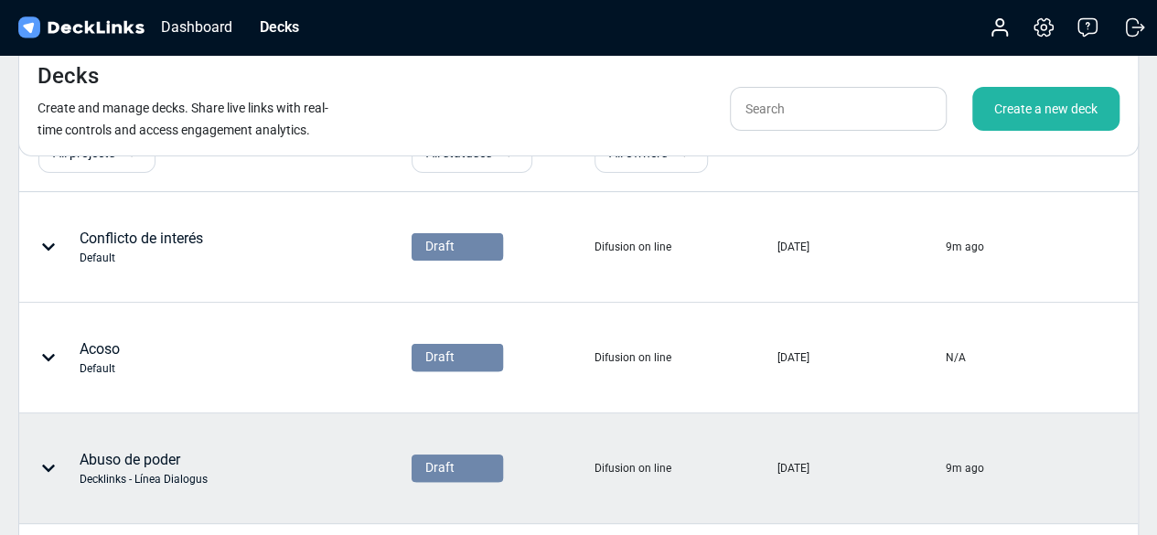
click at [276, 482] on div "Abuso de poder Decklinks - Línea Dialogus" at bounding box center [166, 468] width 293 height 55
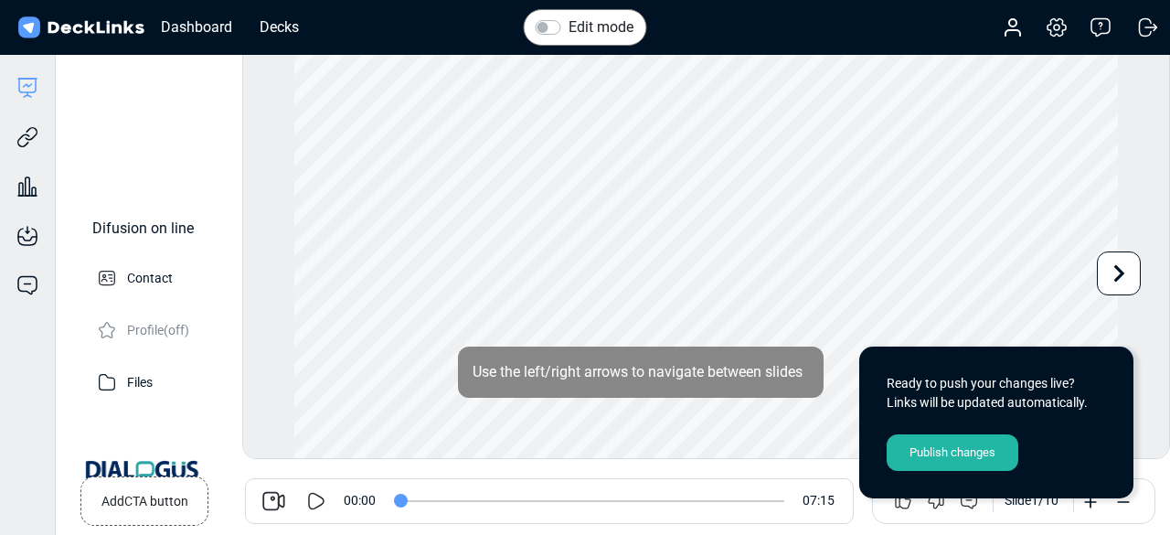
click at [965, 455] on div "Publish changes" at bounding box center [953, 452] width 132 height 37
